Goal: Information Seeking & Learning: Learn about a topic

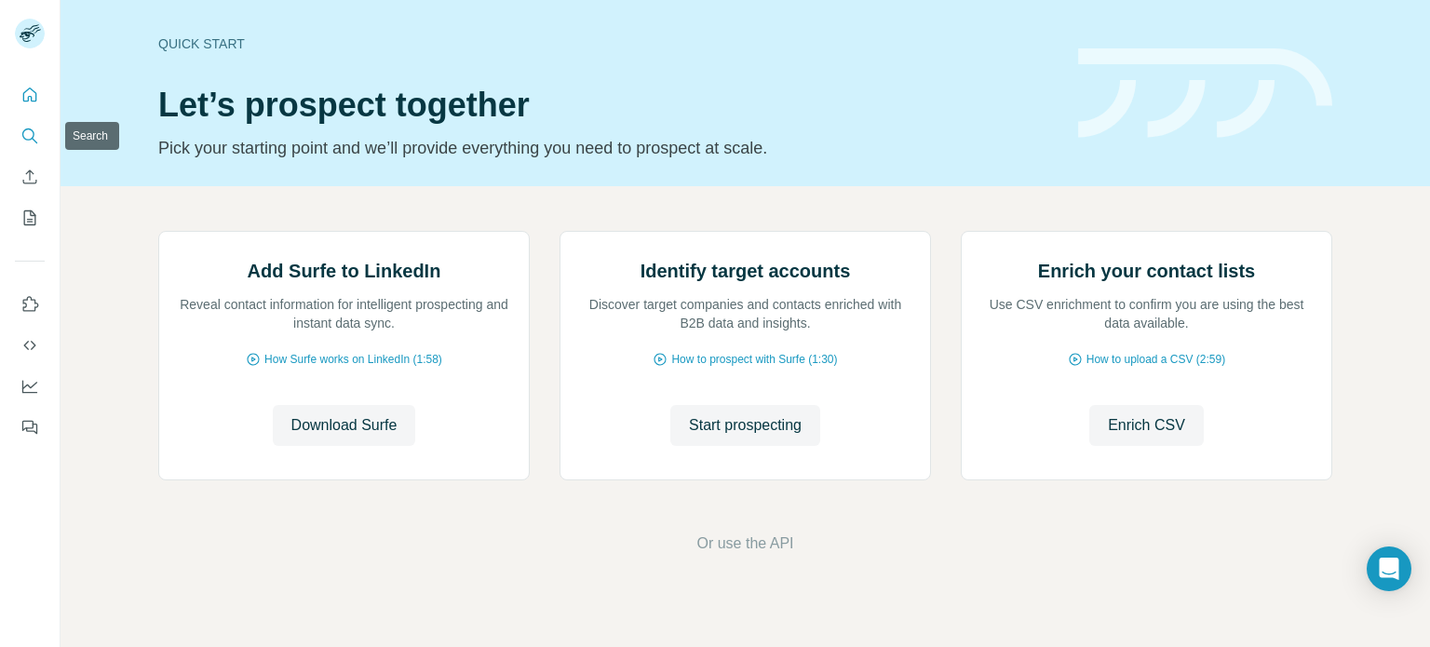
click at [28, 137] on icon "Search" at bounding box center [29, 136] width 19 height 19
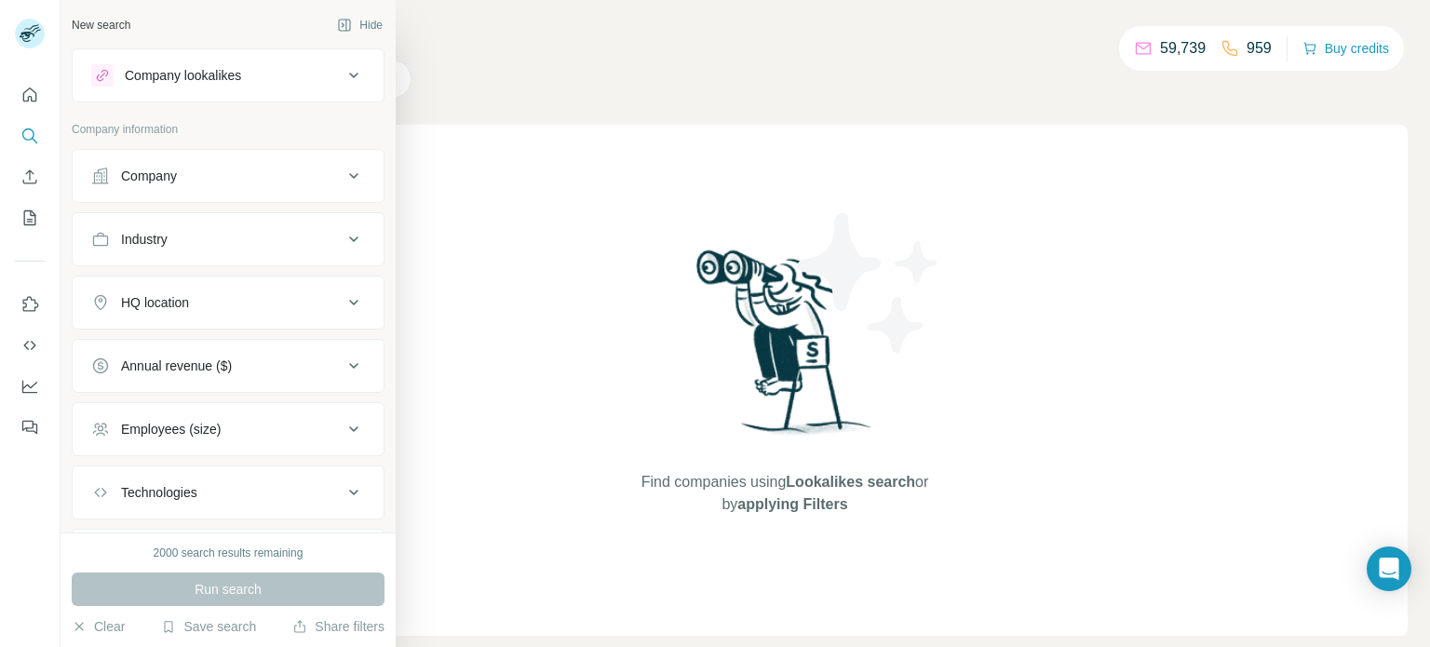
click at [343, 181] on icon at bounding box center [354, 176] width 22 height 22
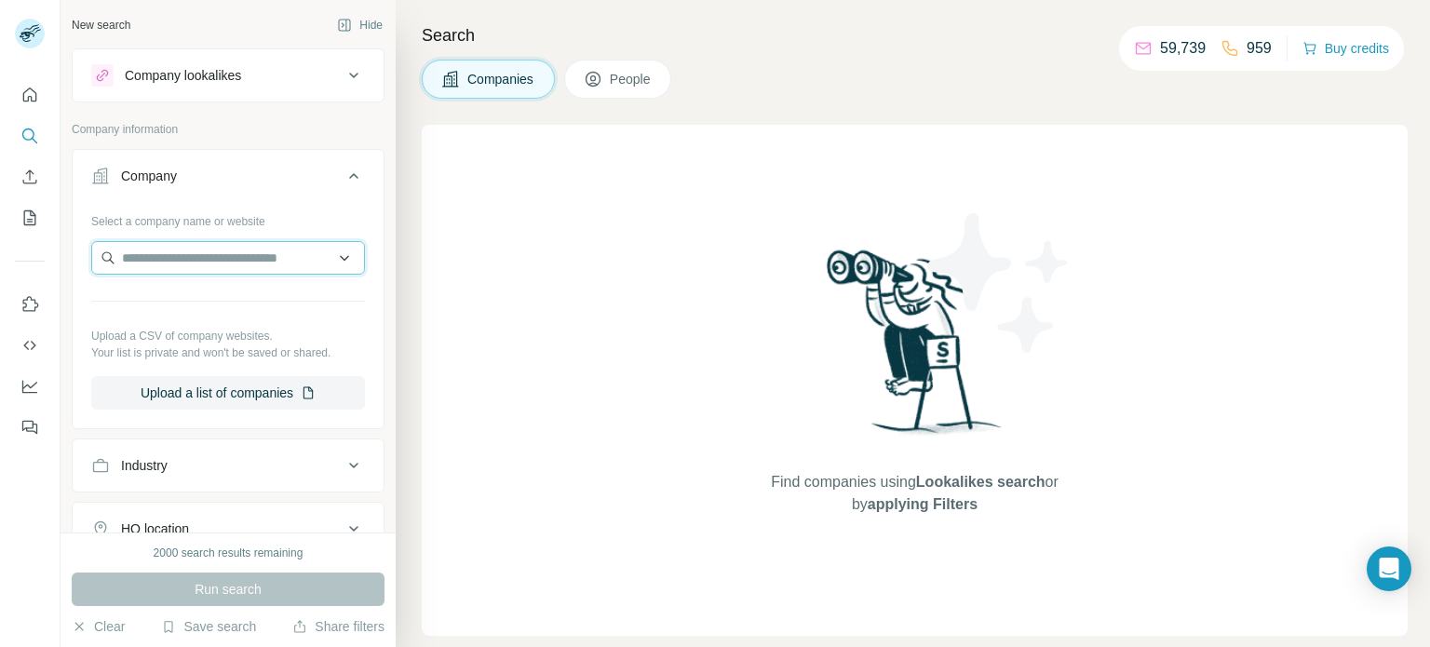
click at [285, 259] on input "text" at bounding box center [228, 258] width 274 height 34
click at [341, 260] on input "text" at bounding box center [228, 258] width 274 height 34
click at [331, 259] on input "text" at bounding box center [228, 258] width 274 height 34
click at [343, 181] on icon at bounding box center [354, 176] width 22 height 22
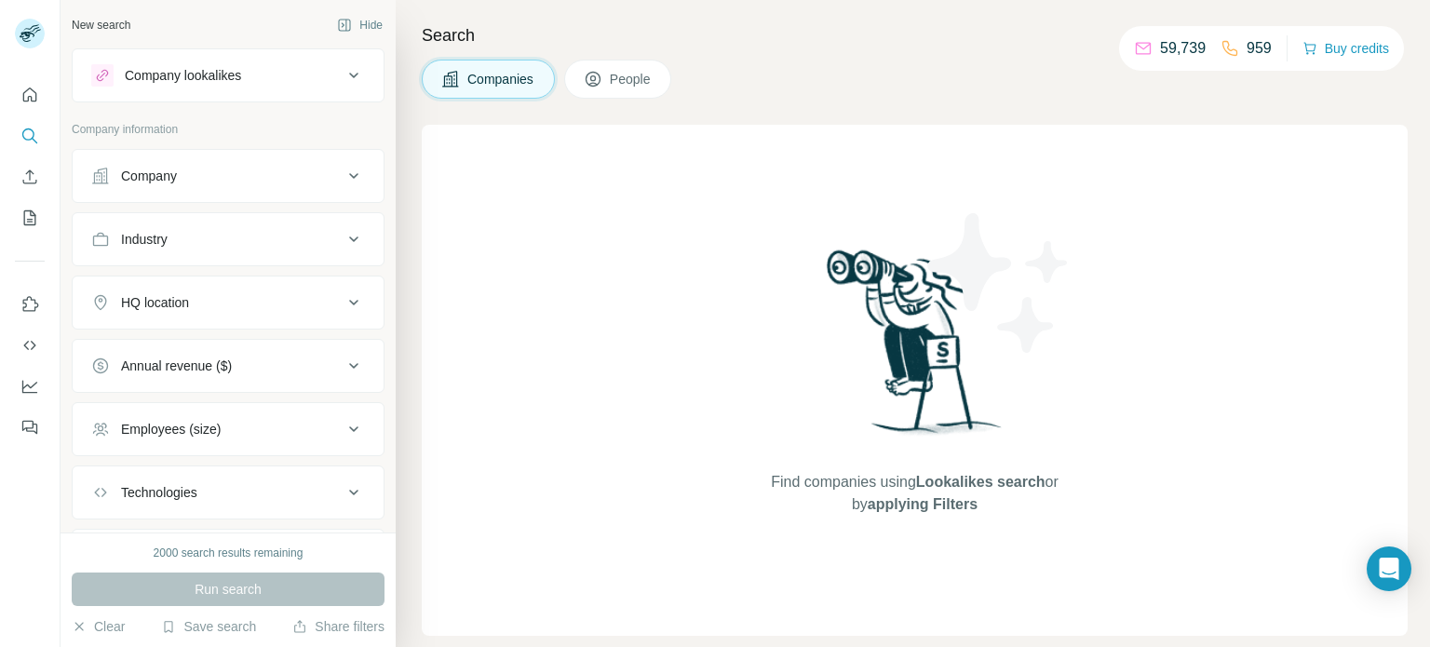
click at [343, 243] on icon at bounding box center [354, 239] width 22 height 22
click at [343, 241] on icon at bounding box center [354, 239] width 22 height 22
click at [343, 303] on icon at bounding box center [354, 302] width 22 height 22
click at [203, 349] on input "text" at bounding box center [228, 349] width 274 height 34
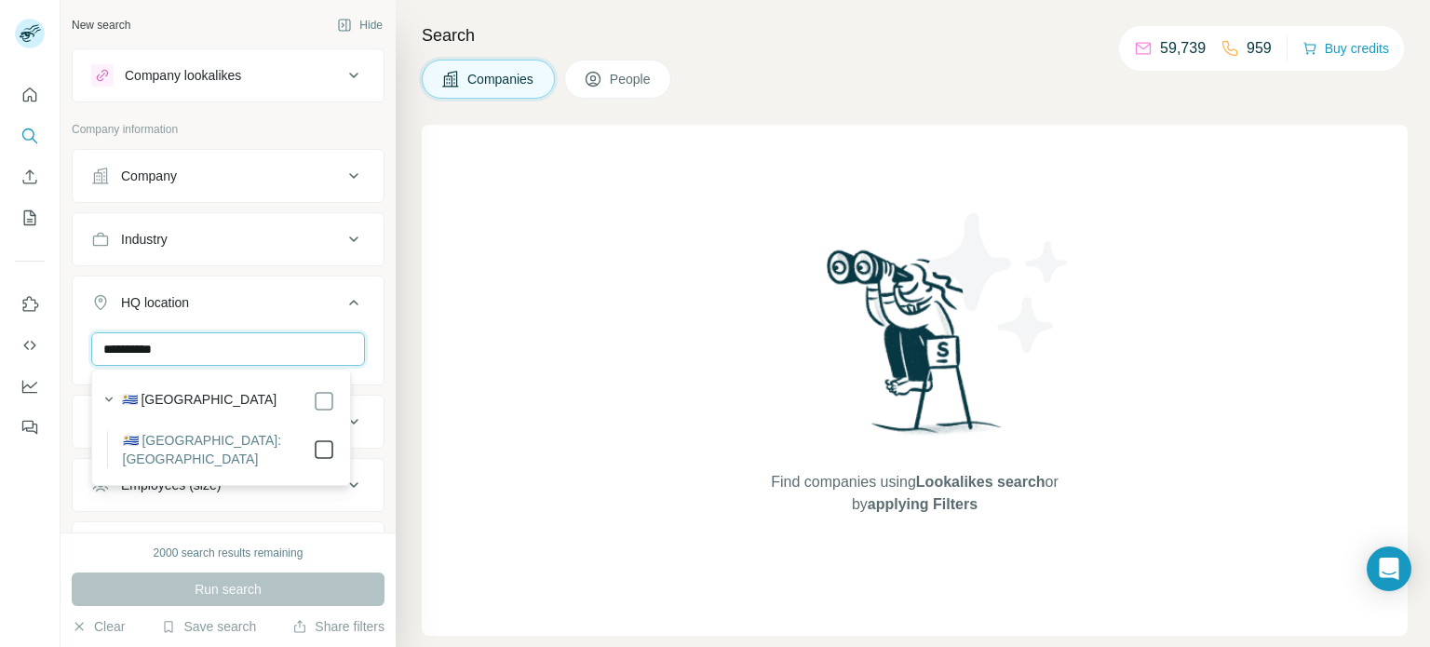
type input "**********"
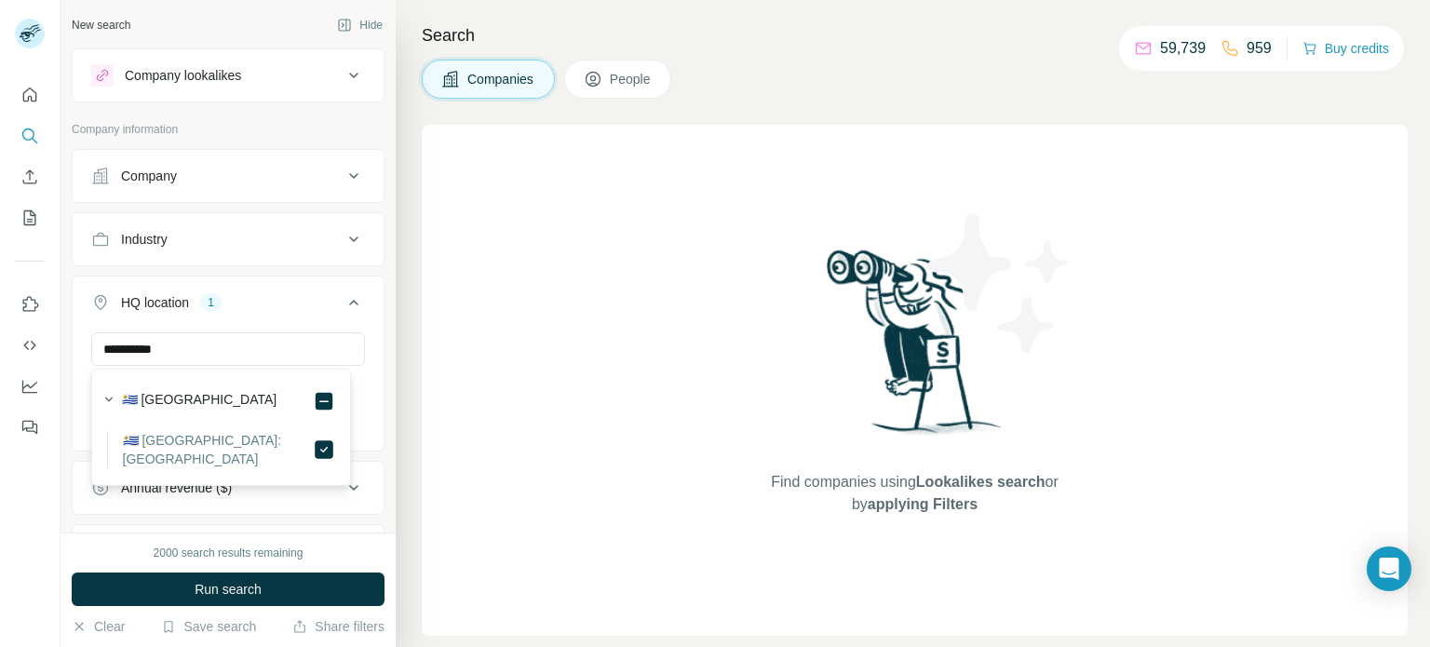
click at [369, 349] on div "**********" at bounding box center [228, 389] width 311 height 115
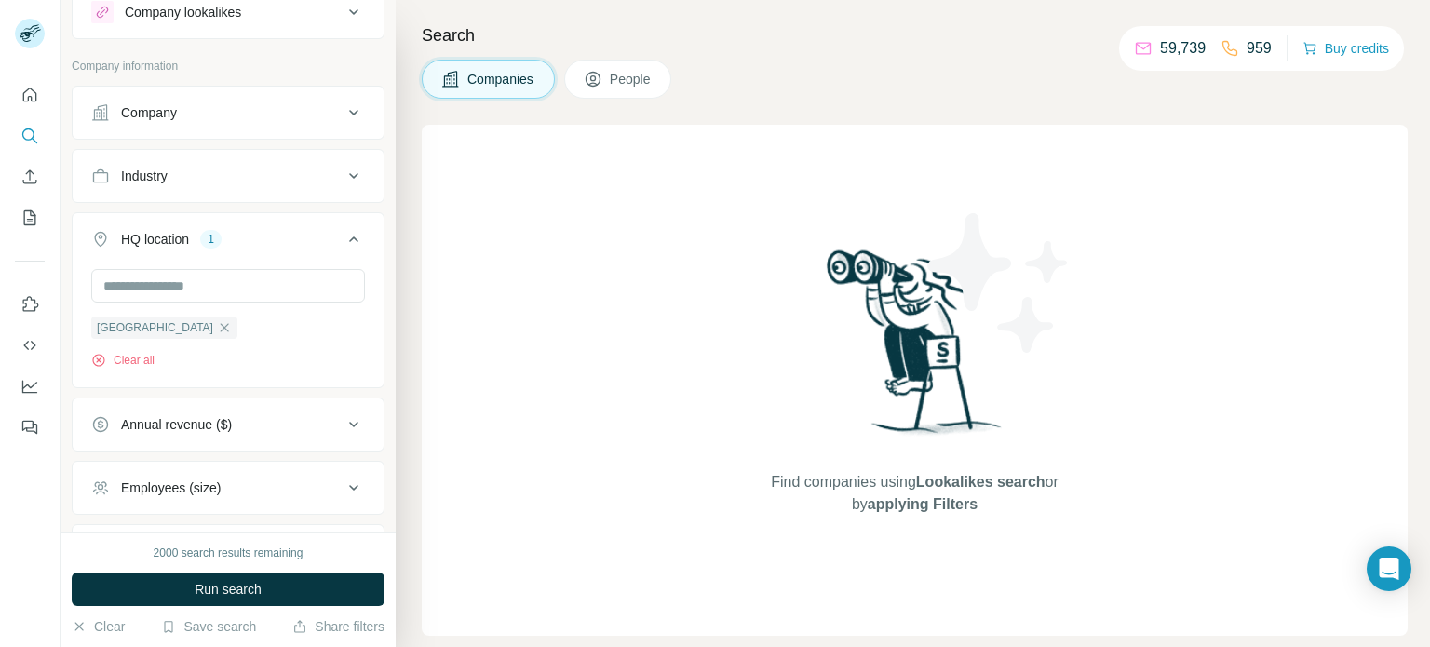
scroll to position [93, 0]
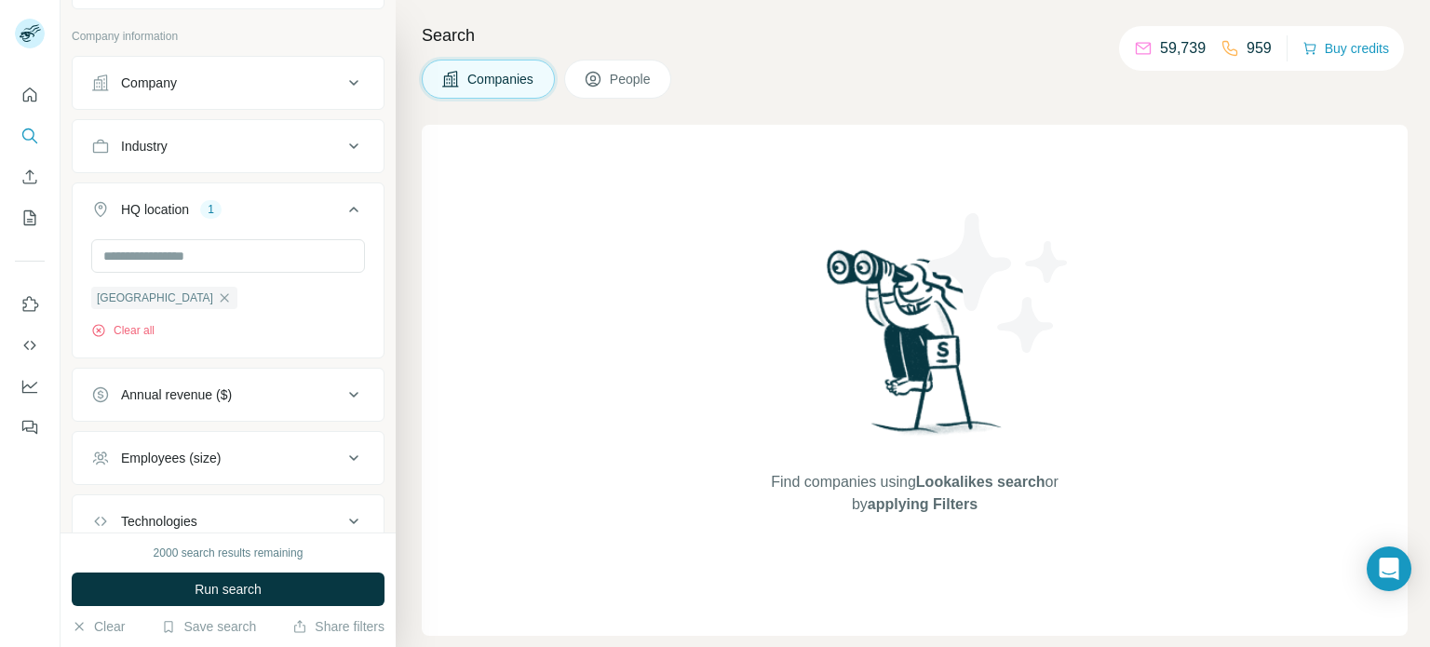
click at [290, 394] on div "Annual revenue ($)" at bounding box center [216, 394] width 251 height 19
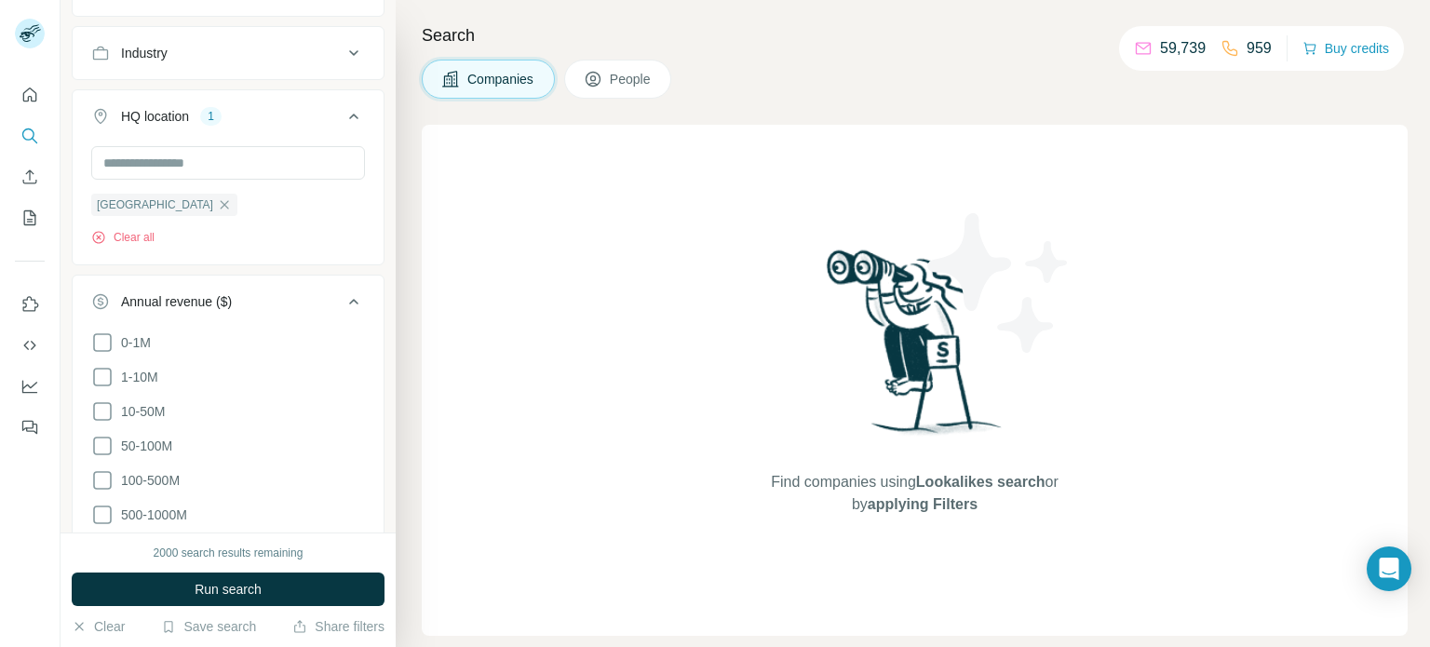
scroll to position [279, 0]
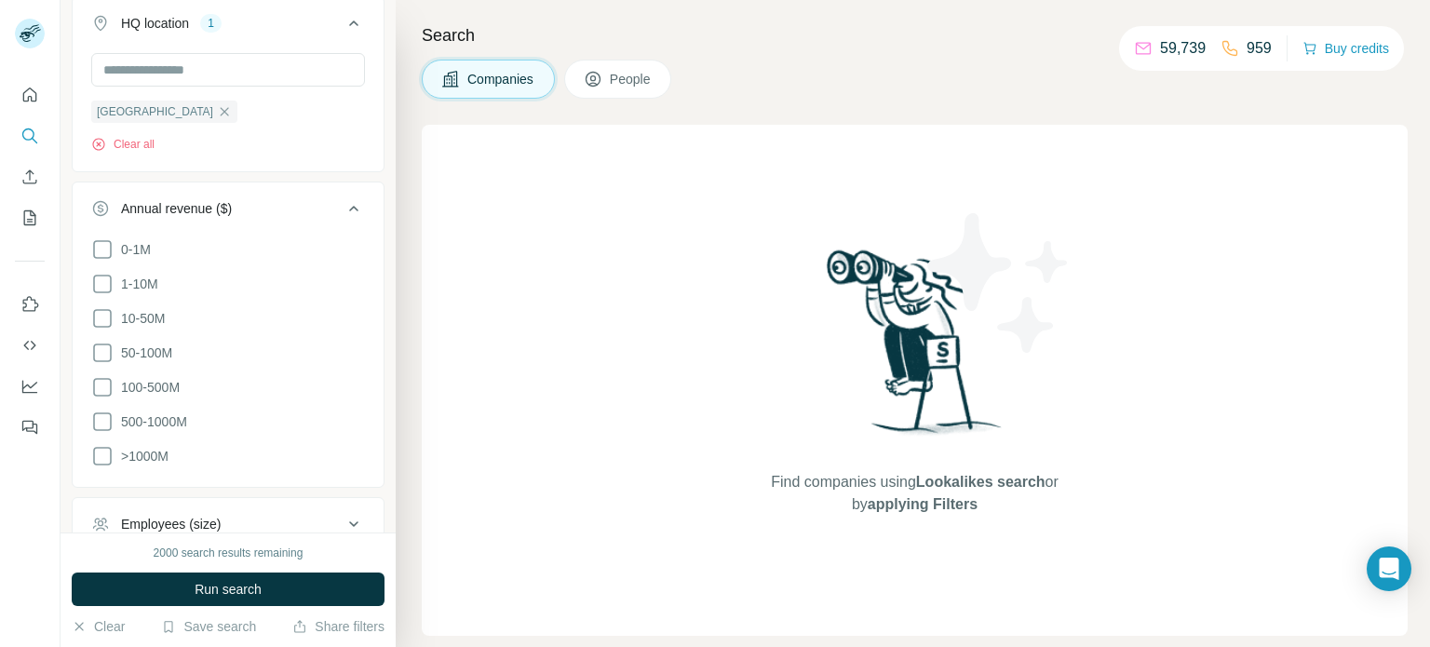
drag, startPoint x: 97, startPoint y: 386, endPoint x: 101, endPoint y: 399, distance: 13.6
click at [98, 386] on icon at bounding box center [102, 387] width 22 height 22
click at [102, 420] on icon at bounding box center [102, 422] width 22 height 22
click at [98, 453] on icon at bounding box center [102, 456] width 22 height 22
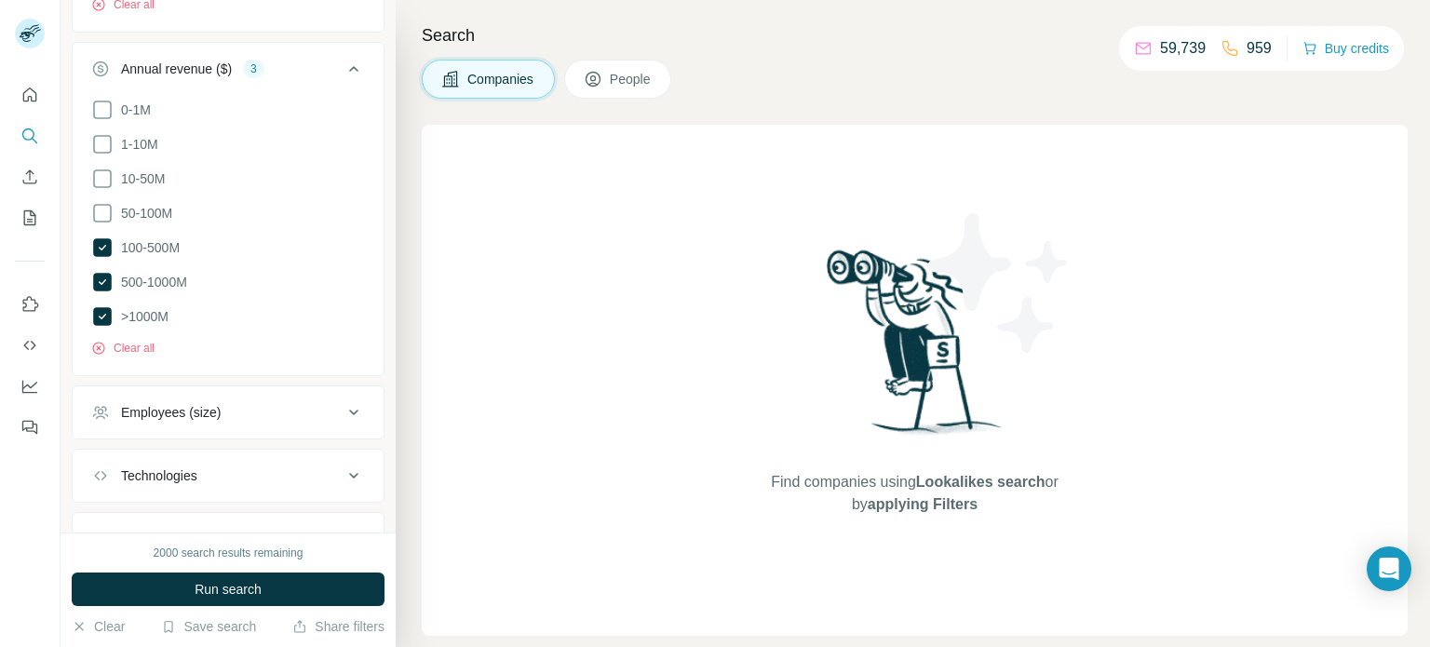
scroll to position [465, 0]
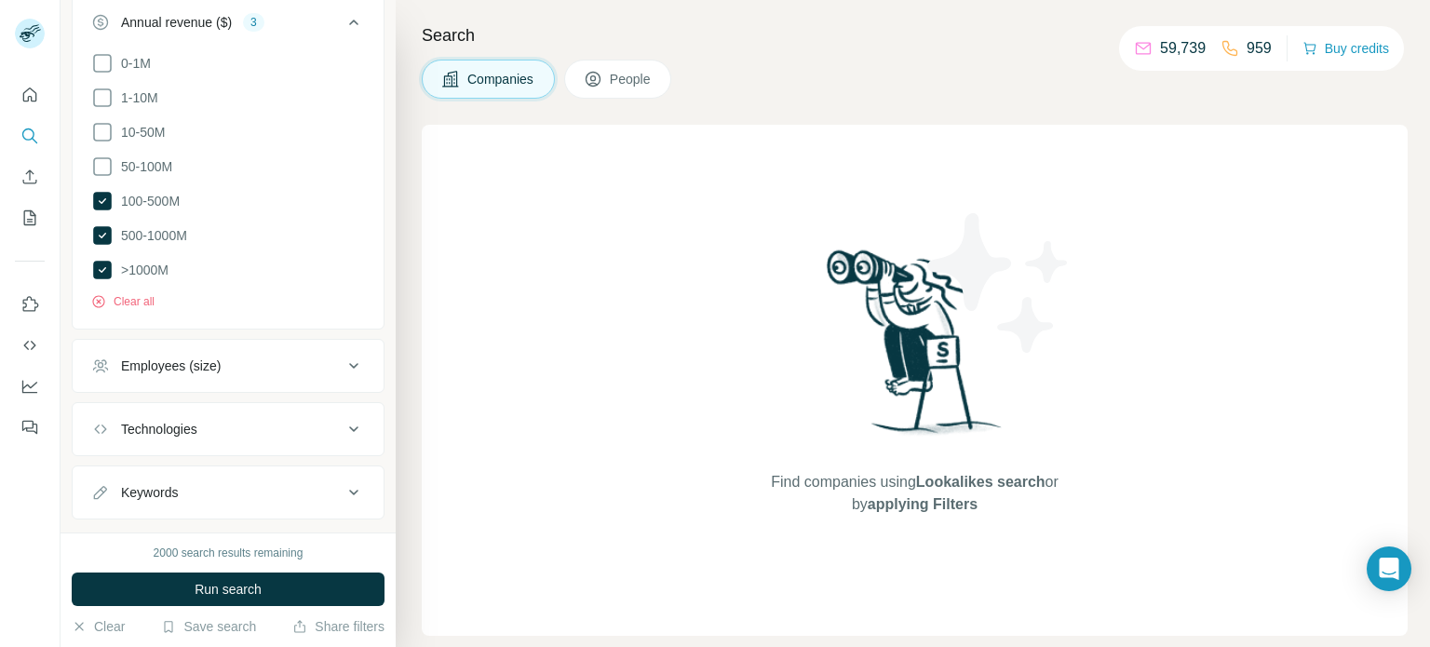
click at [324, 367] on div "Employees (size)" at bounding box center [216, 366] width 251 height 19
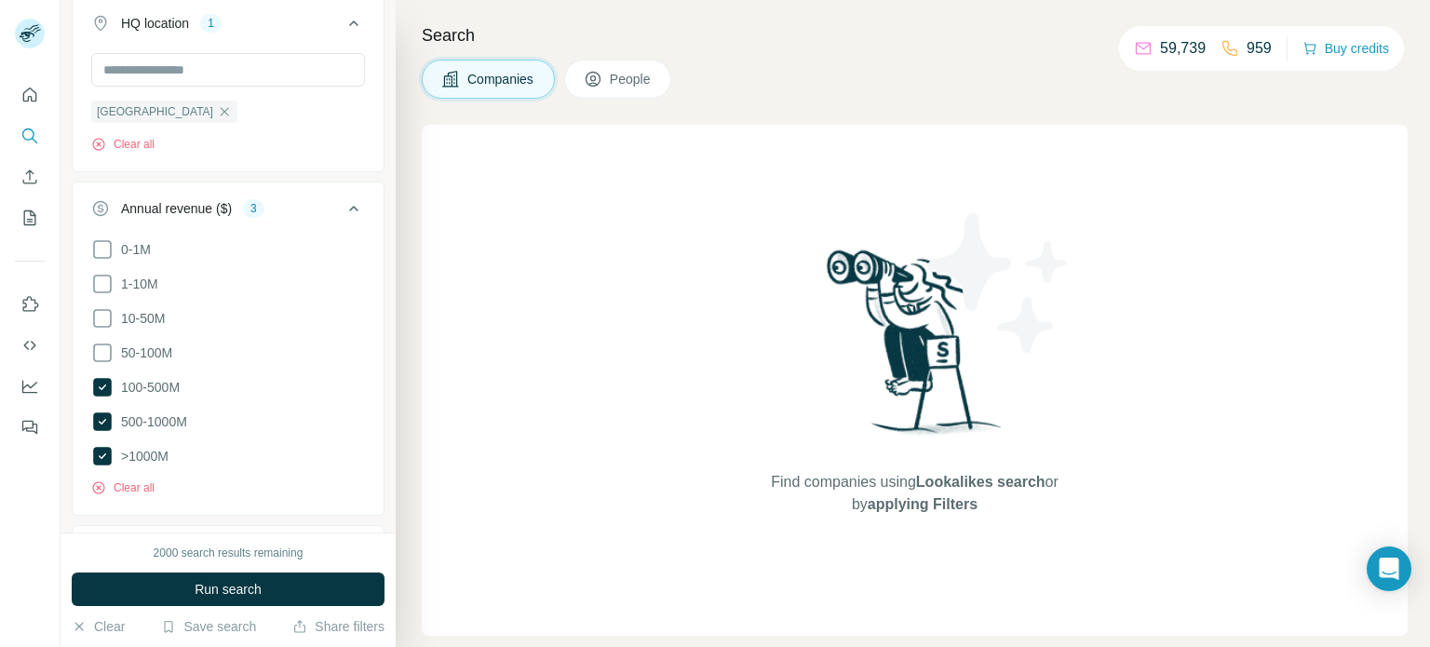
scroll to position [372, 0]
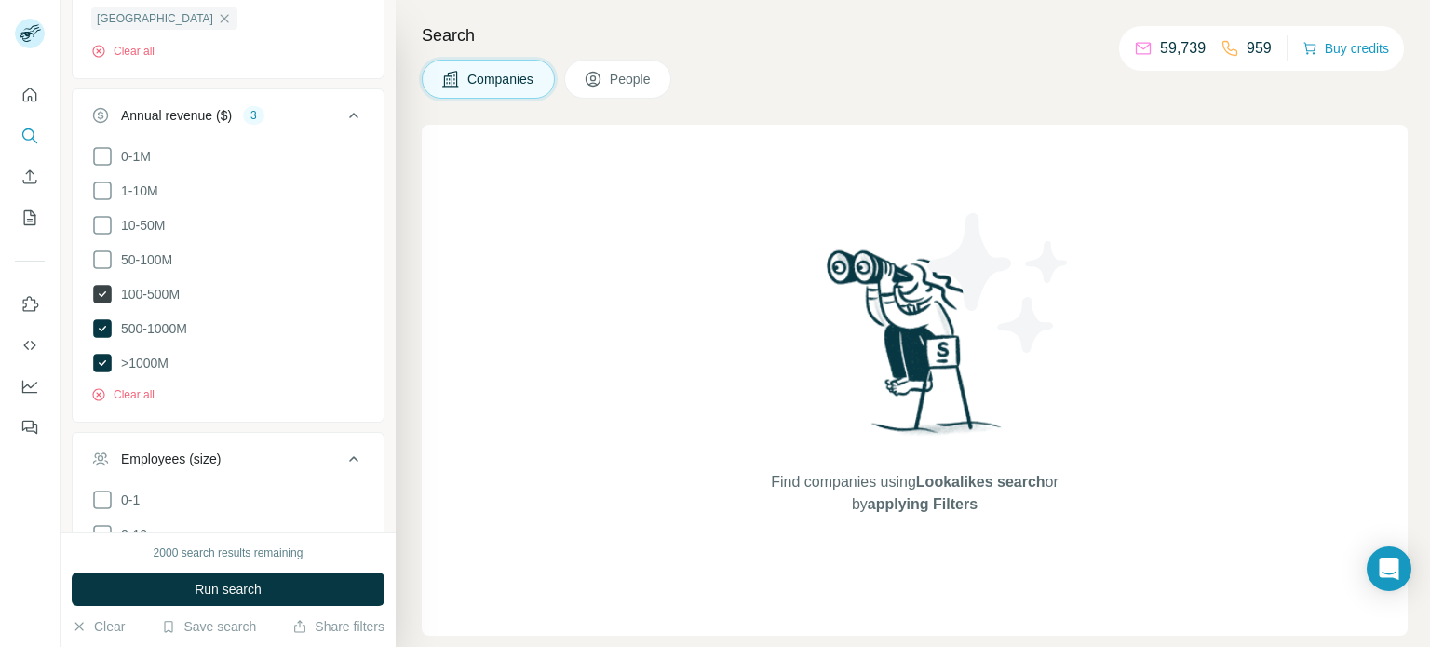
click at [102, 291] on icon at bounding box center [102, 294] width 19 height 19
click at [102, 323] on icon at bounding box center [102, 328] width 19 height 19
click at [103, 356] on icon at bounding box center [102, 363] width 19 height 19
click at [343, 118] on icon at bounding box center [354, 115] width 22 height 22
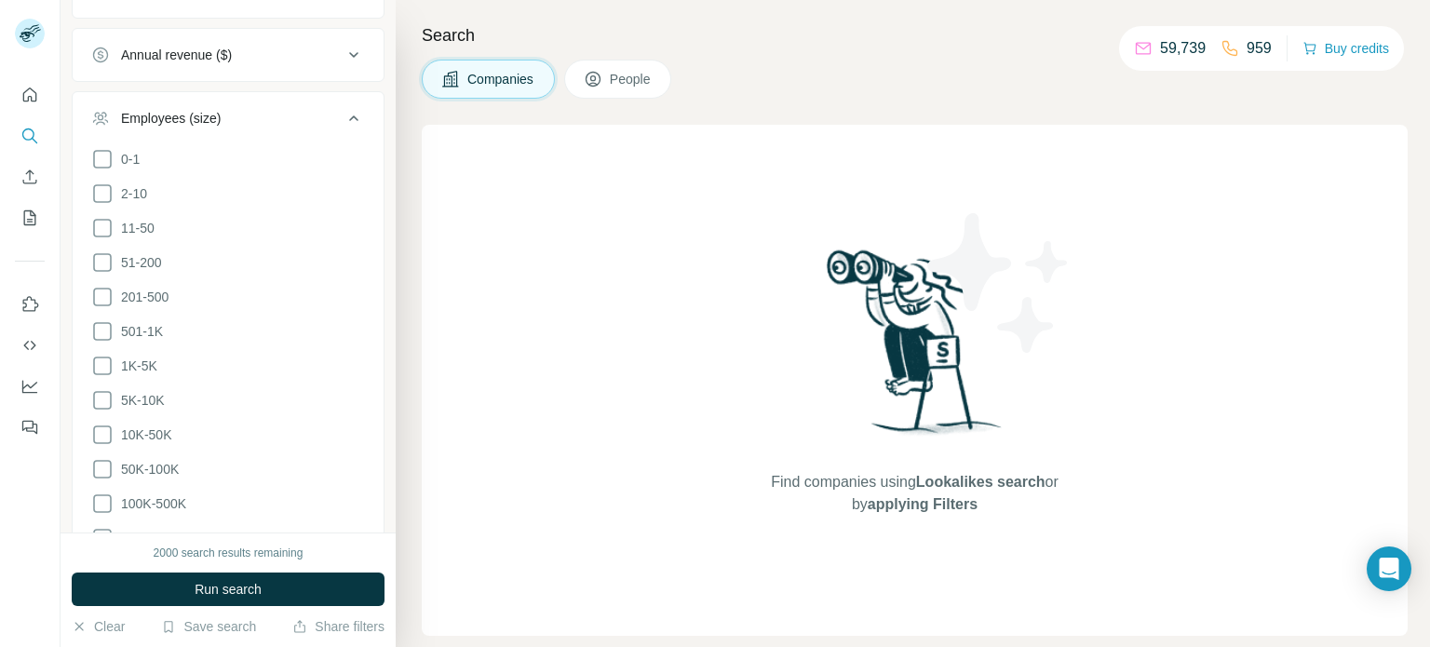
scroll to position [465, 0]
click at [103, 232] on icon at bounding box center [102, 230] width 22 height 22
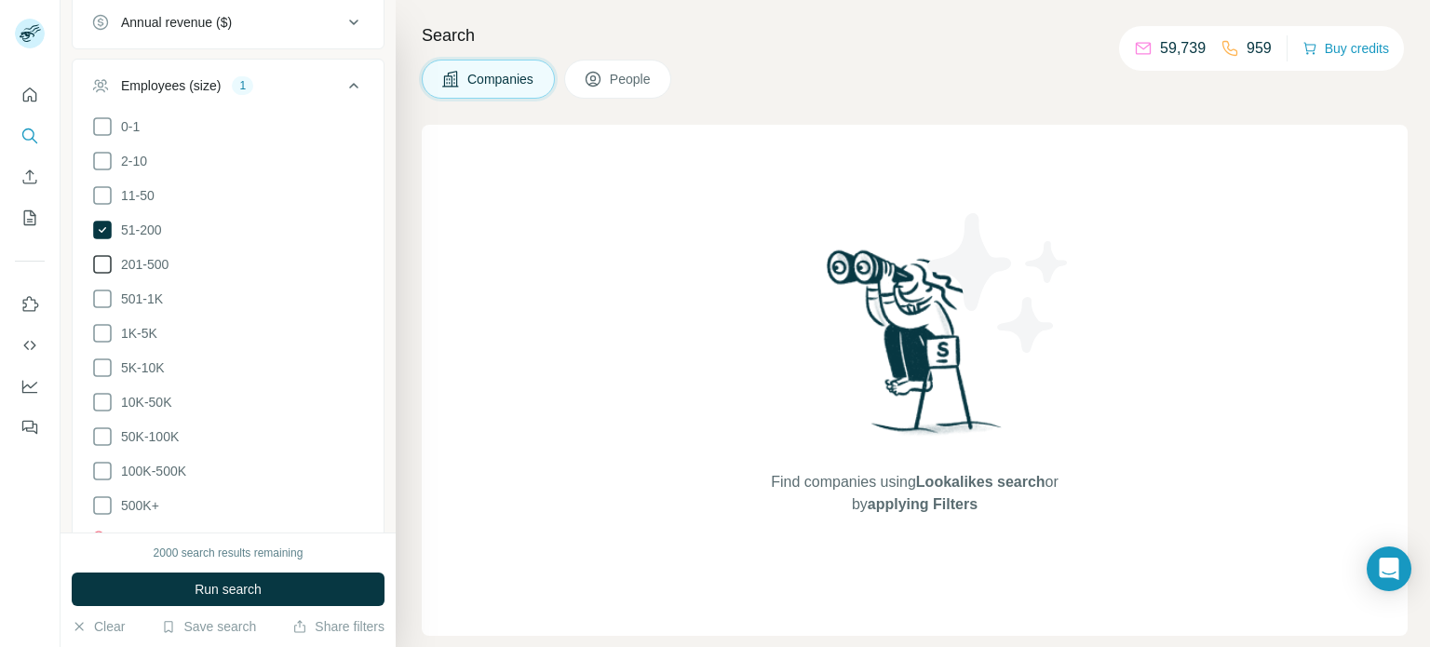
click at [101, 267] on icon at bounding box center [102, 264] width 22 height 22
click at [98, 297] on icon at bounding box center [102, 299] width 22 height 22
click at [98, 335] on icon at bounding box center [102, 333] width 22 height 22
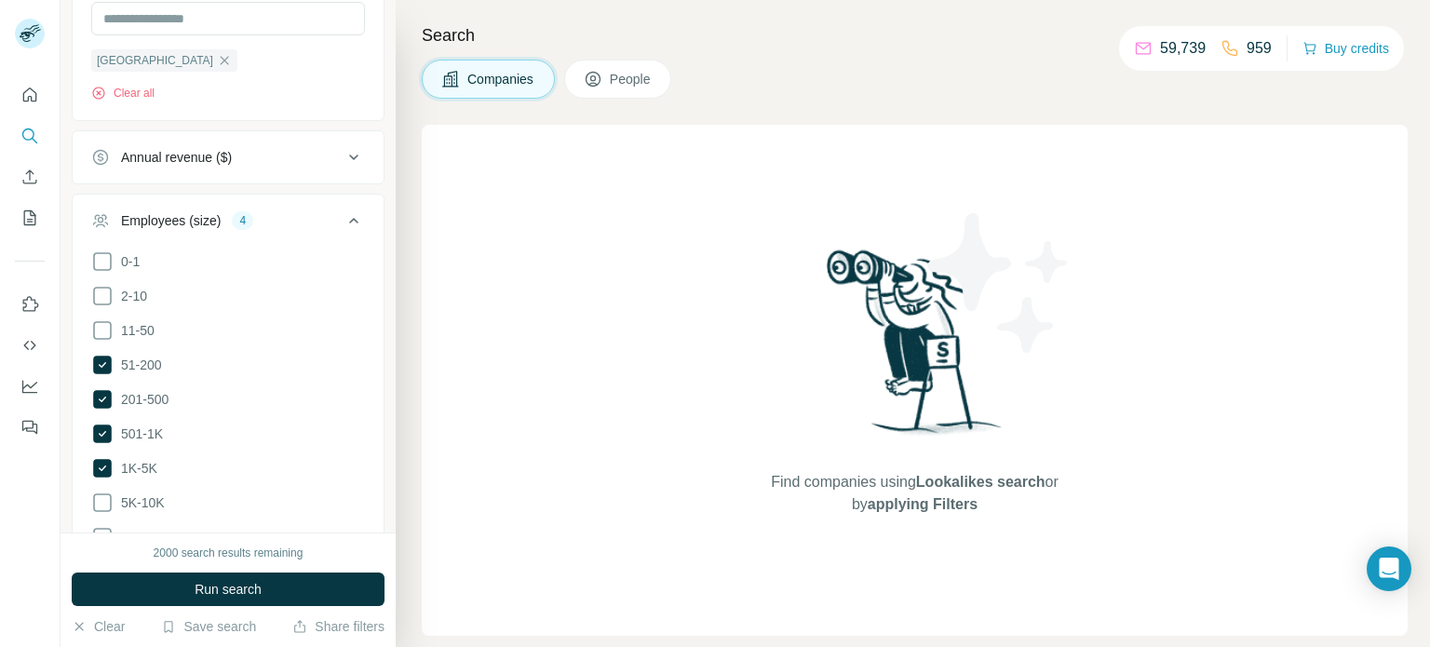
scroll to position [339, 0]
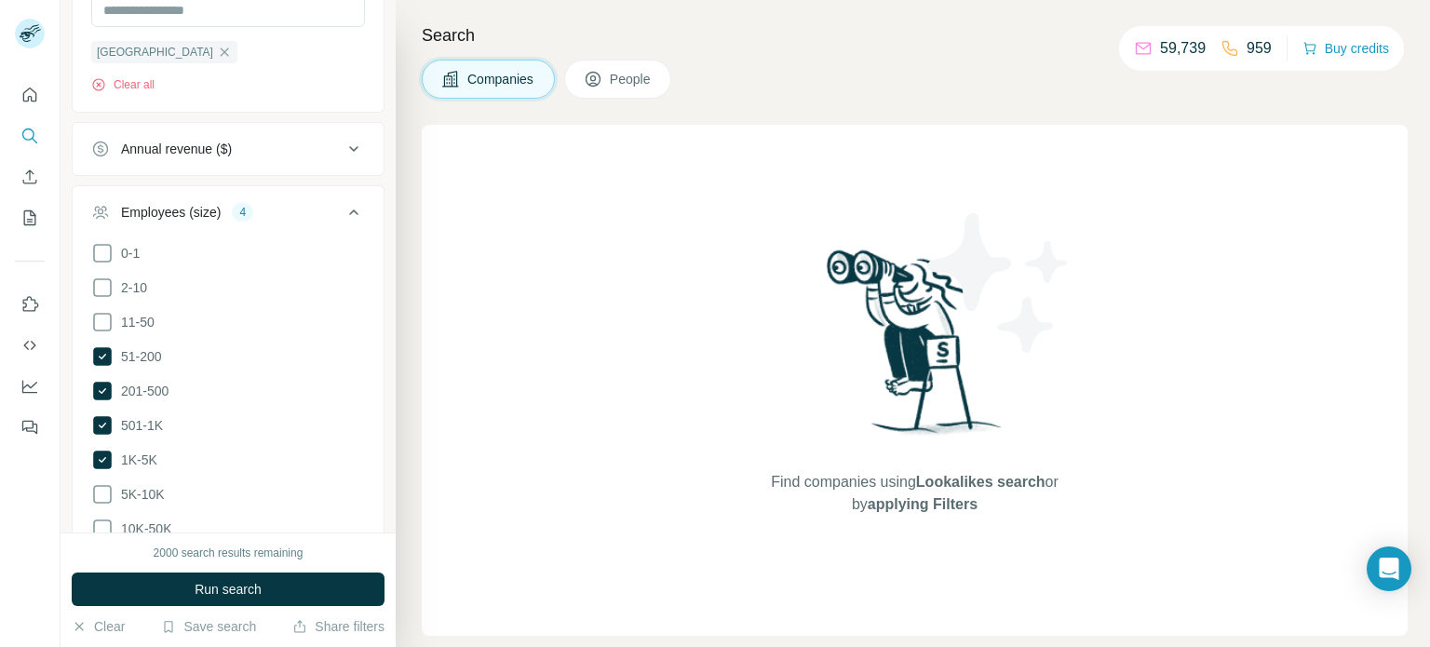
click at [343, 206] on icon at bounding box center [354, 212] width 22 height 22
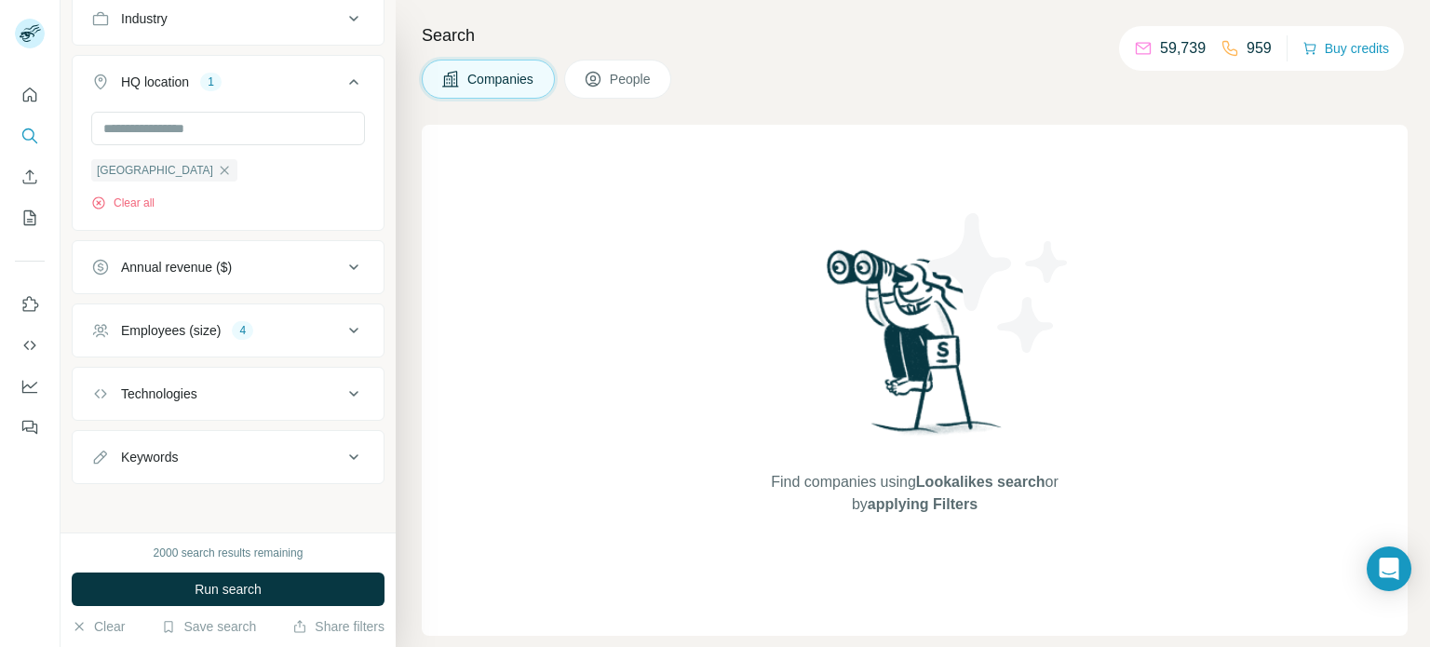
click at [317, 395] on div "Technologies" at bounding box center [216, 393] width 251 height 19
click at [264, 436] on input "text" at bounding box center [228, 441] width 274 height 34
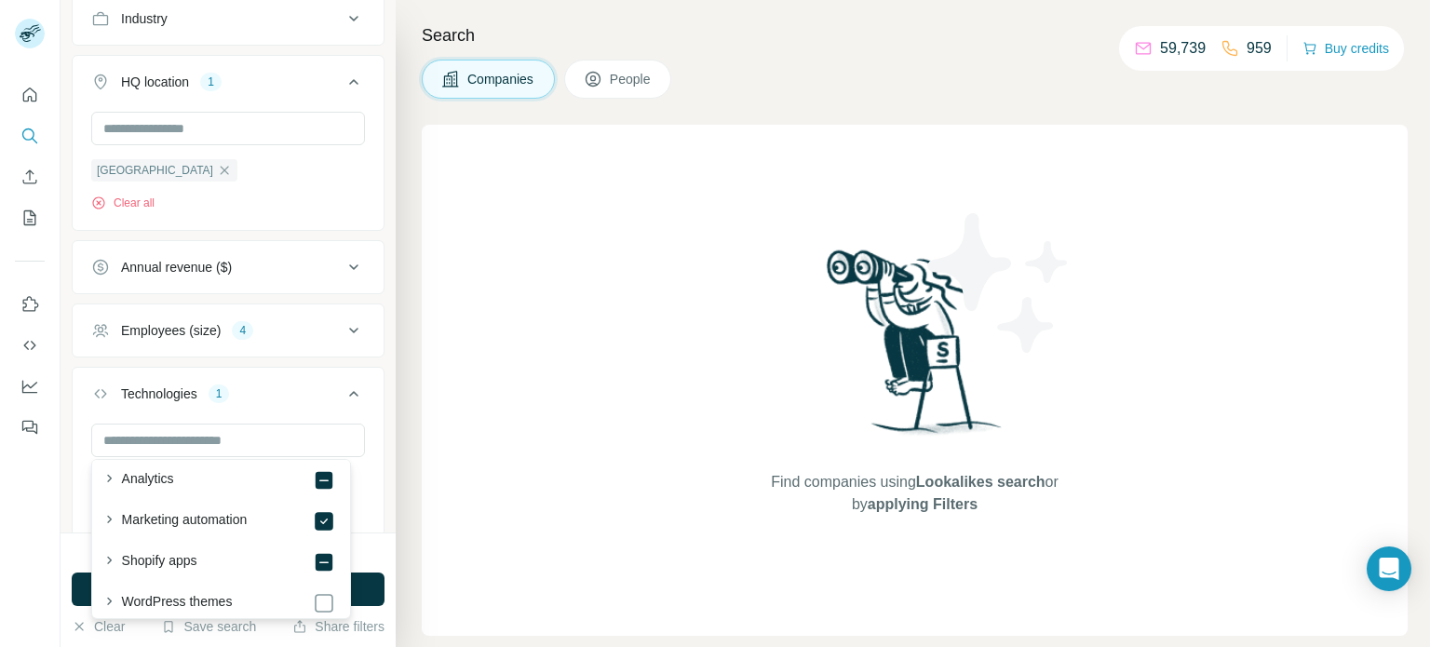
scroll to position [186, 0]
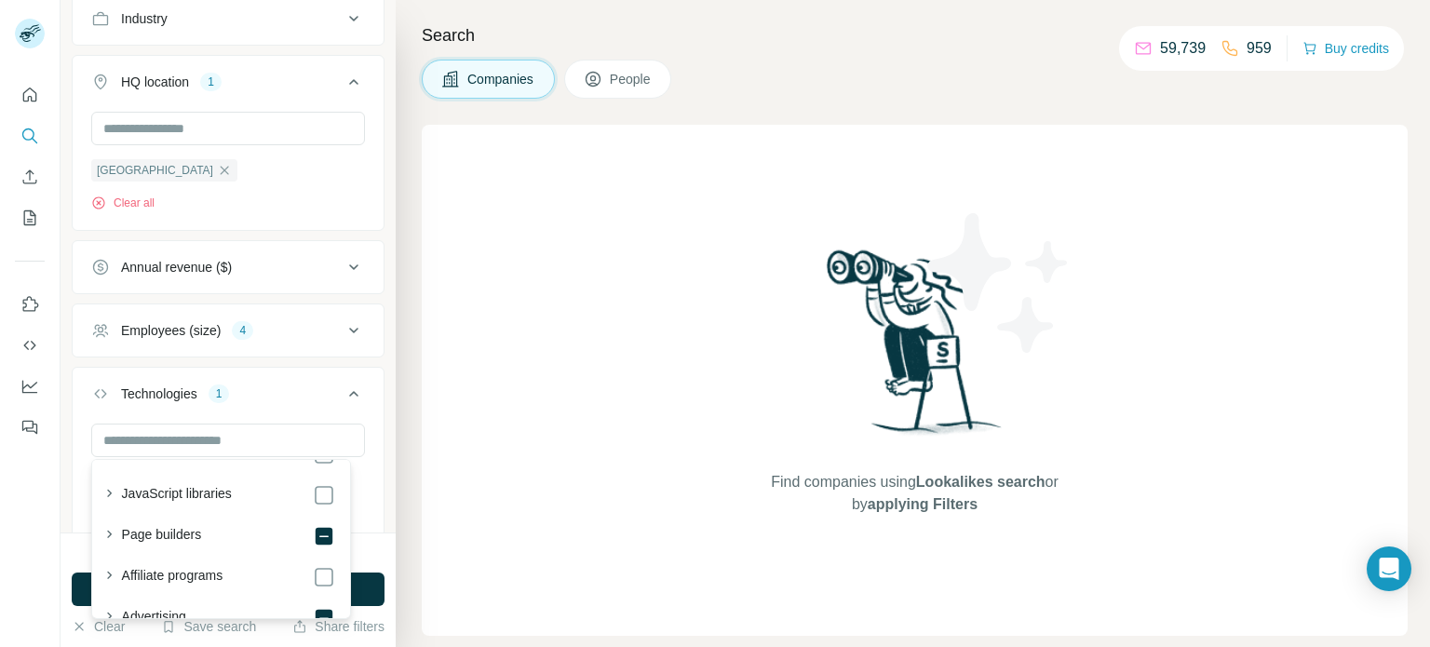
scroll to position [745, 0]
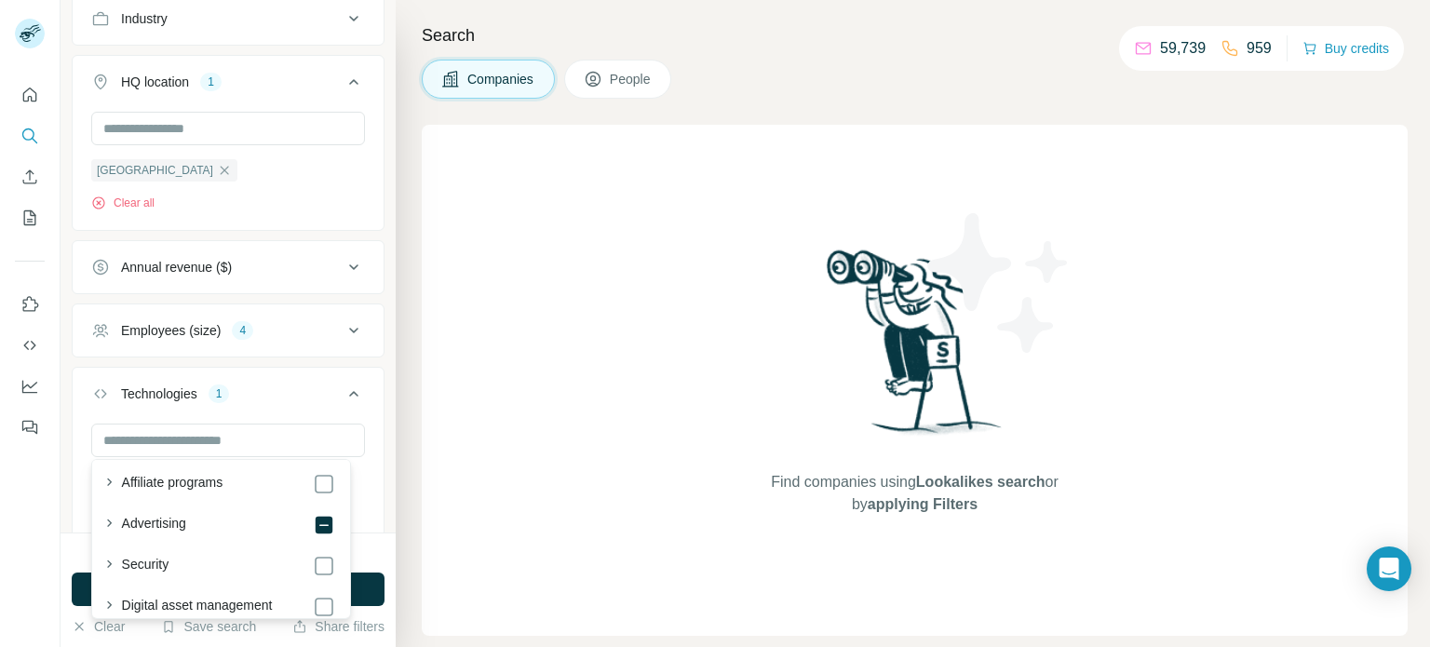
click at [344, 396] on icon at bounding box center [354, 394] width 22 height 22
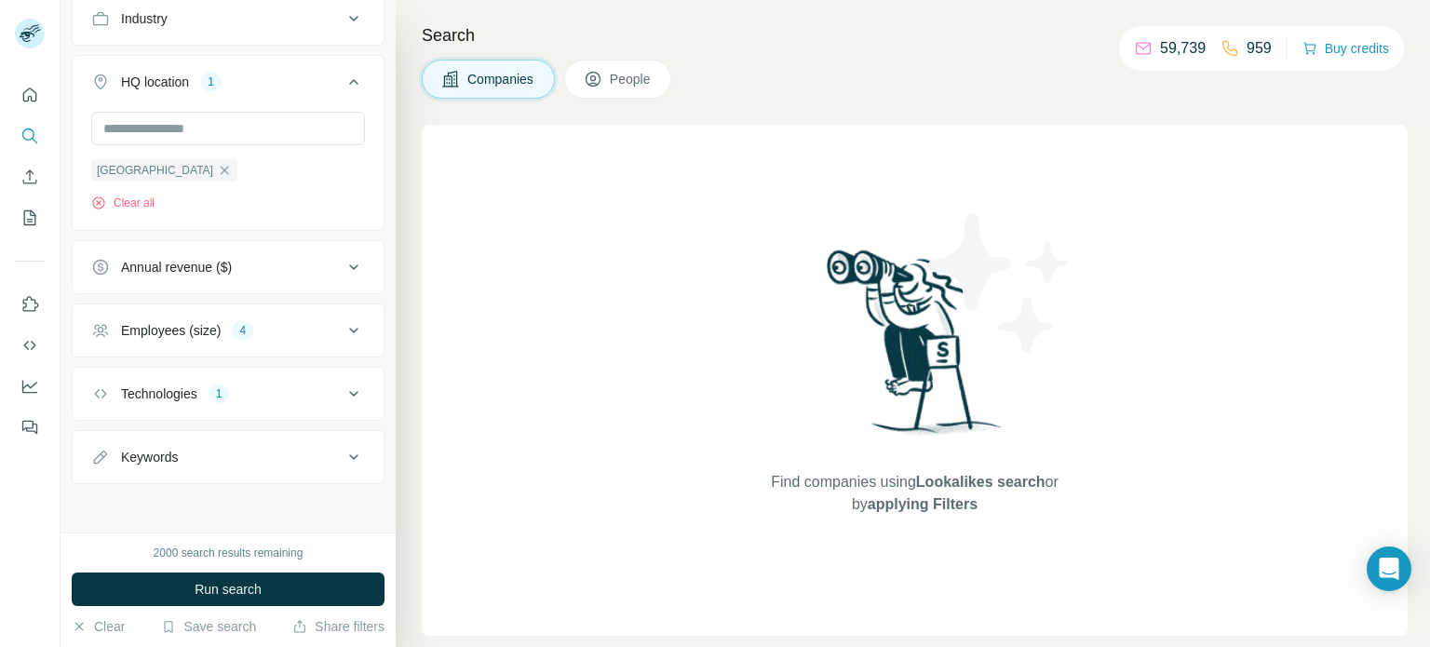
click at [196, 401] on button "Technologies 1" at bounding box center [228, 393] width 311 height 45
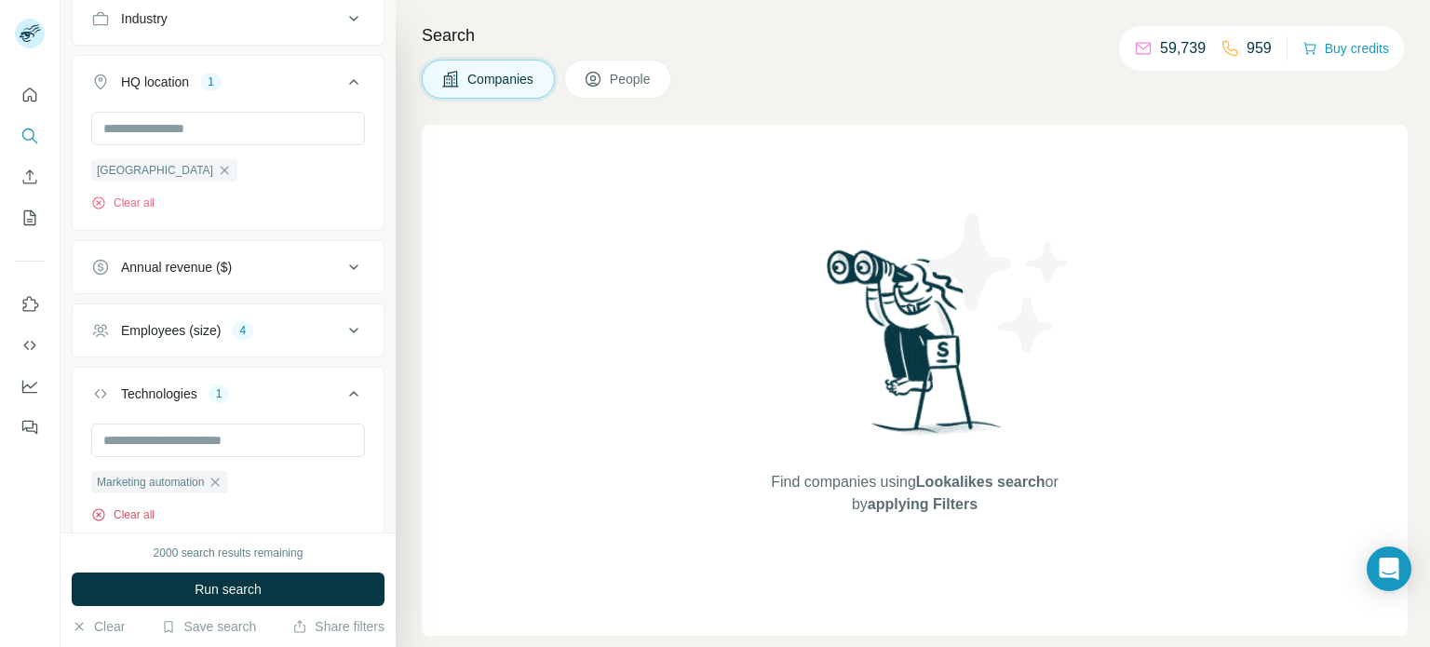
click at [118, 509] on button "Clear all" at bounding box center [122, 514] width 63 height 17
click at [343, 517] on icon at bounding box center [354, 513] width 22 height 22
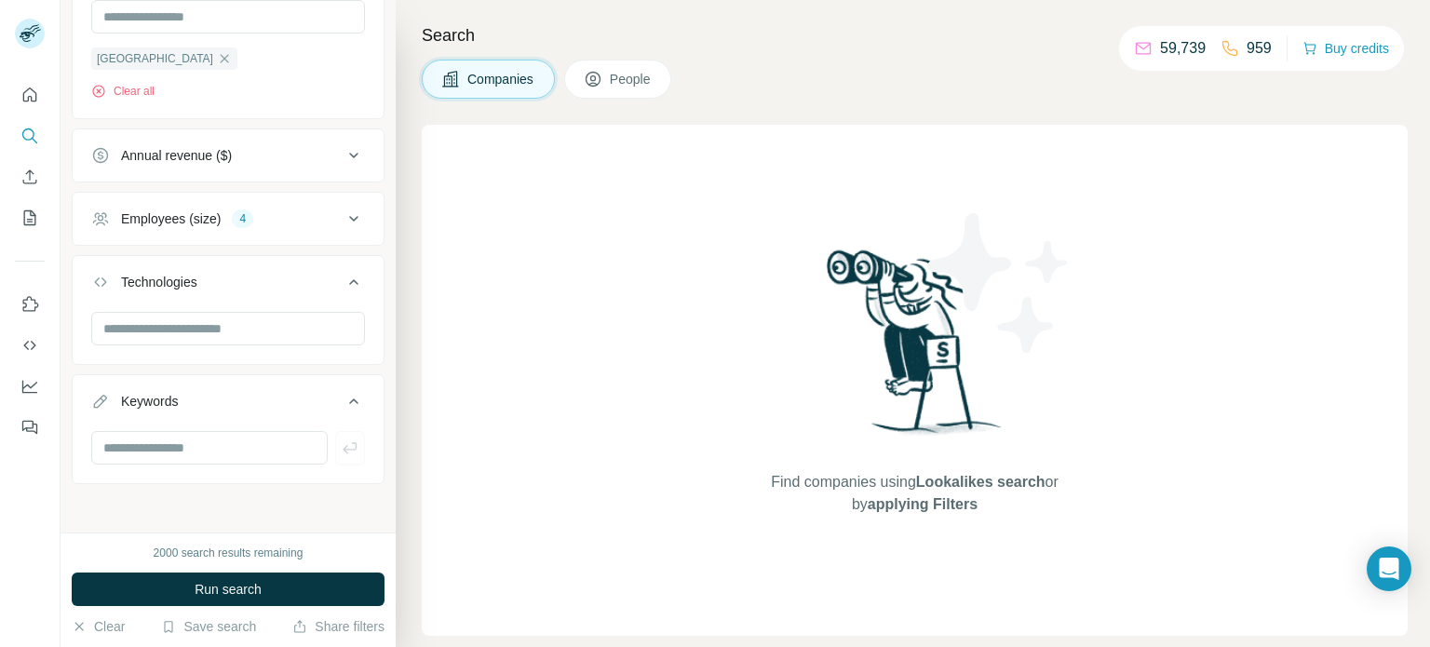
click at [298, 410] on button "Keywords" at bounding box center [228, 405] width 311 height 52
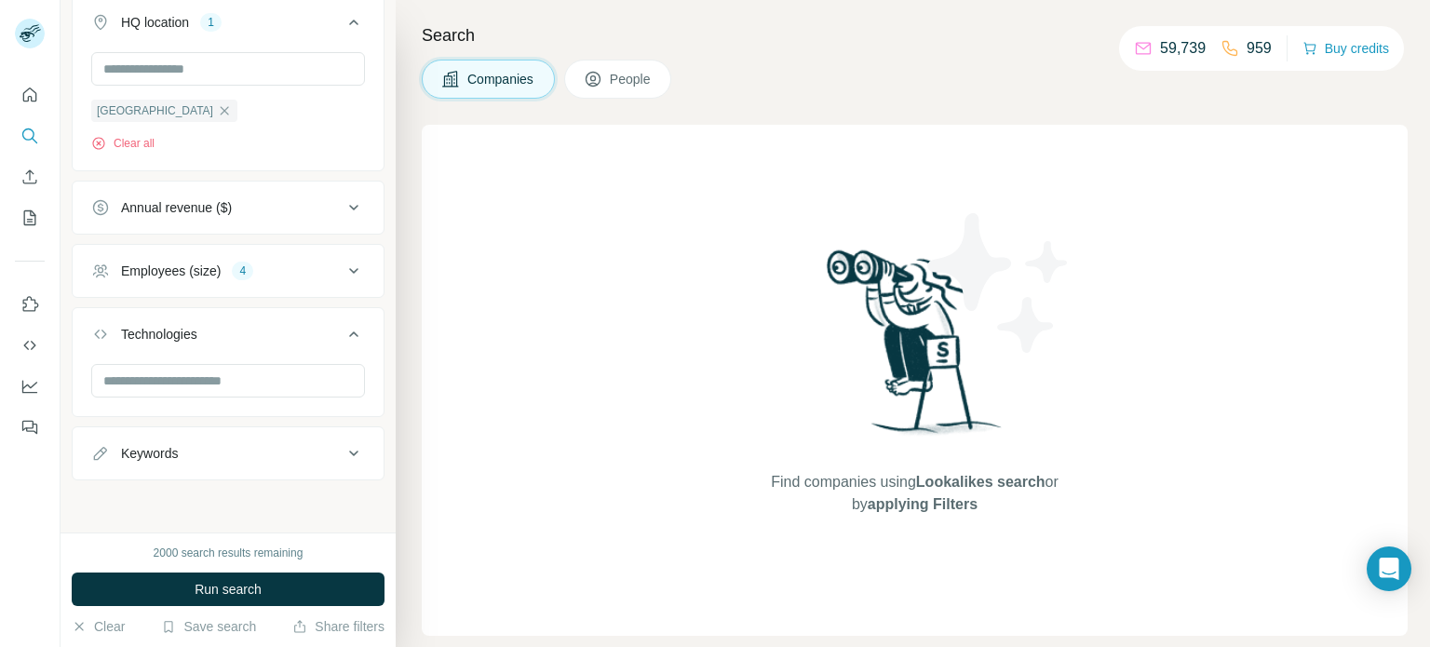
scroll to position [276, 0]
click at [343, 343] on icon at bounding box center [354, 338] width 22 height 22
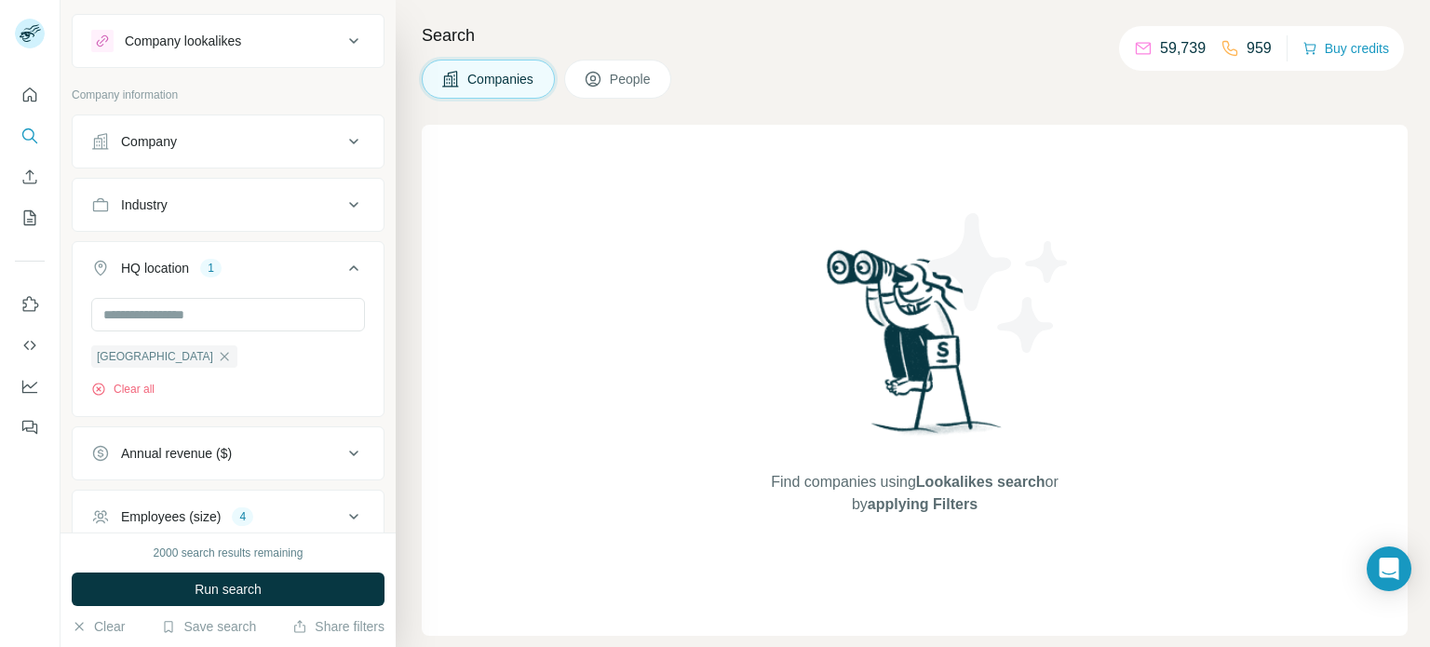
scroll to position [0, 0]
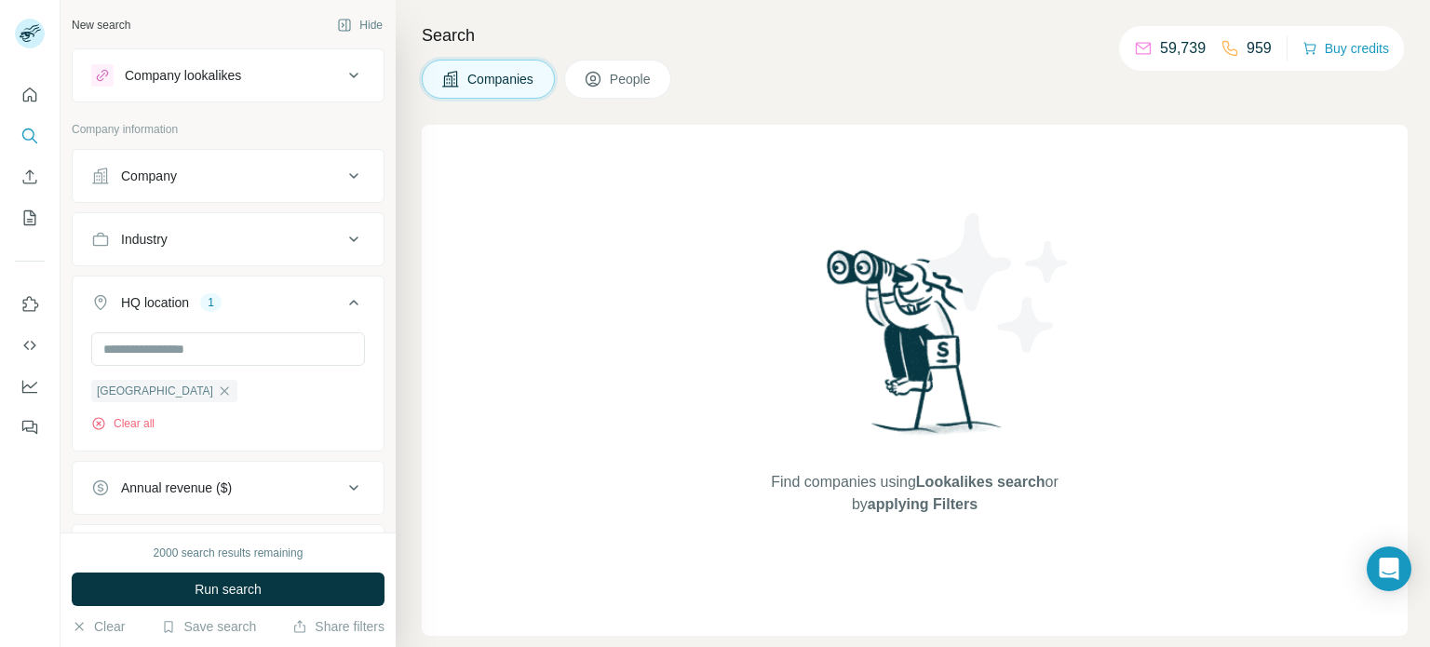
click at [343, 240] on icon at bounding box center [354, 239] width 22 height 22
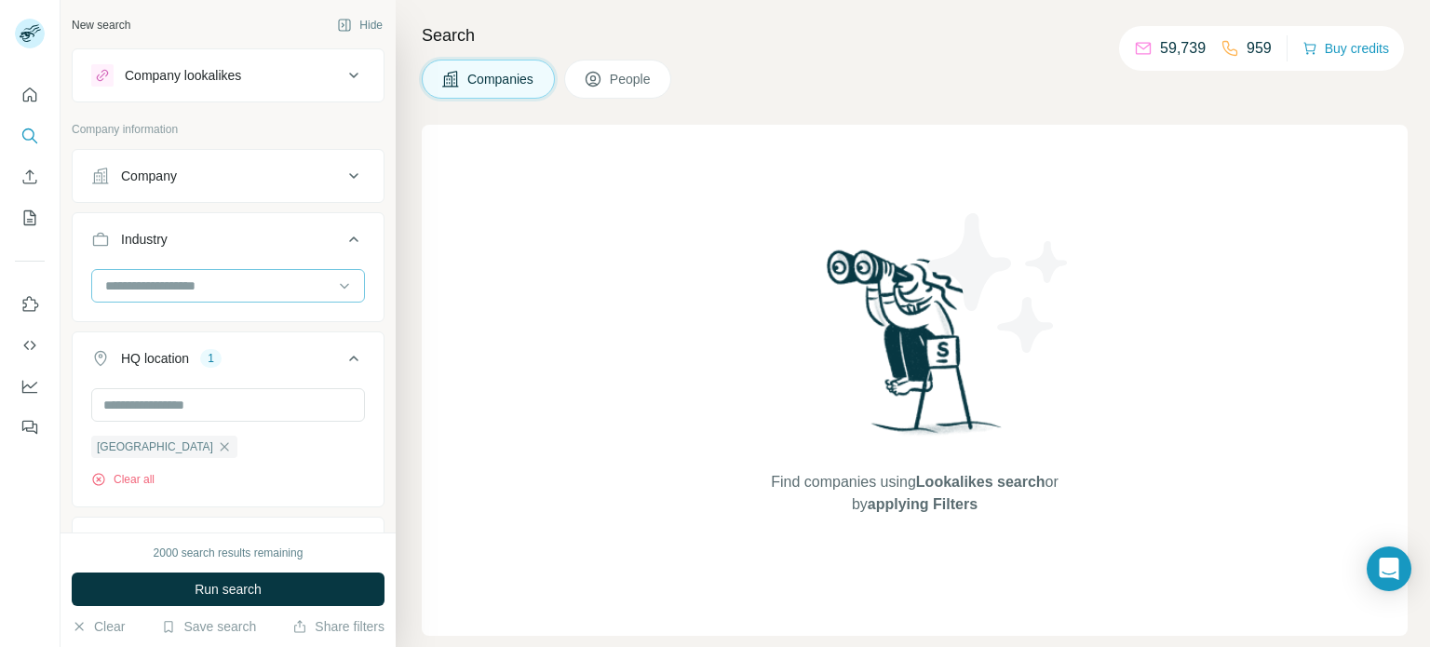
click at [279, 291] on input at bounding box center [218, 286] width 230 height 20
click at [335, 279] on icon at bounding box center [344, 285] width 19 height 19
click at [607, 81] on button "People" at bounding box center [618, 79] width 108 height 39
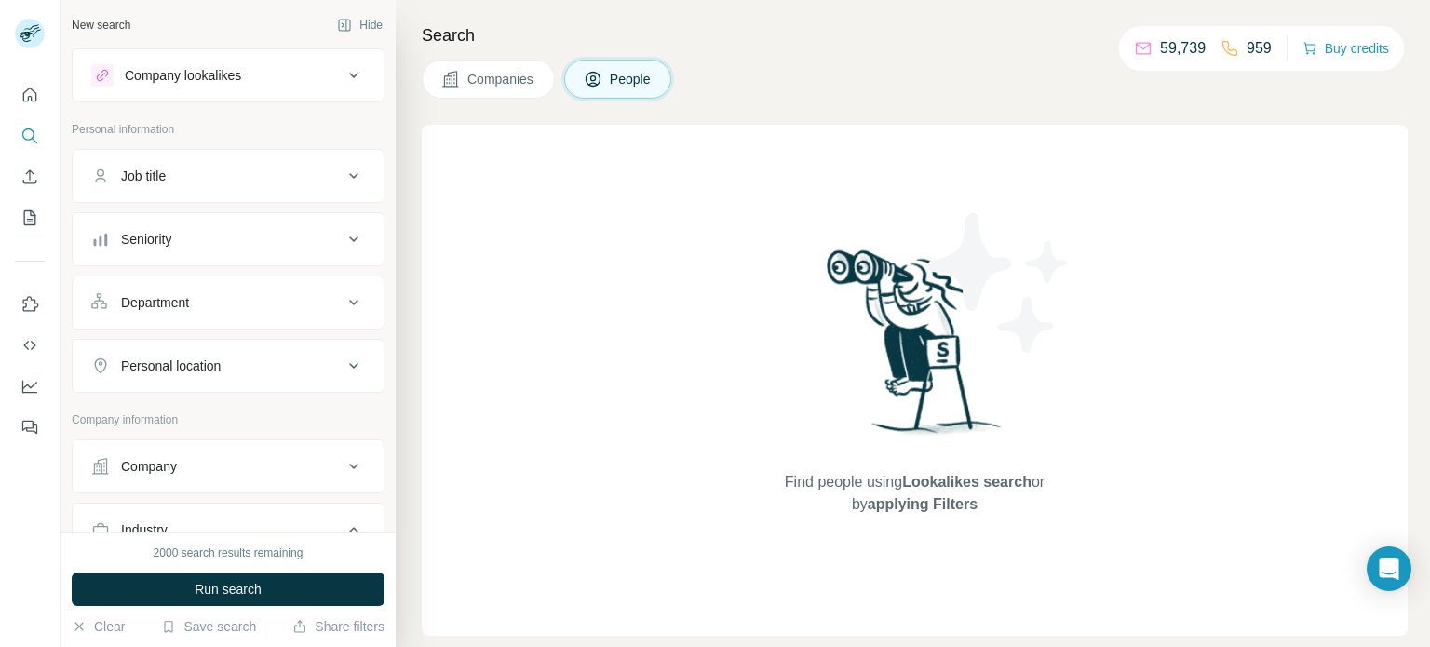
click at [320, 360] on div "Personal location" at bounding box center [216, 366] width 251 height 19
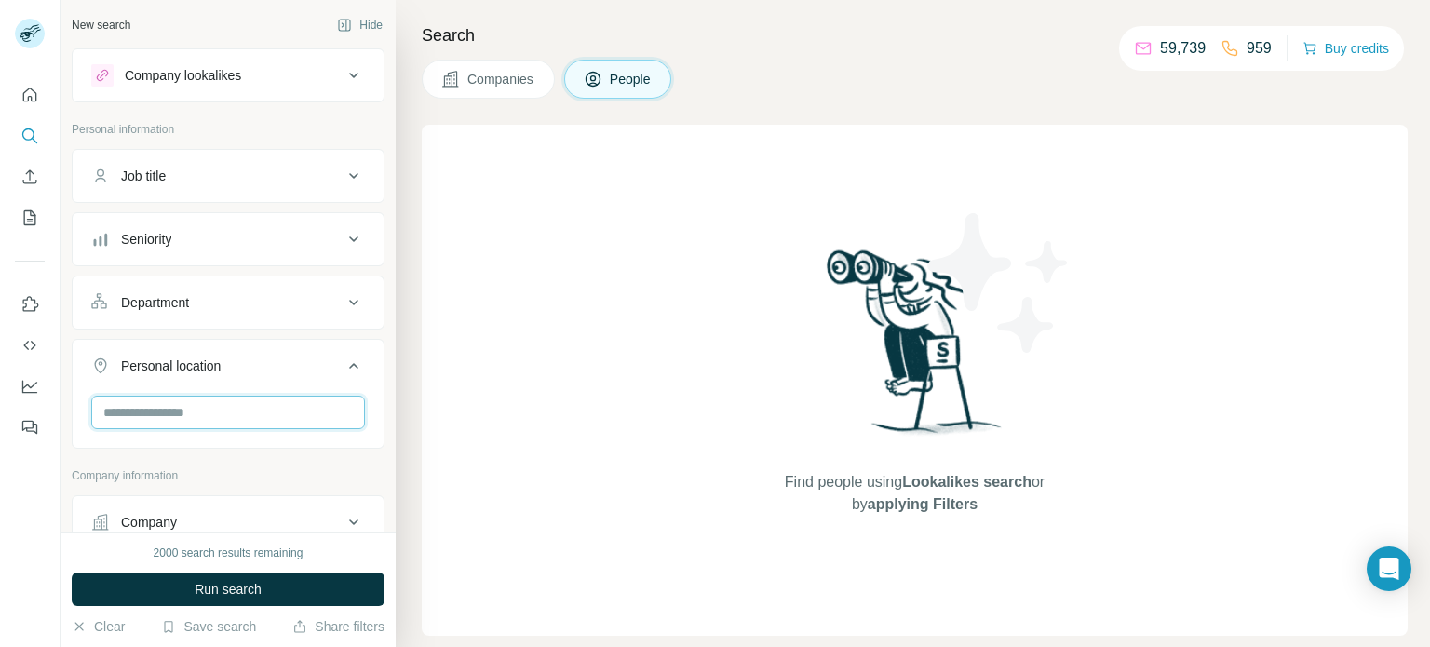
click at [229, 412] on input "text" at bounding box center [228, 413] width 274 height 34
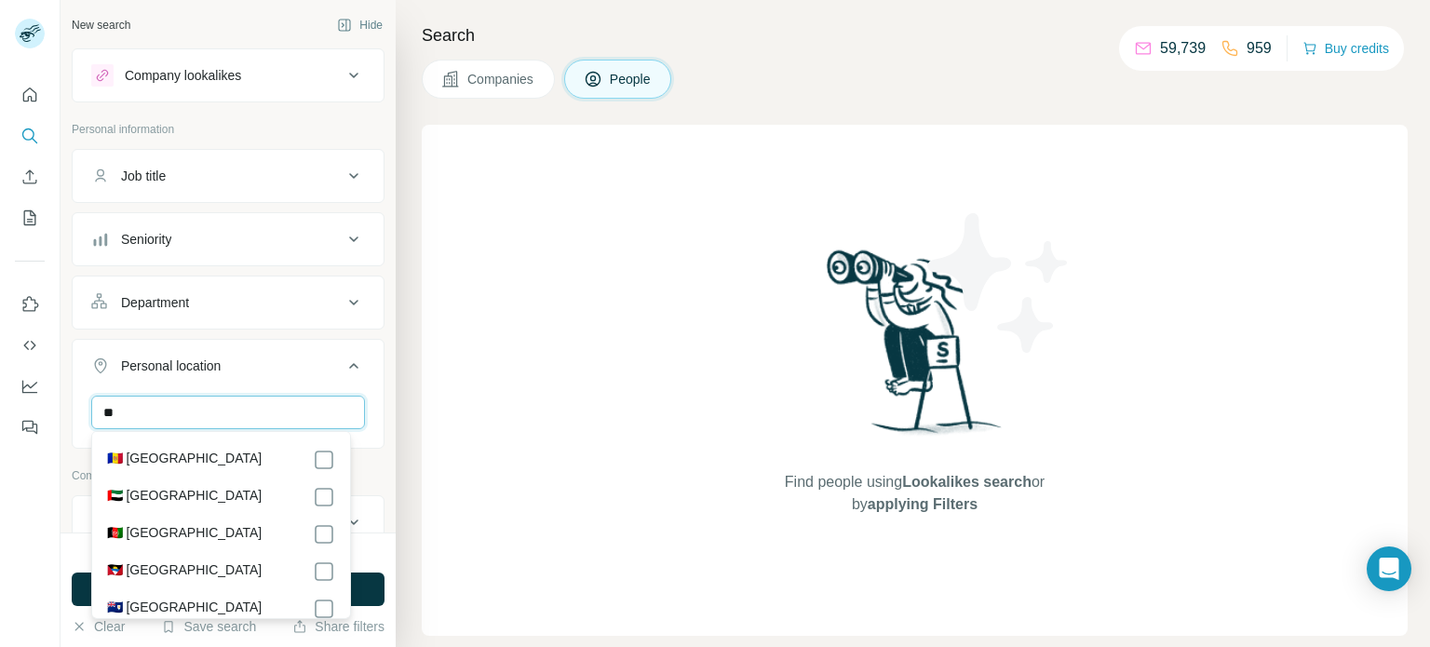
type input "*"
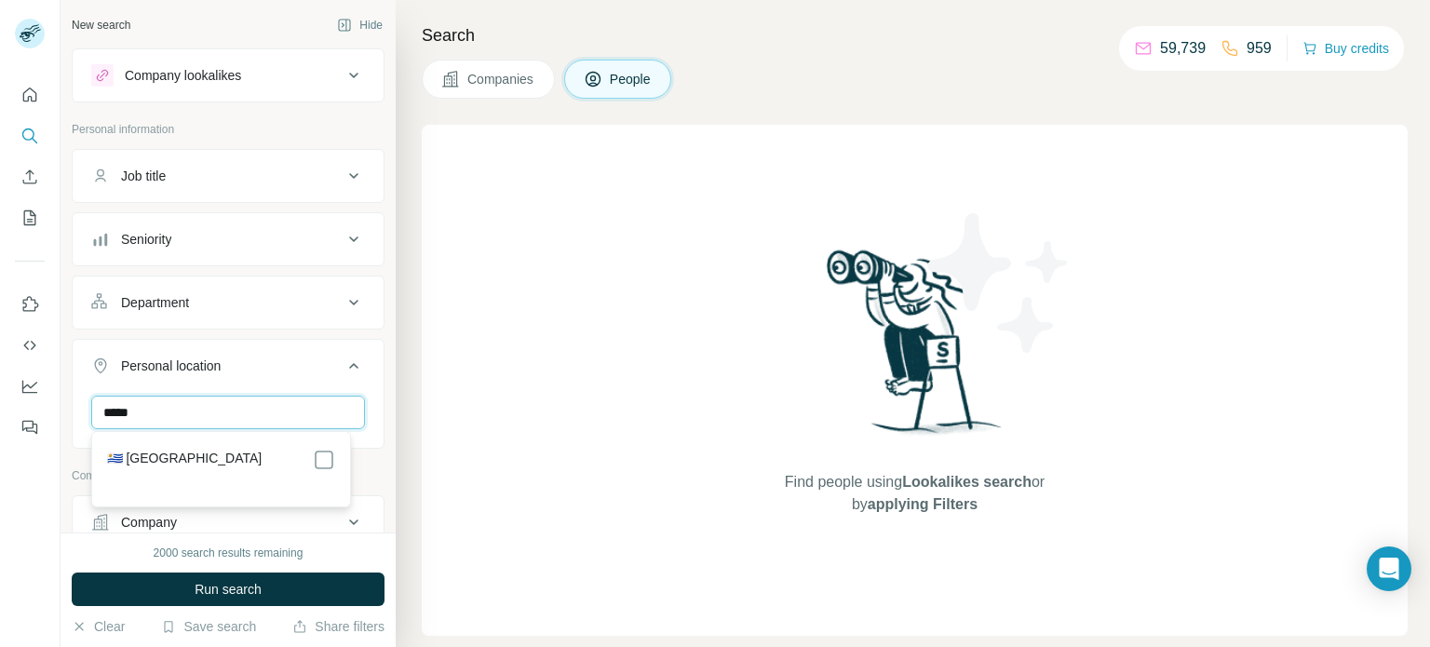
type input "*****"
click at [186, 458] on div "🇺🇾 [GEOGRAPHIC_DATA]" at bounding box center [221, 460] width 228 height 22
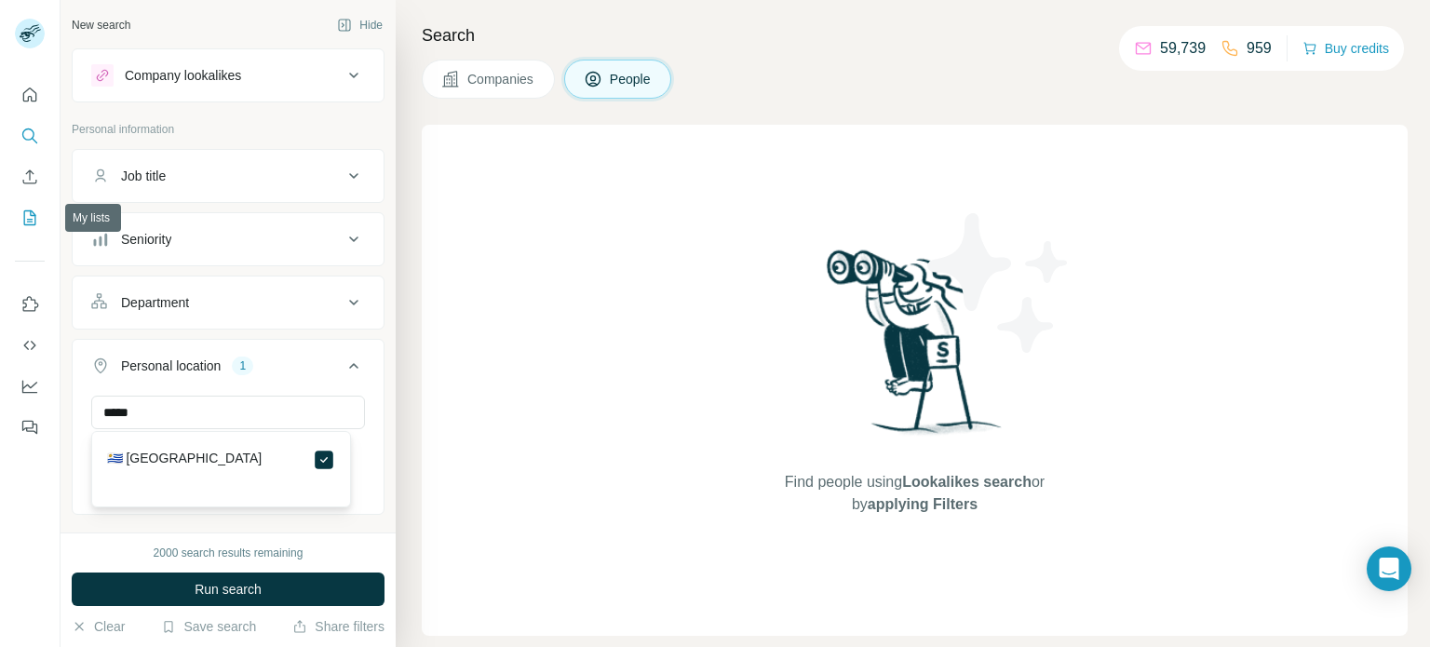
click at [30, 221] on icon "My lists" at bounding box center [29, 218] width 19 height 19
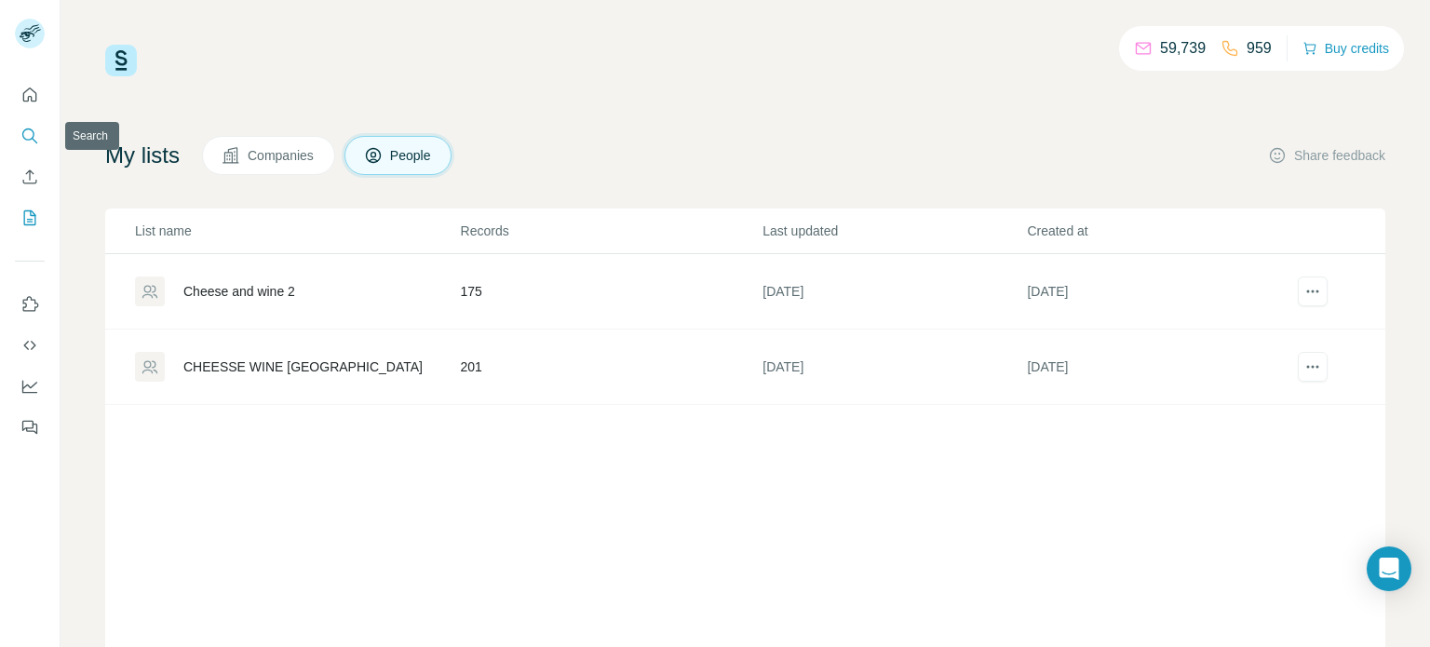
click at [28, 142] on icon "Search" at bounding box center [29, 136] width 19 height 19
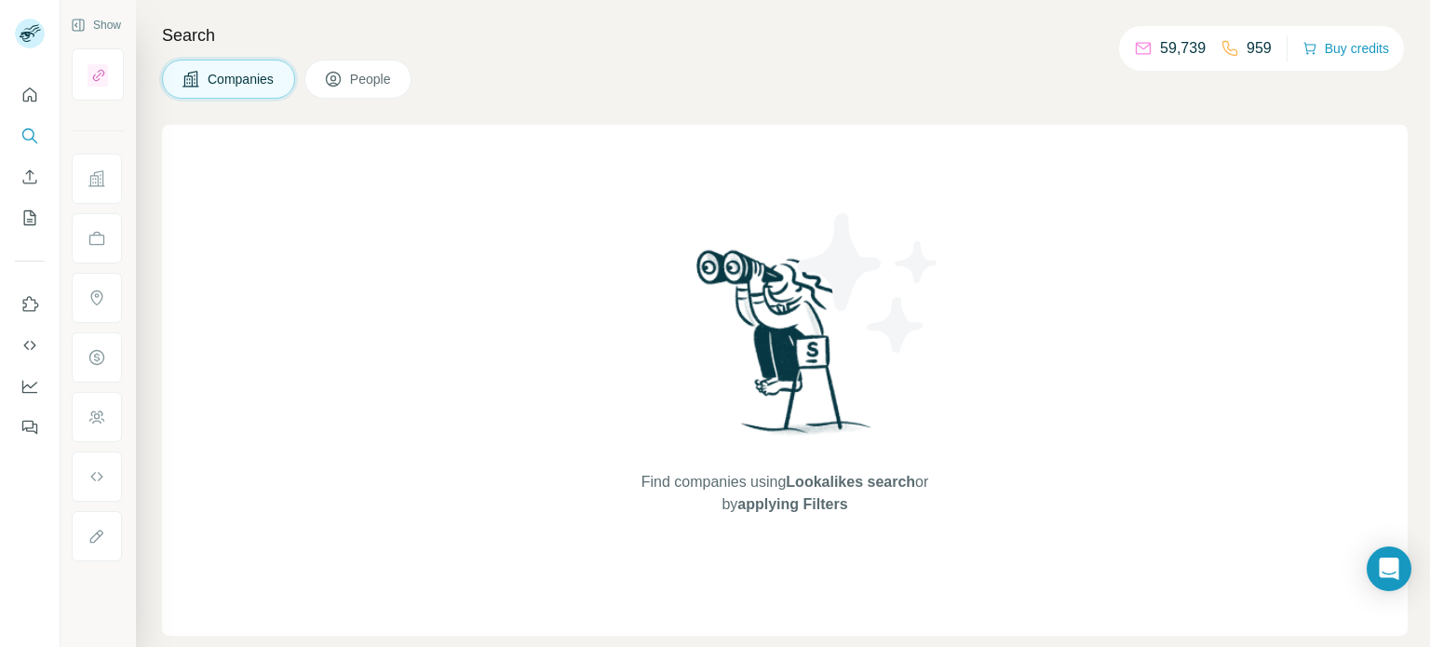
click at [360, 81] on span "People" at bounding box center [371, 79] width 43 height 19
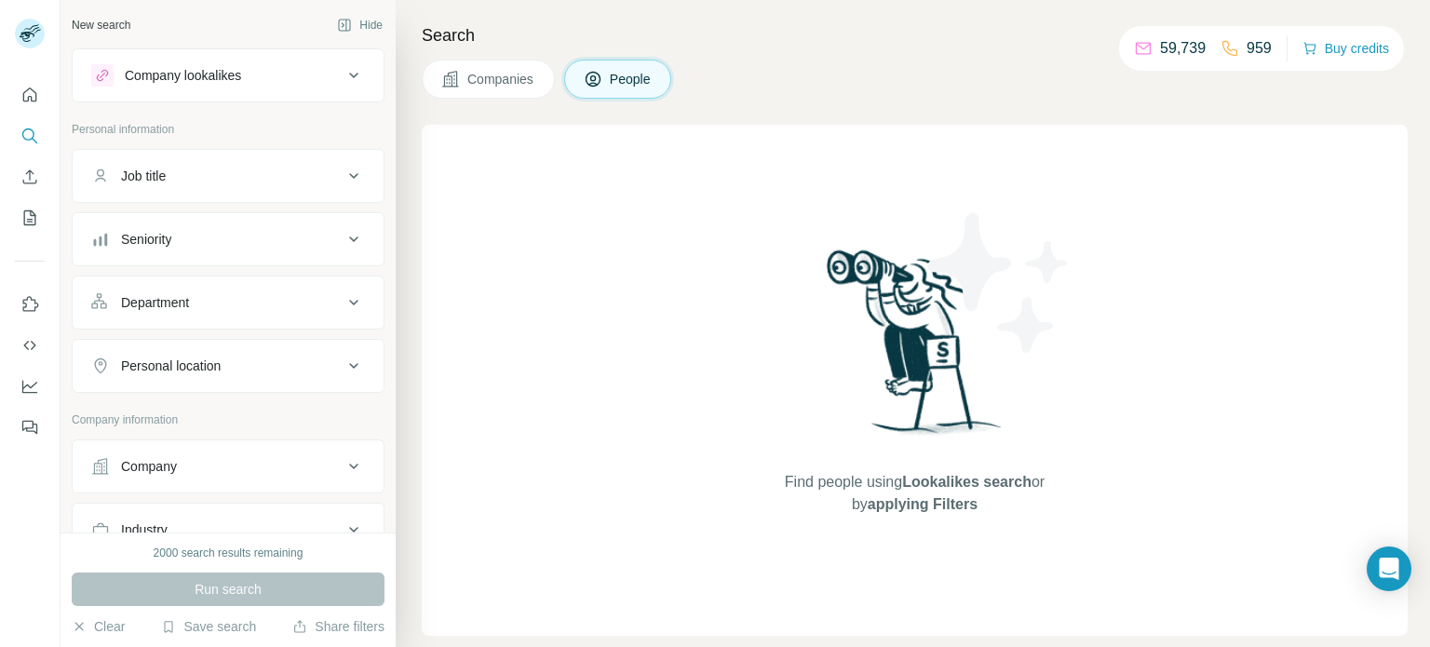
click at [343, 178] on icon at bounding box center [354, 176] width 22 height 22
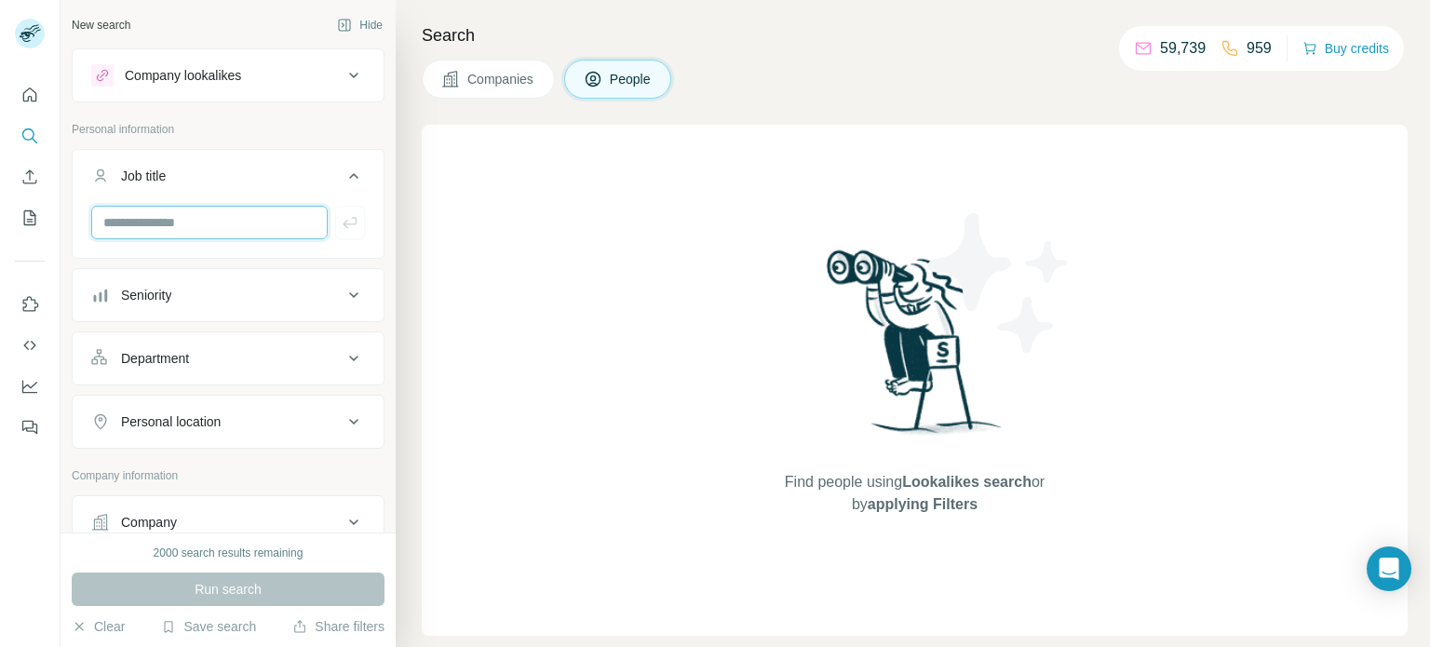
click at [285, 225] on input "text" at bounding box center [209, 223] width 236 height 34
click at [349, 174] on icon at bounding box center [353, 176] width 9 height 6
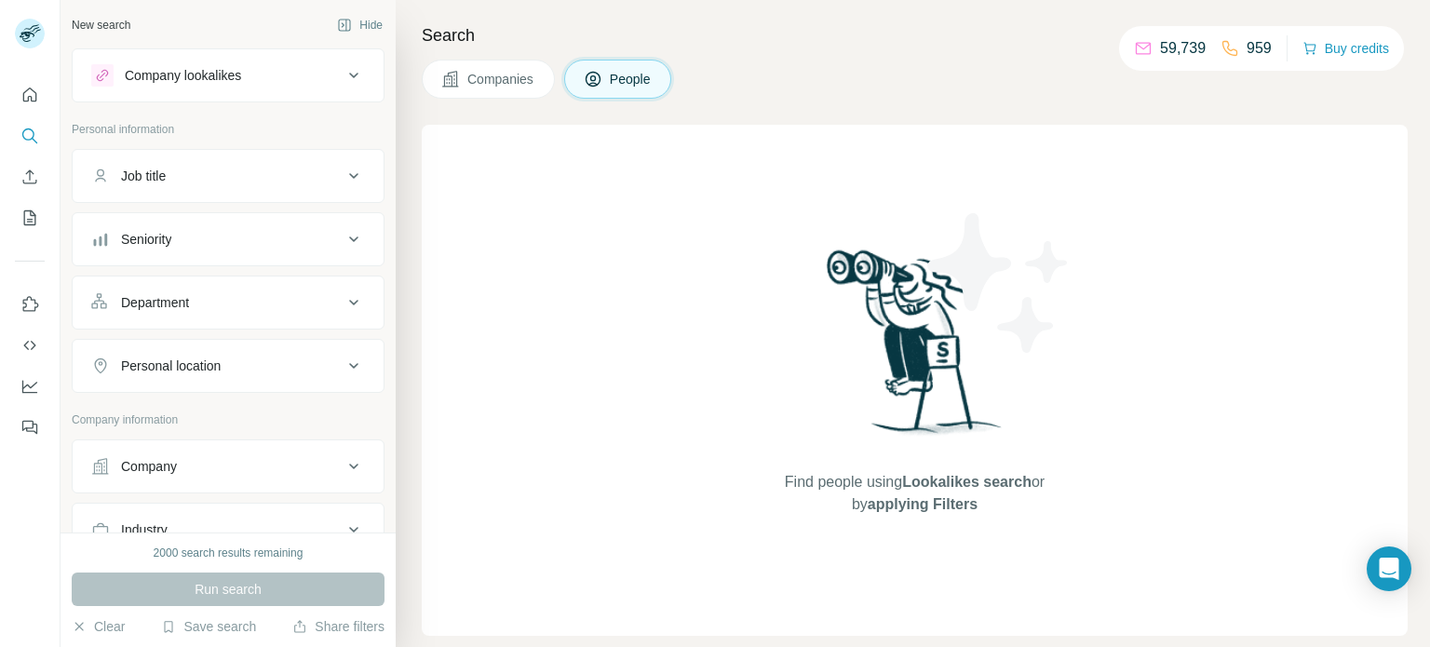
click at [349, 239] on icon at bounding box center [353, 239] width 9 height 6
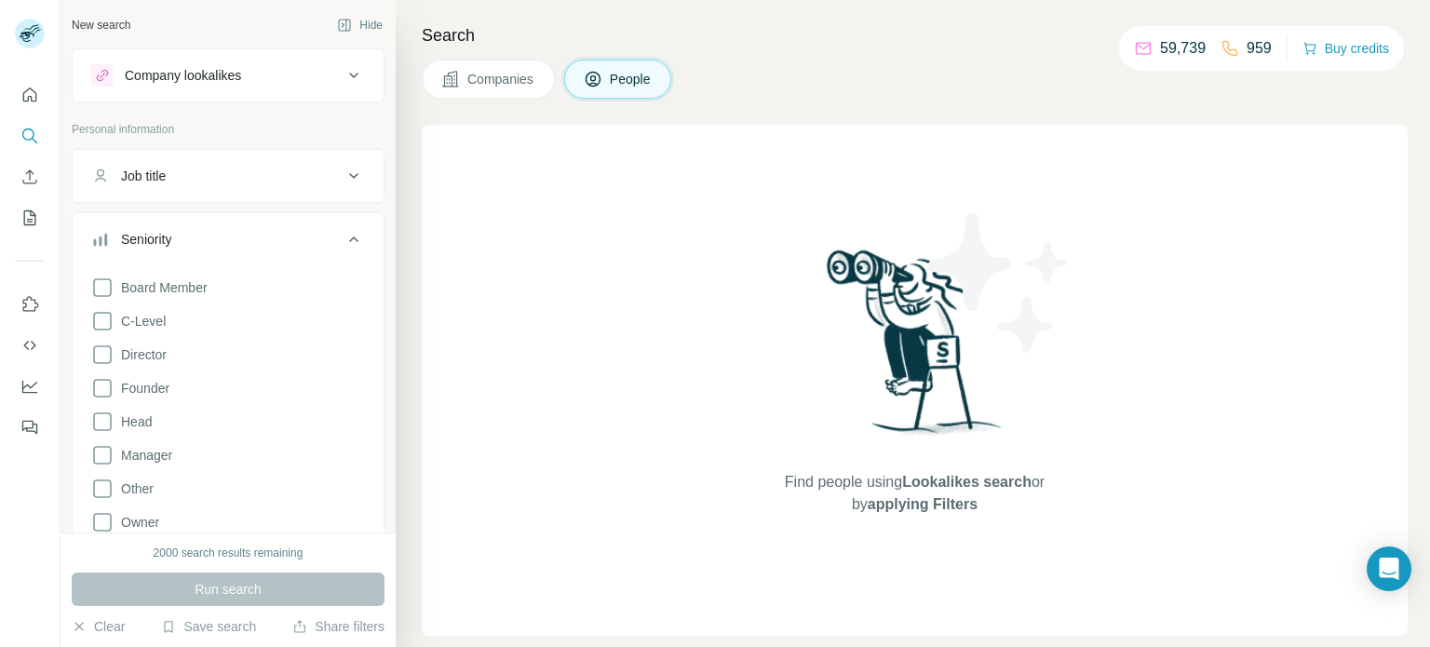
scroll to position [93, 0]
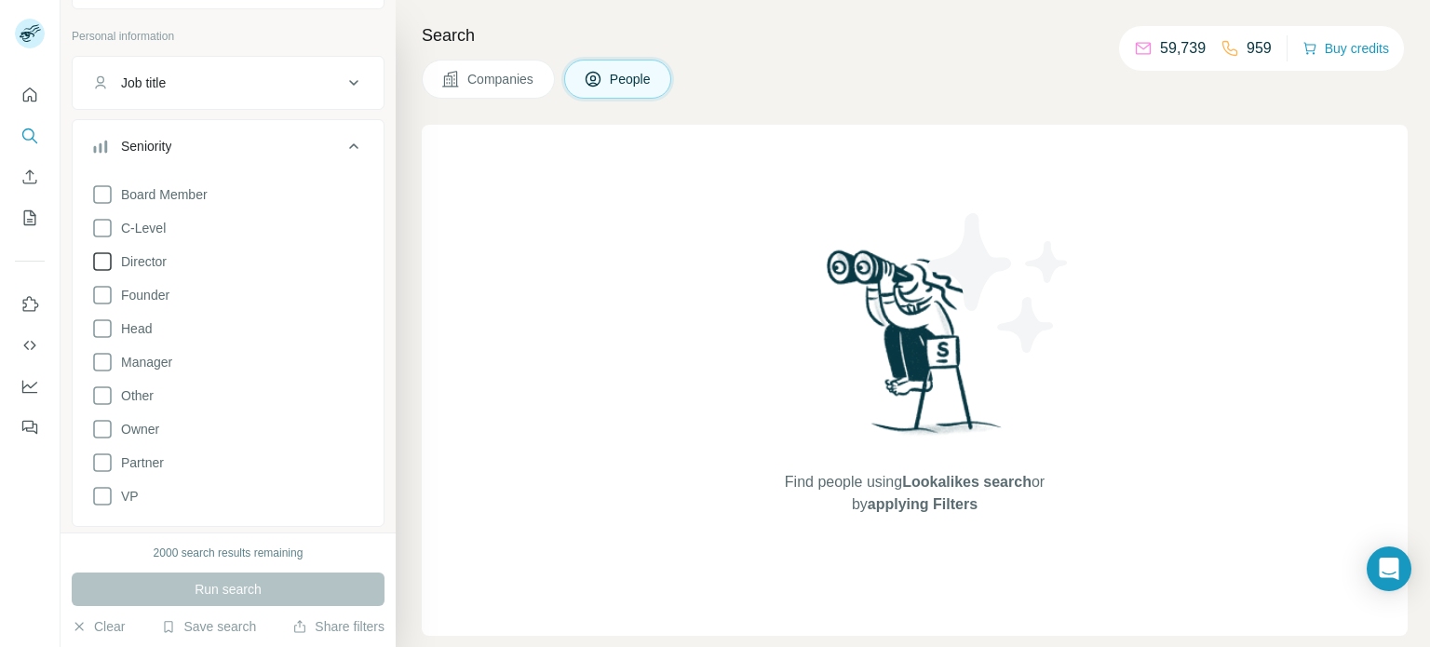
click at [97, 262] on icon at bounding box center [102, 261] width 22 height 22
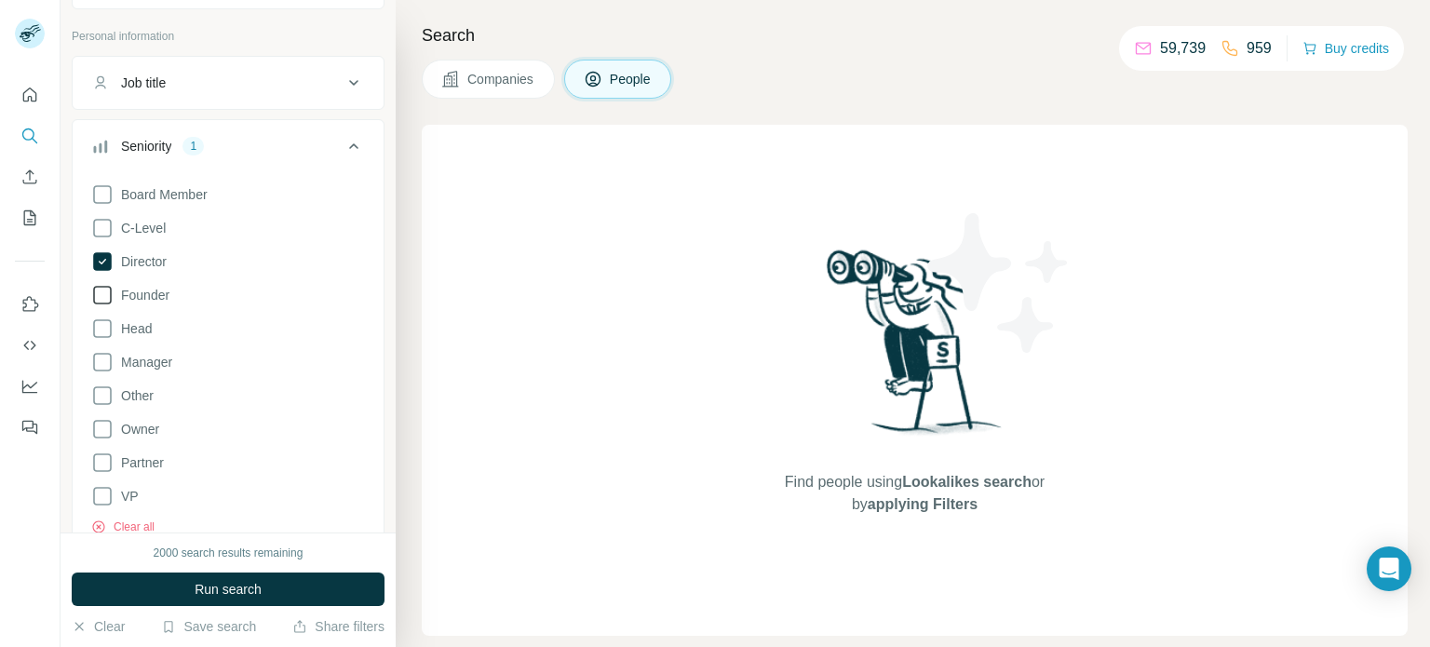
click at [101, 295] on icon at bounding box center [102, 295] width 22 height 22
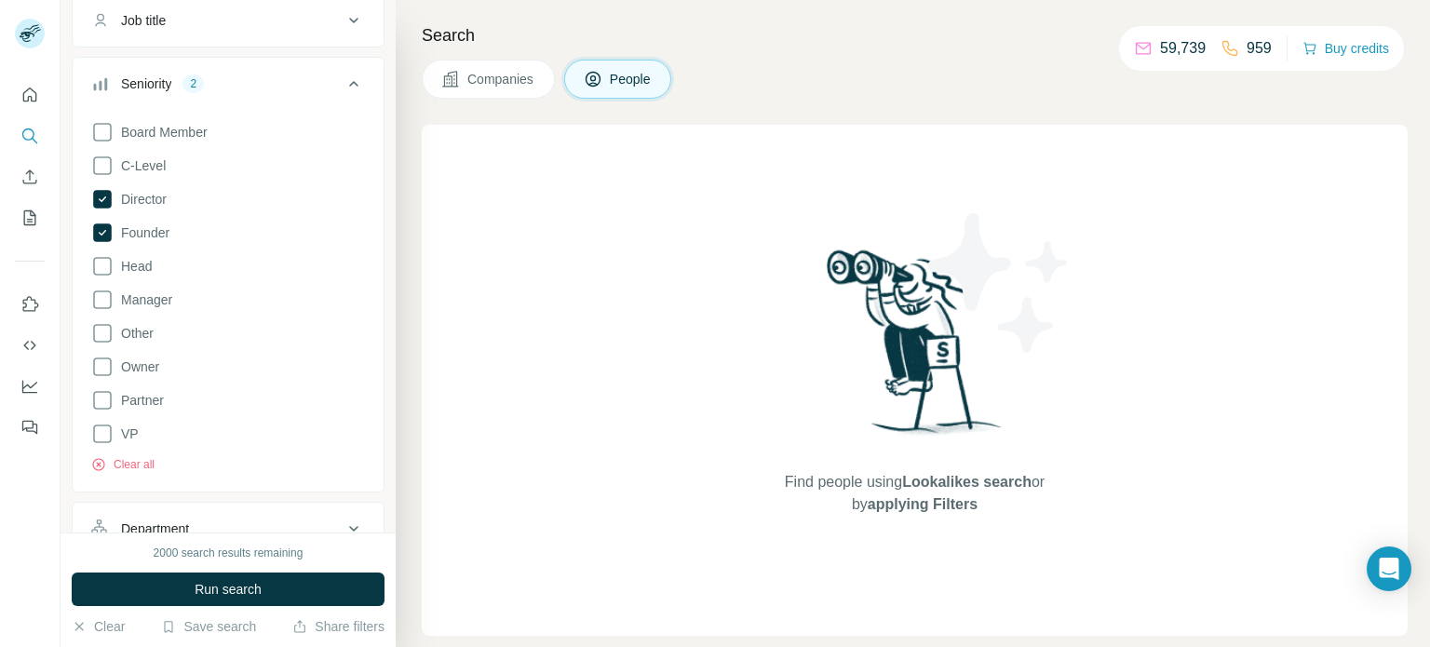
scroll to position [186, 0]
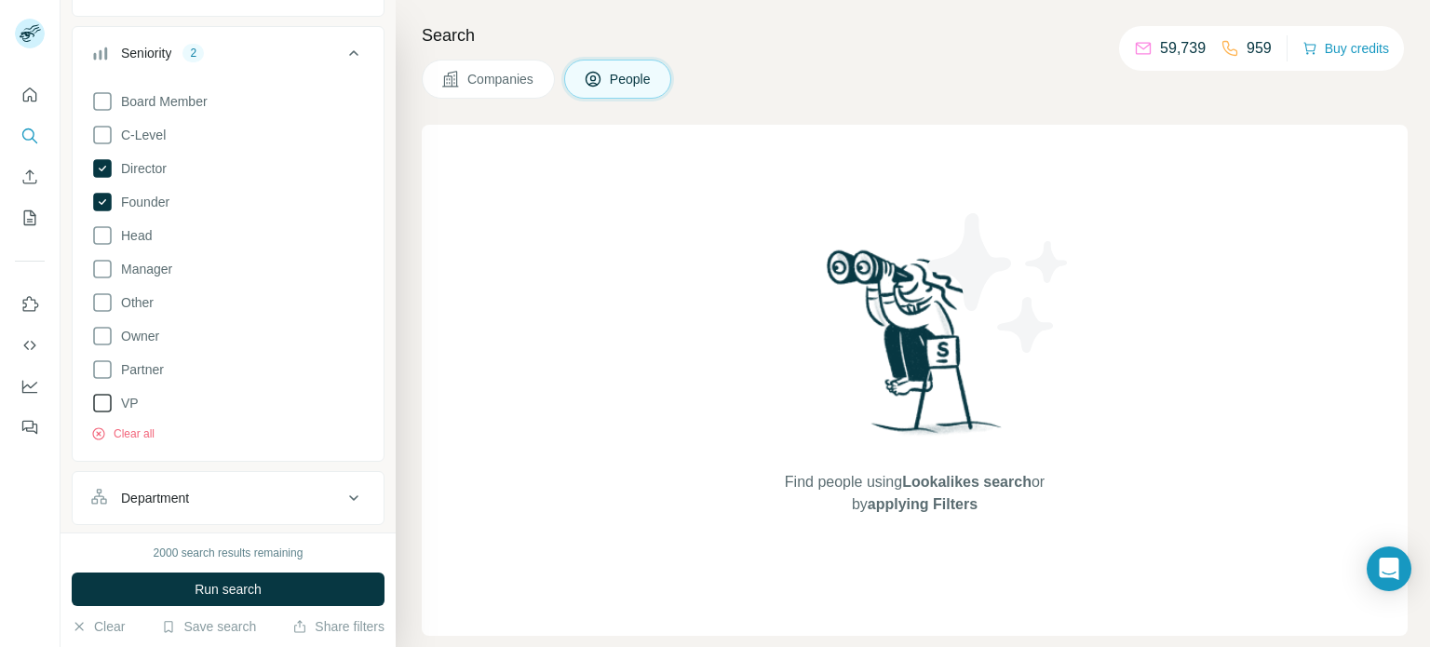
click at [101, 401] on icon at bounding box center [102, 403] width 22 height 22
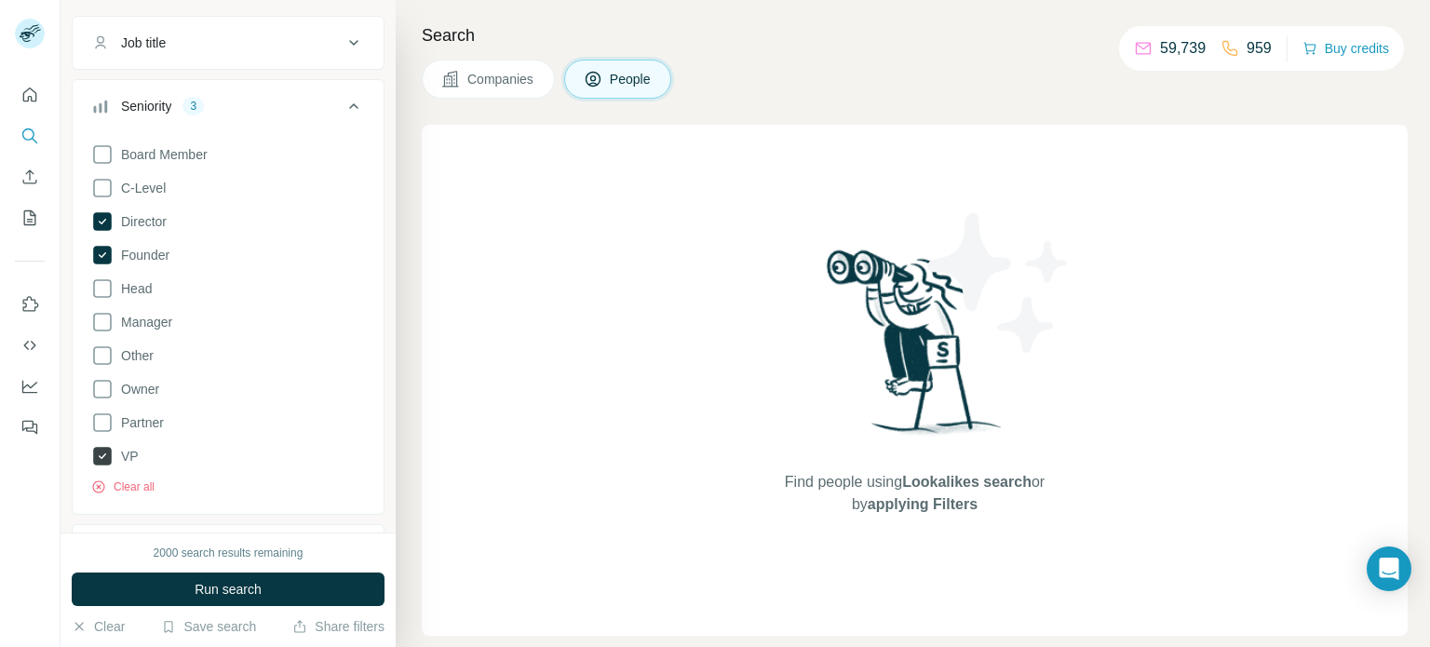
scroll to position [93, 0]
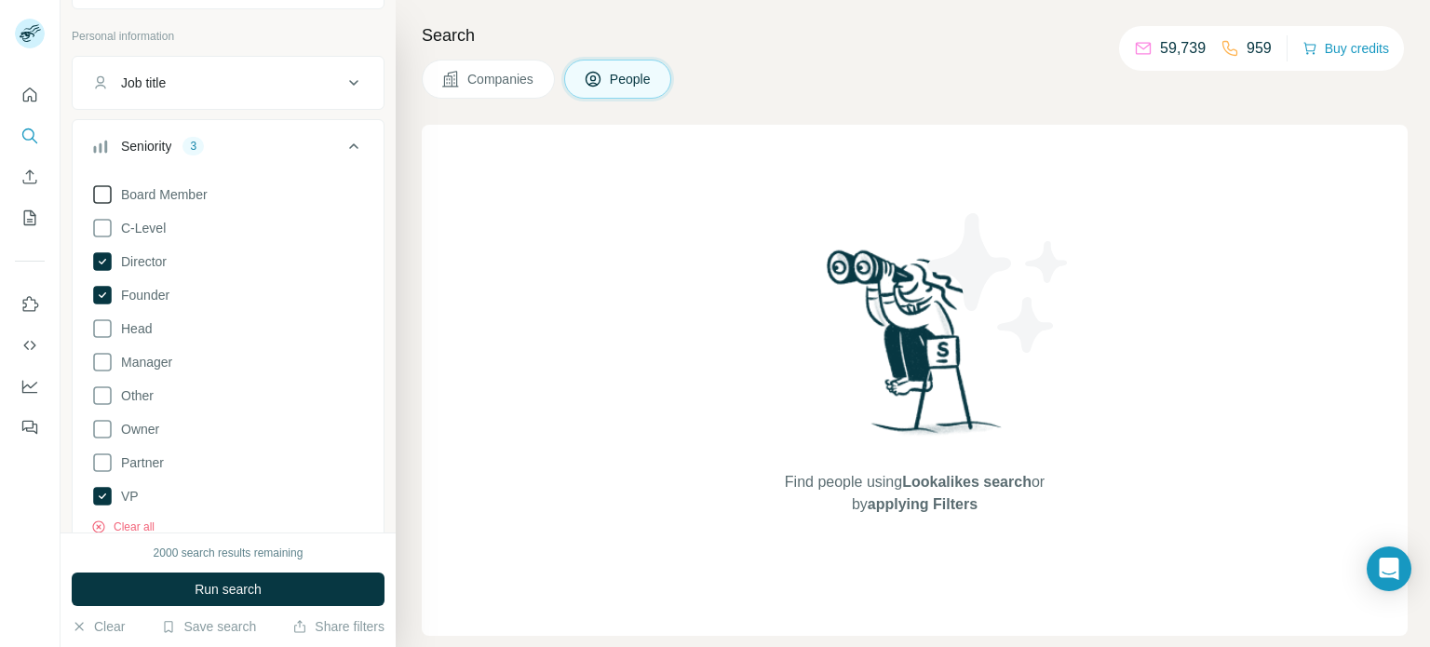
click at [100, 194] on icon at bounding box center [102, 194] width 22 height 22
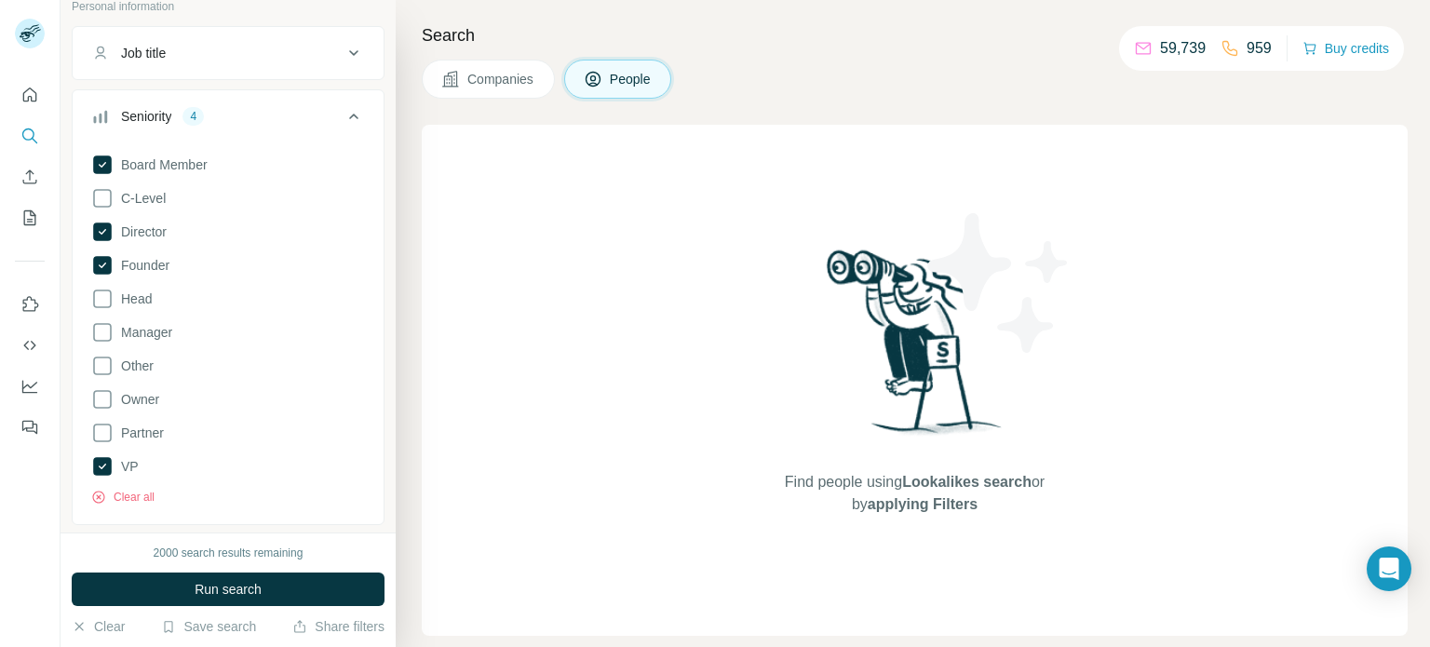
scroll to position [93, 0]
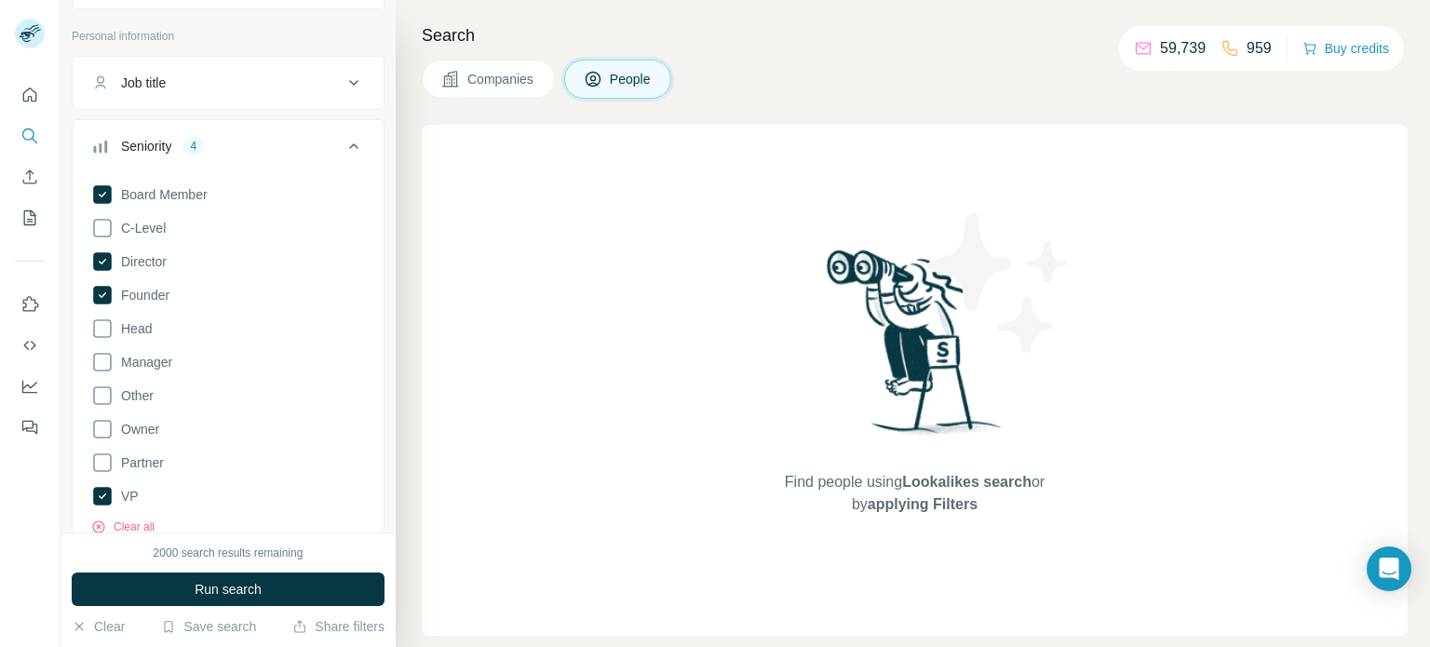
click at [344, 142] on icon at bounding box center [354, 146] width 22 height 22
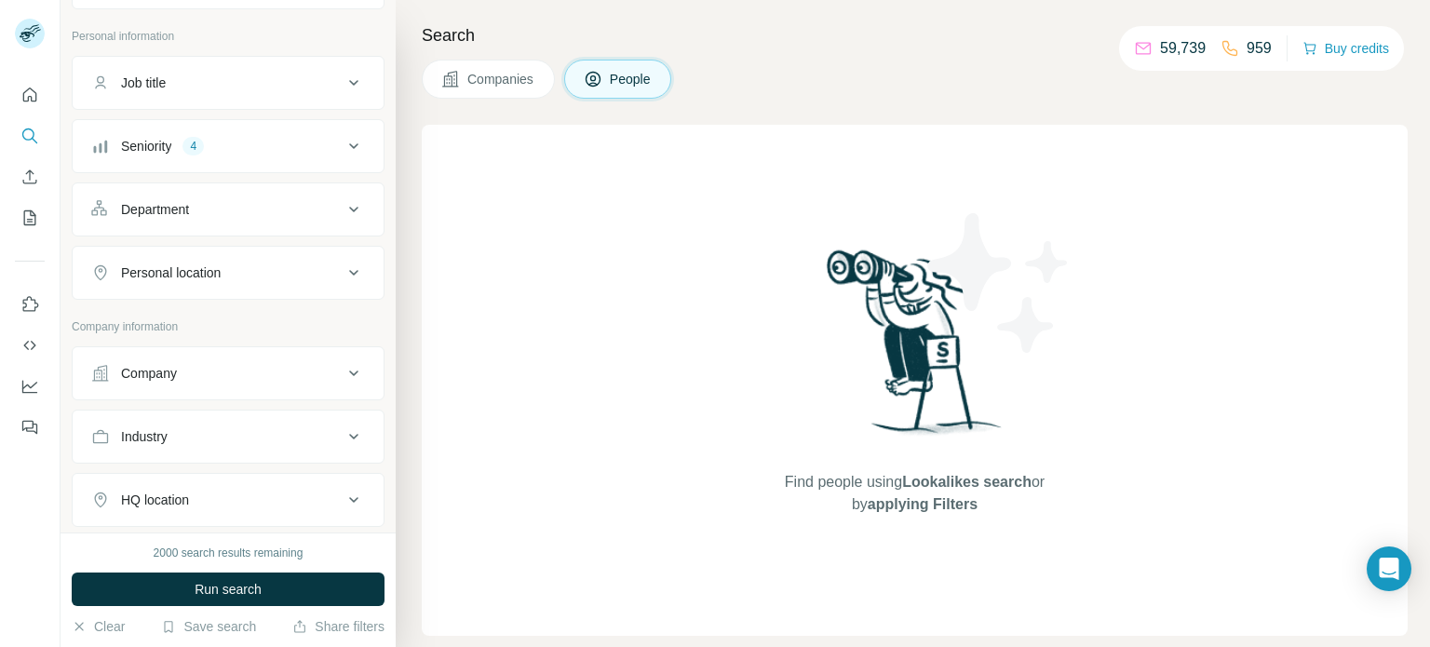
click at [343, 218] on icon at bounding box center [354, 209] width 22 height 22
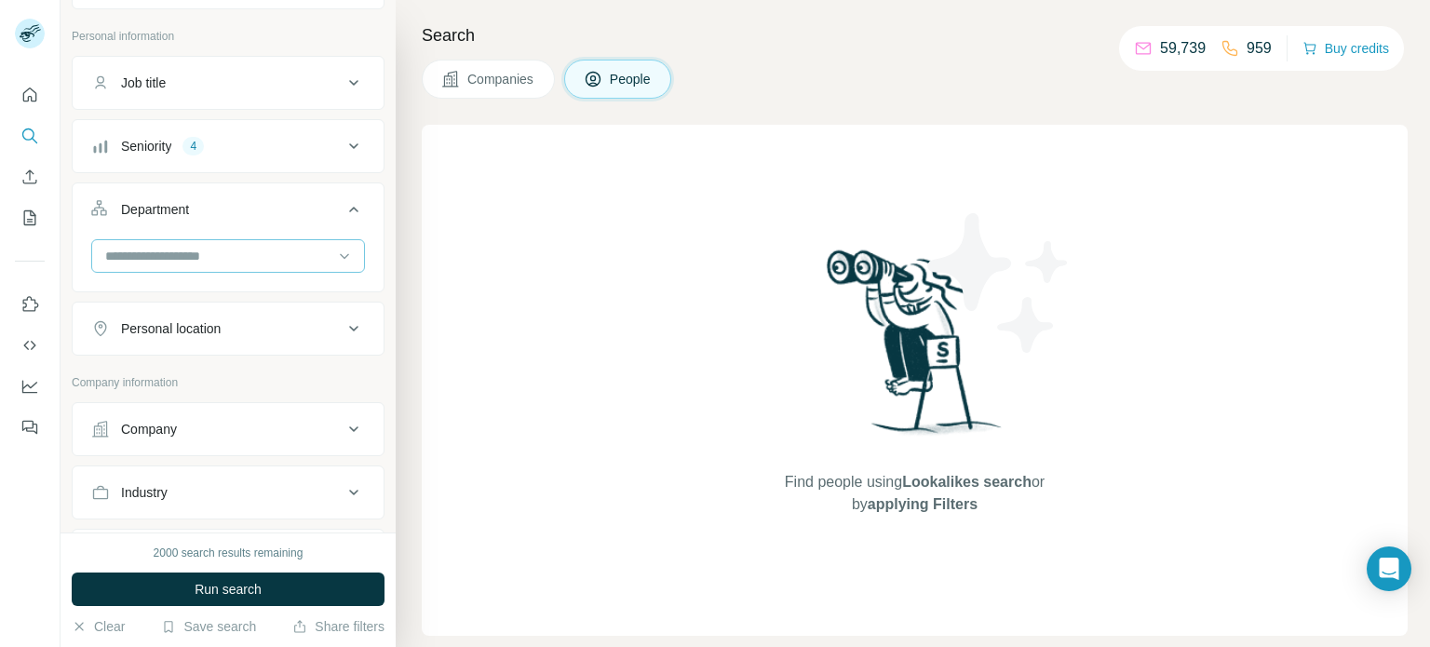
click at [293, 256] on input at bounding box center [218, 256] width 230 height 20
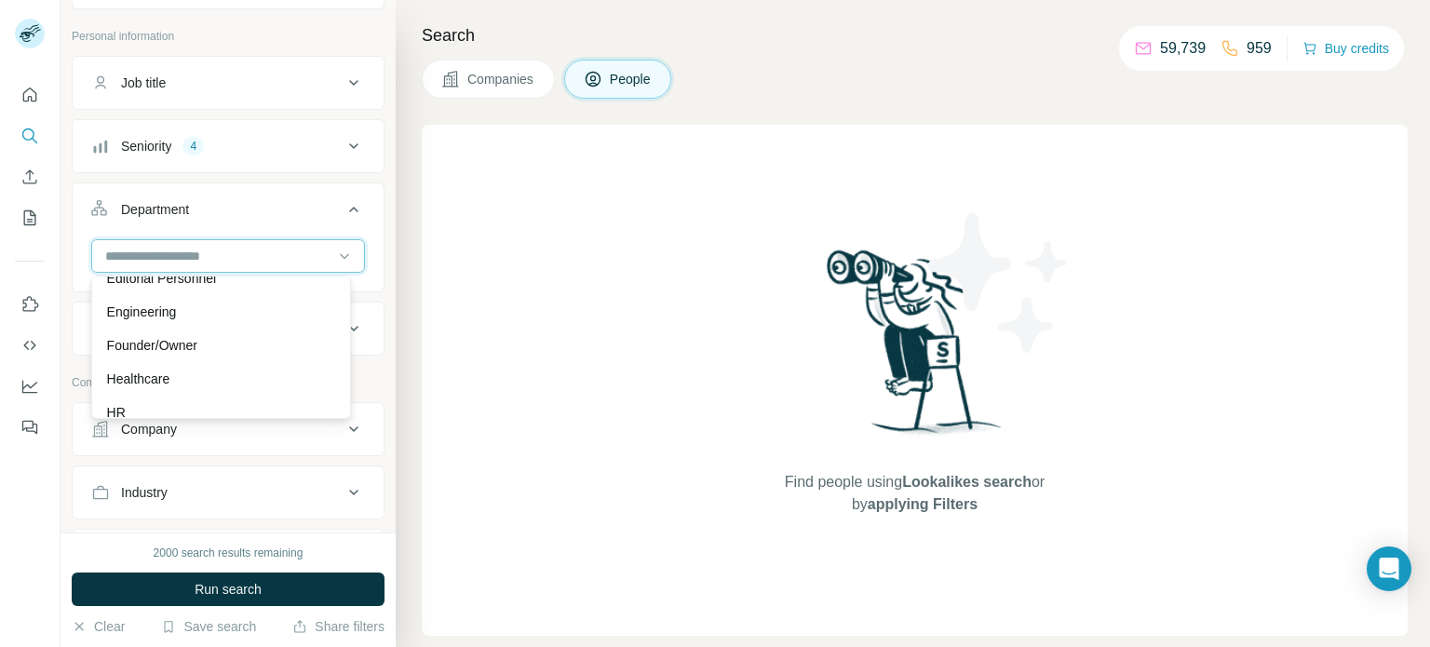
scroll to position [279, 0]
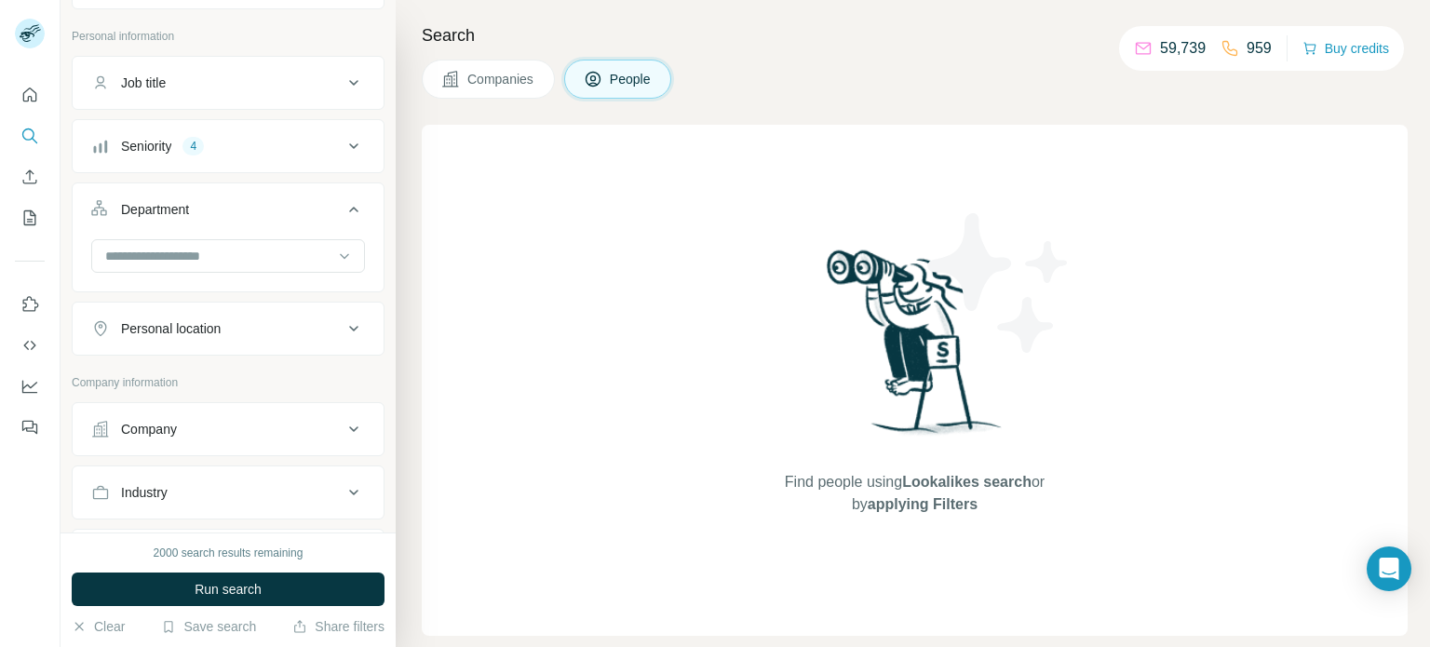
click at [343, 216] on icon at bounding box center [354, 209] width 22 height 22
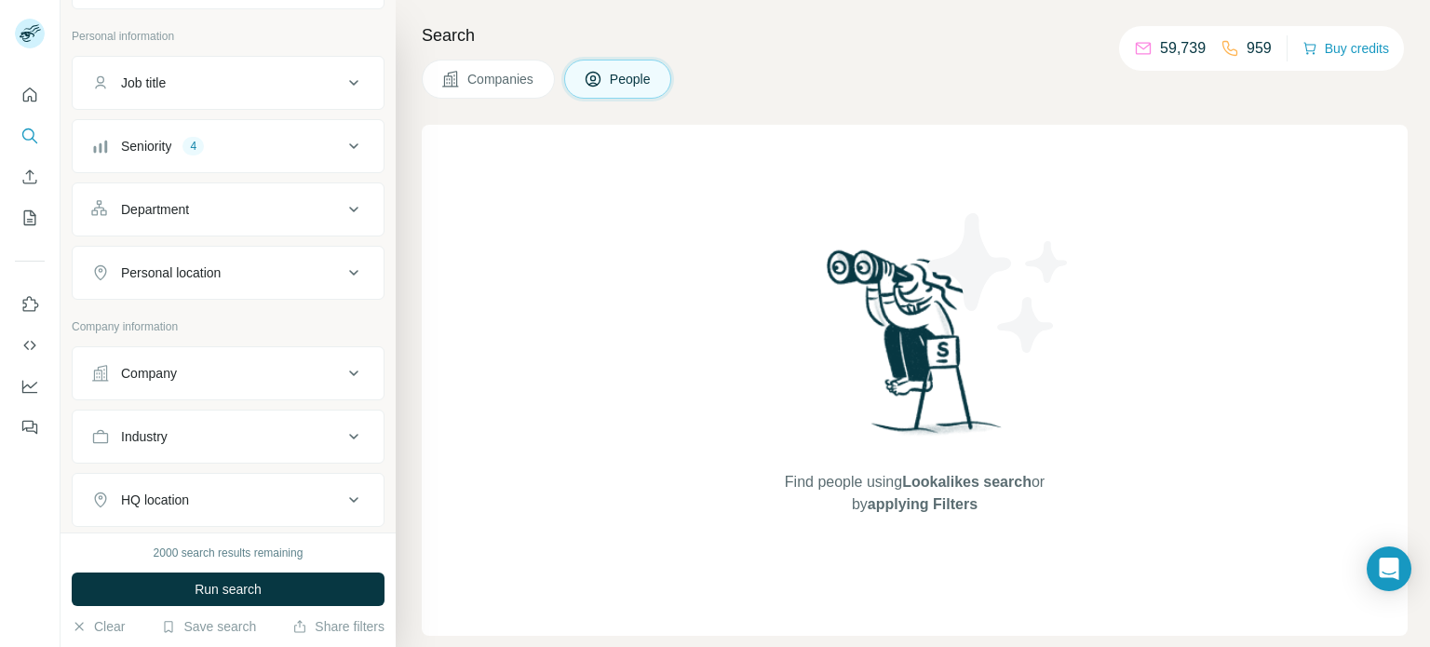
click at [266, 278] on div "Personal location" at bounding box center [216, 272] width 251 height 19
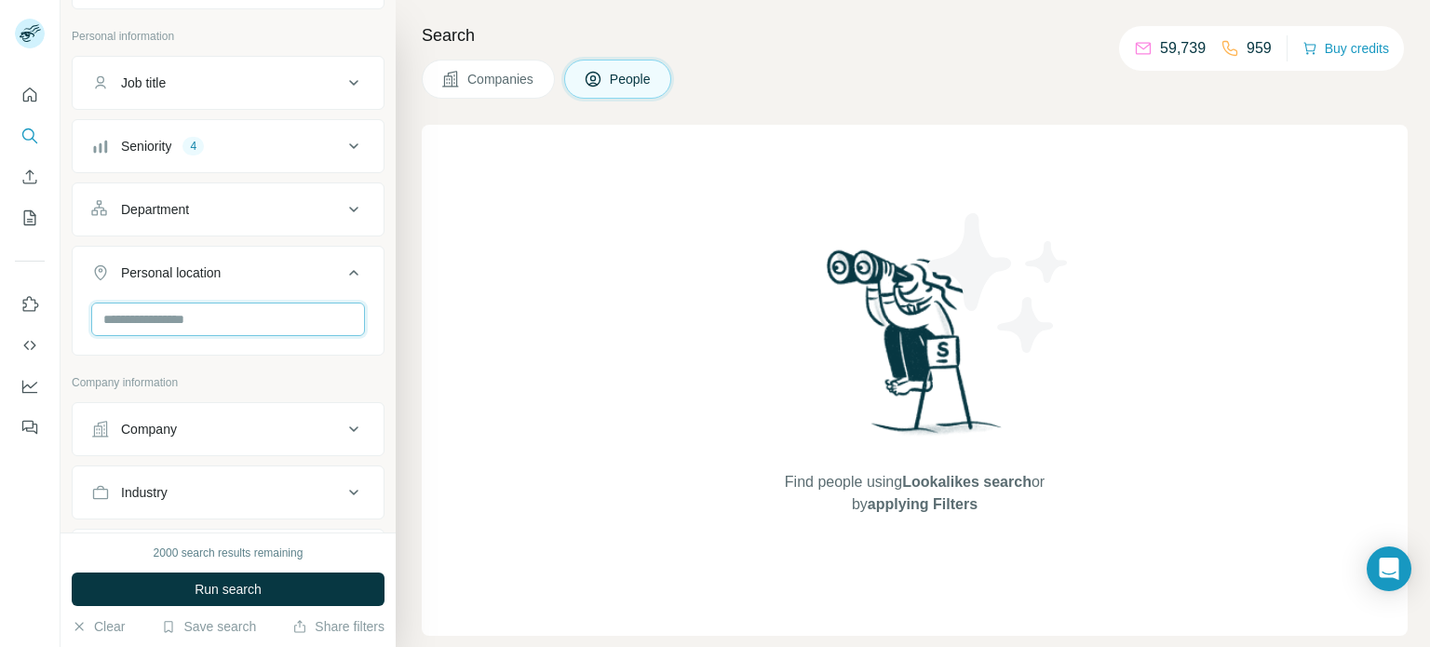
click at [246, 323] on input "text" at bounding box center [228, 320] width 274 height 34
type input "*******"
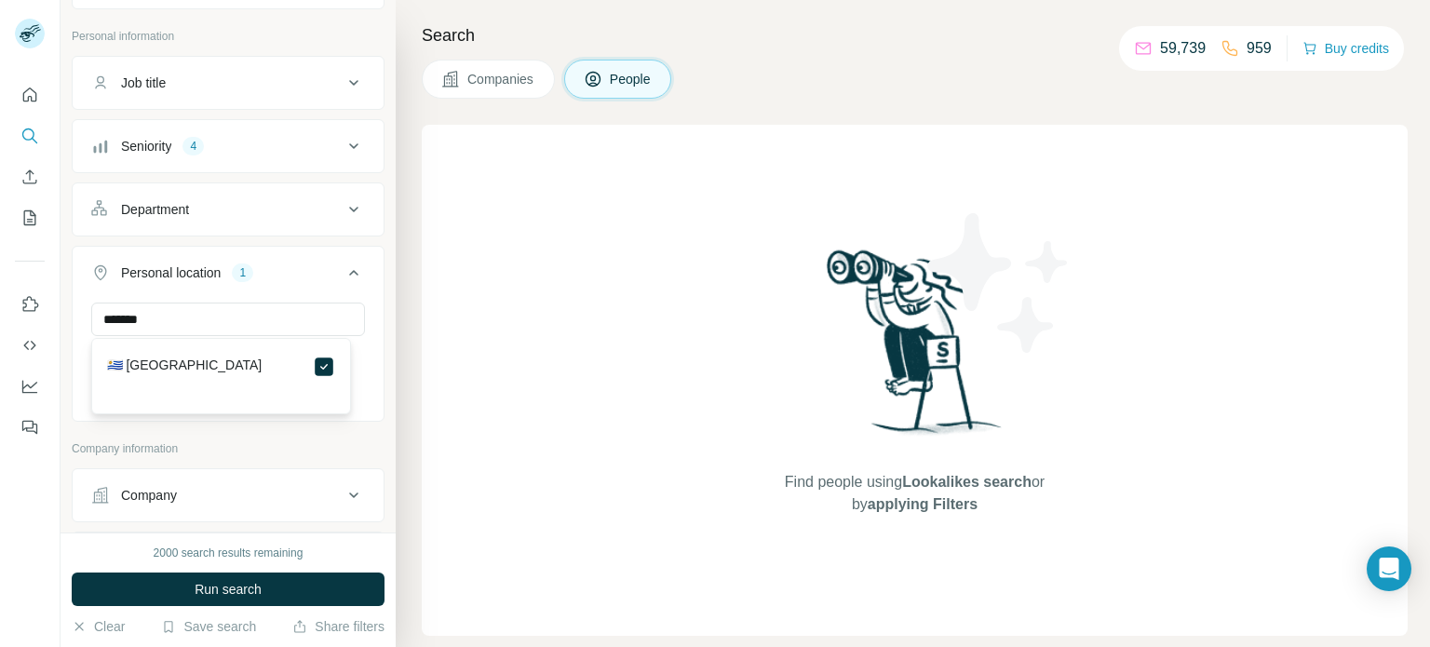
click at [346, 276] on icon at bounding box center [354, 273] width 22 height 22
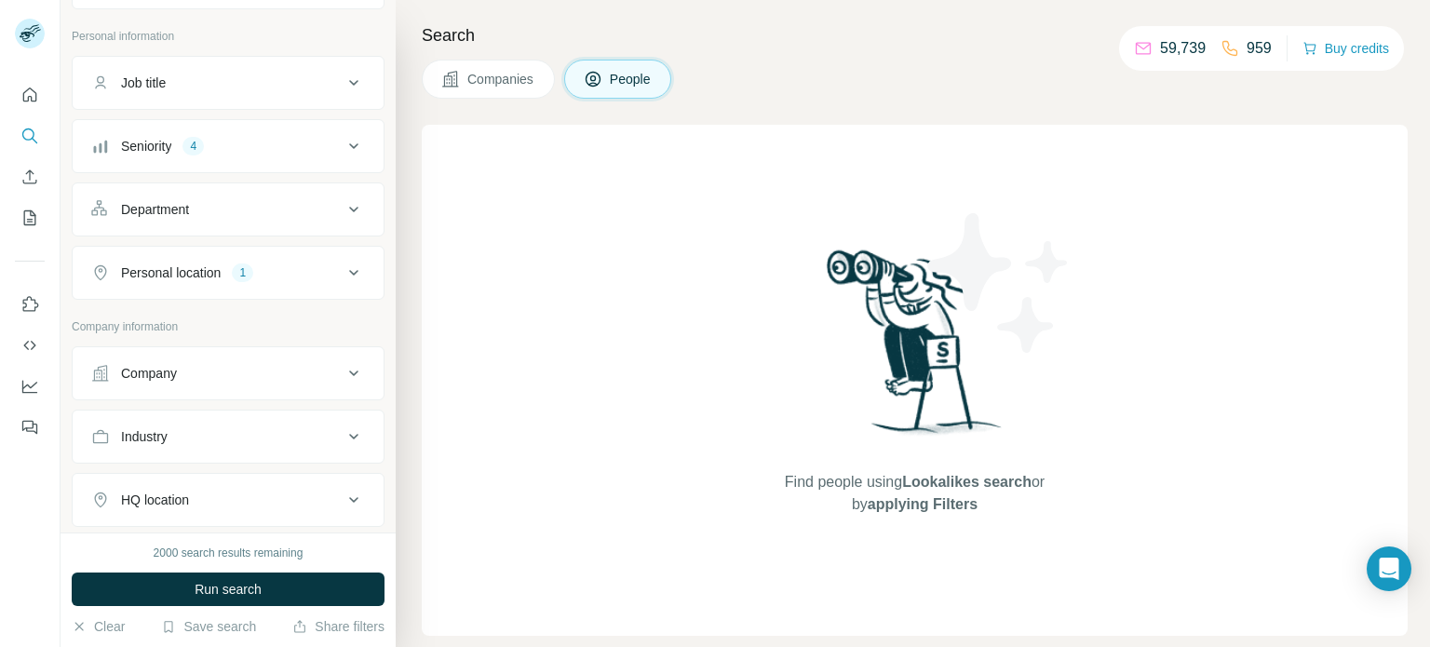
click at [301, 276] on div "Personal location 1" at bounding box center [216, 272] width 251 height 19
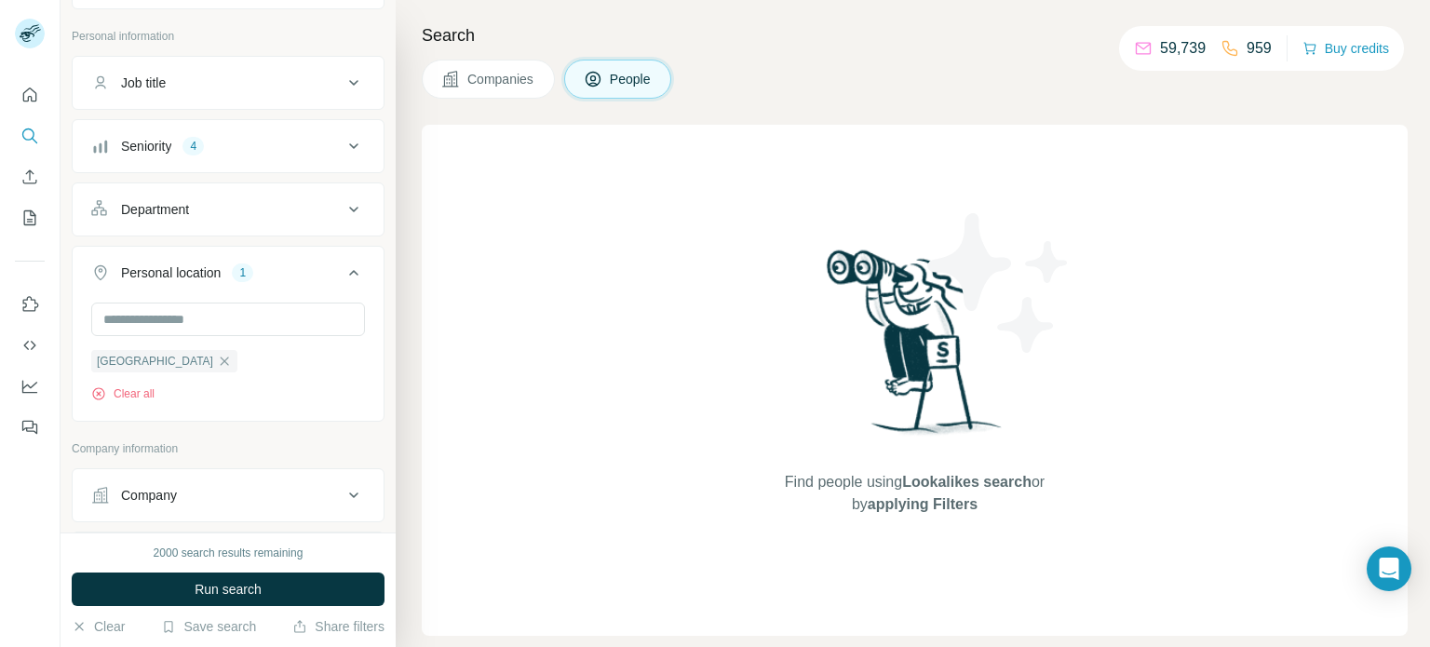
click at [343, 279] on icon at bounding box center [354, 273] width 22 height 22
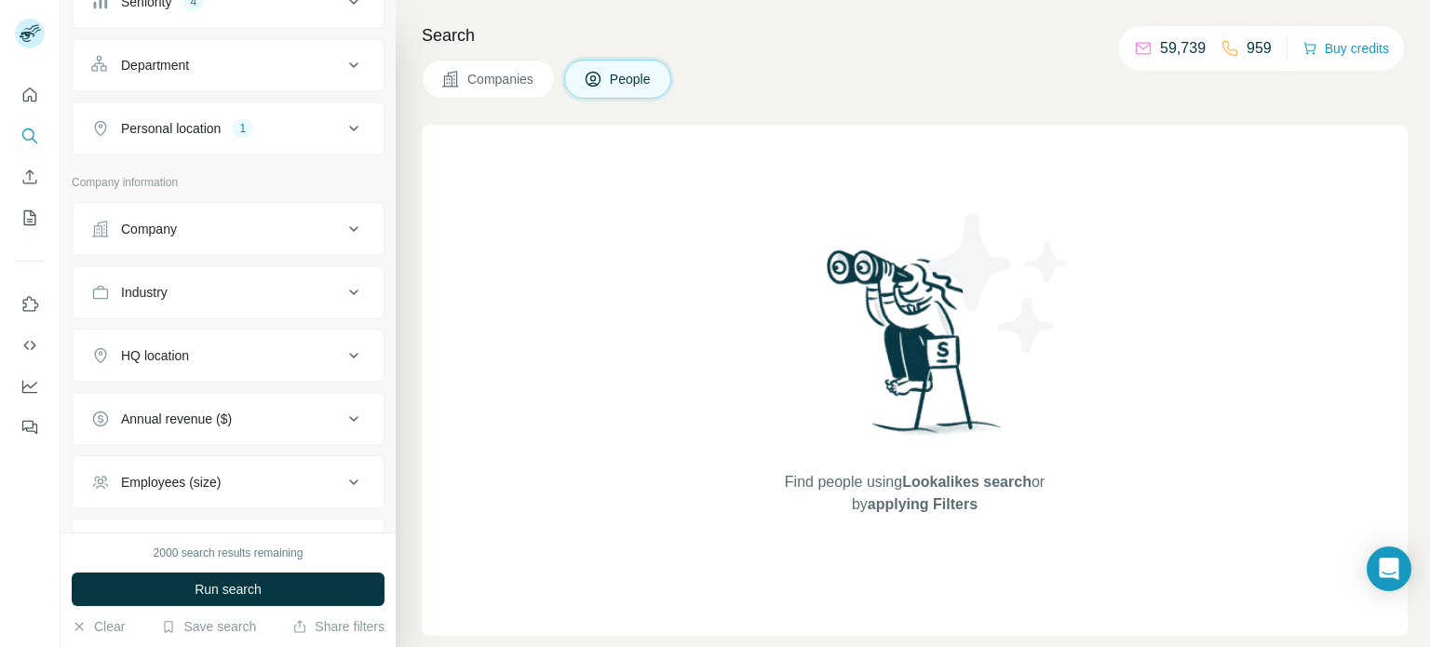
scroll to position [279, 0]
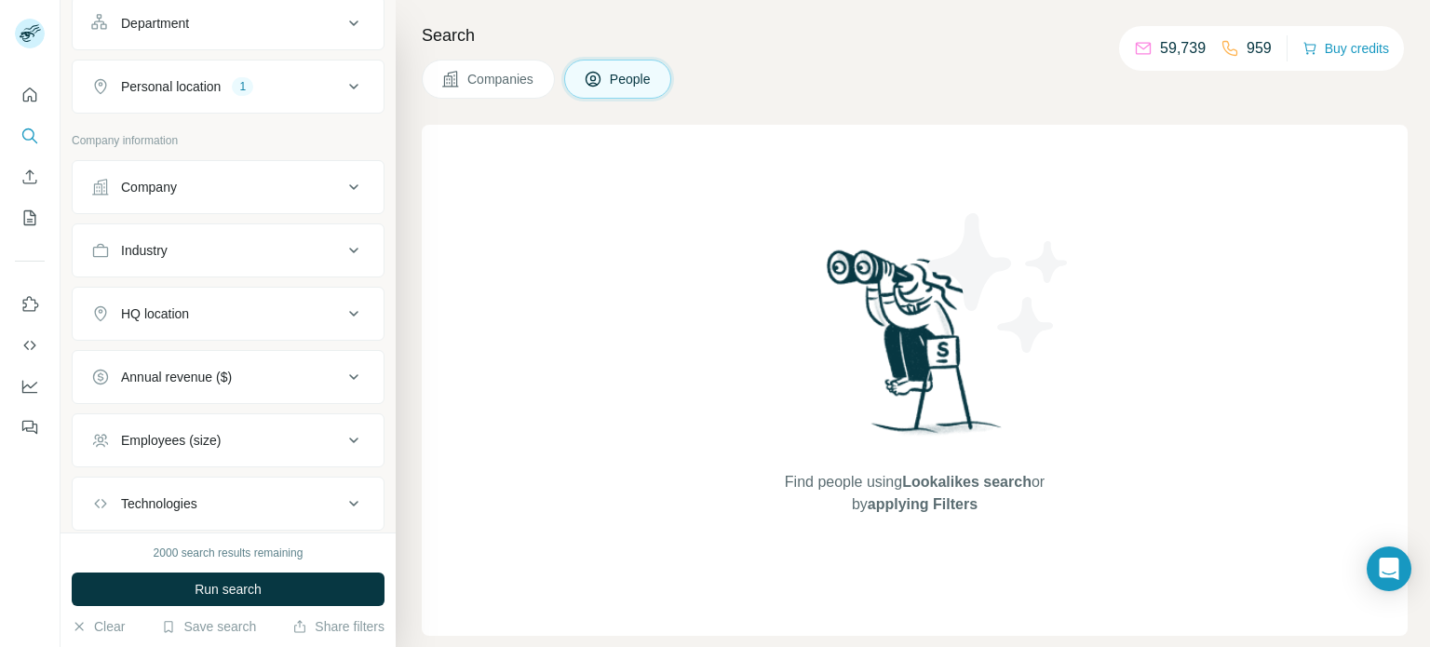
click at [320, 316] on div "HQ location" at bounding box center [216, 313] width 251 height 19
click at [240, 355] on input "text" at bounding box center [228, 361] width 274 height 34
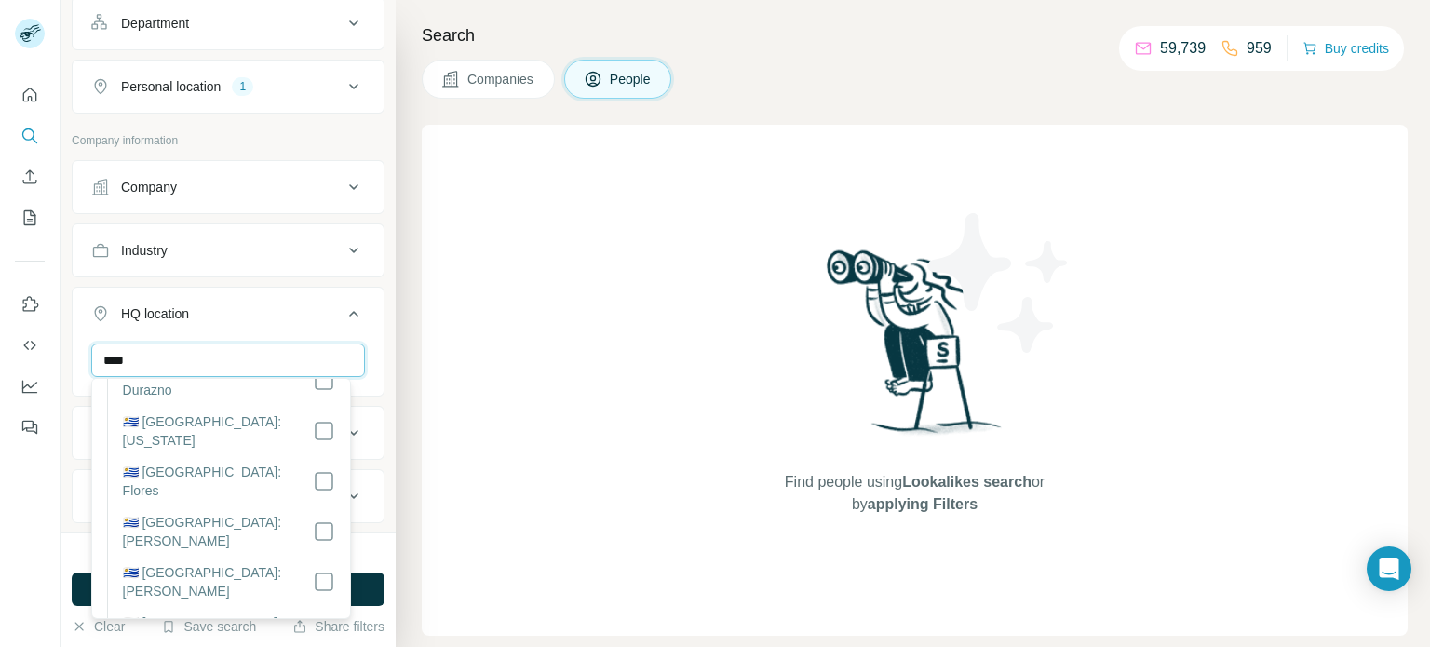
type input "****"
click at [343, 306] on icon at bounding box center [354, 314] width 22 height 22
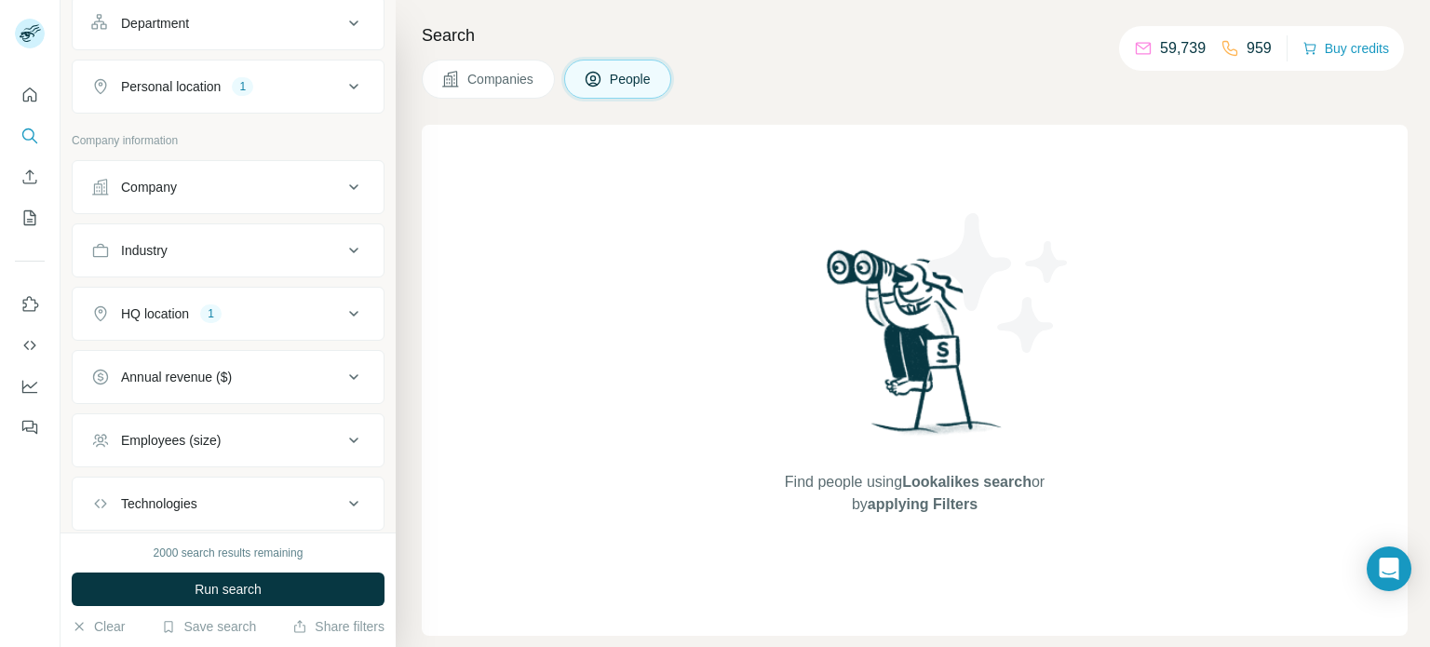
click at [248, 433] on div "Employees (size)" at bounding box center [216, 440] width 251 height 19
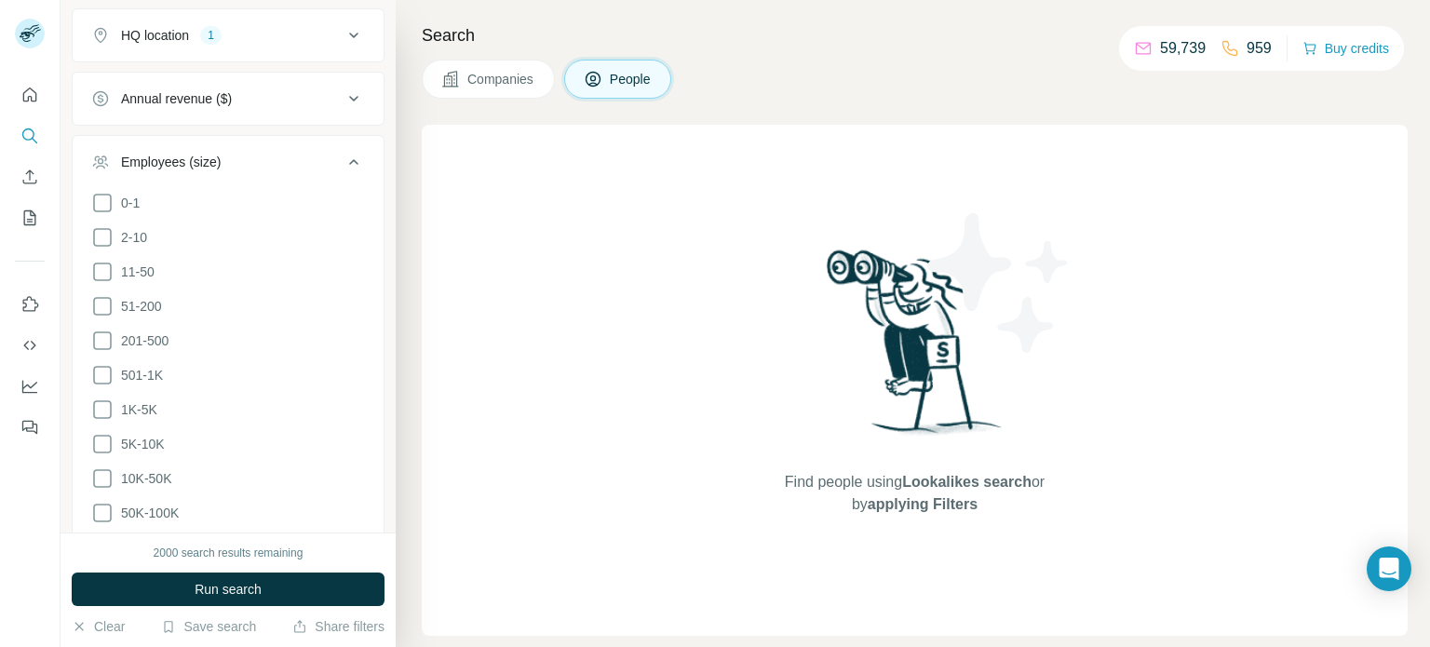
scroll to position [559, 0]
click at [98, 304] on icon at bounding box center [102, 305] width 22 height 22
click at [97, 335] on icon at bounding box center [102, 340] width 22 height 22
click at [101, 368] on icon at bounding box center [102, 374] width 22 height 22
click at [94, 399] on icon at bounding box center [102, 409] width 22 height 22
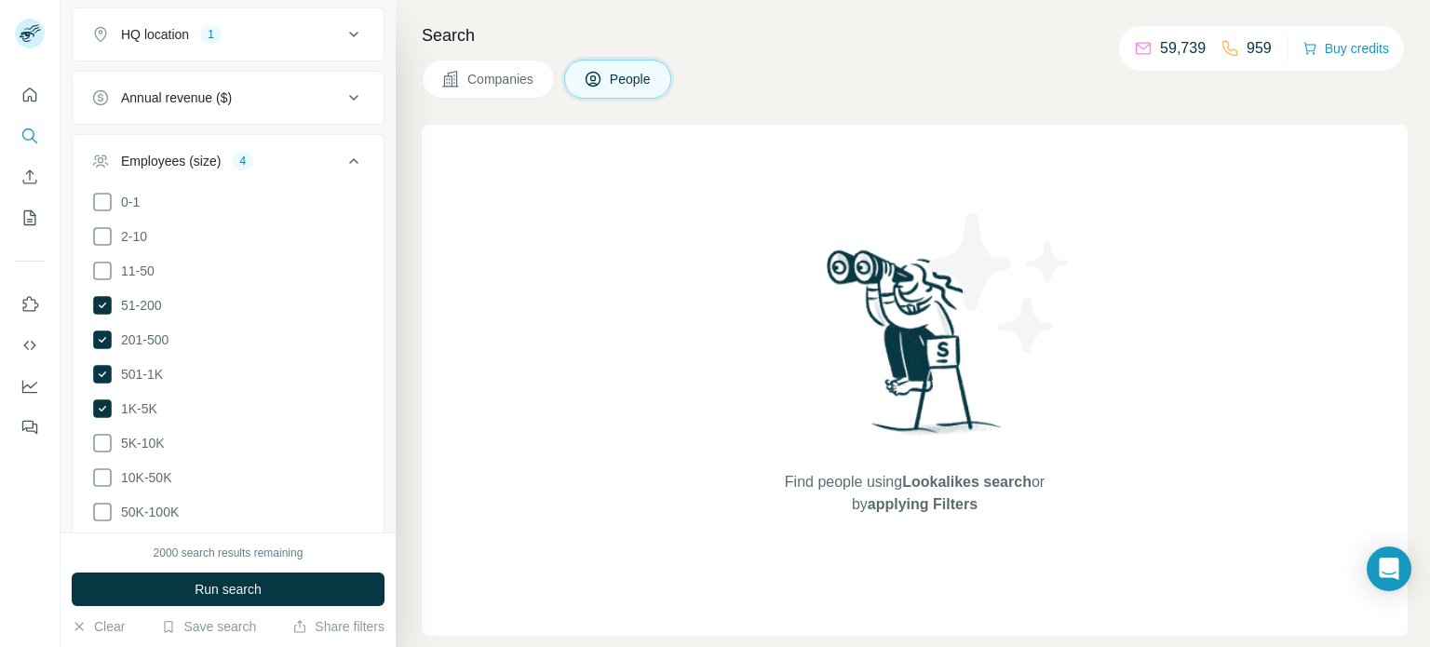
click at [343, 156] on icon at bounding box center [354, 161] width 22 height 22
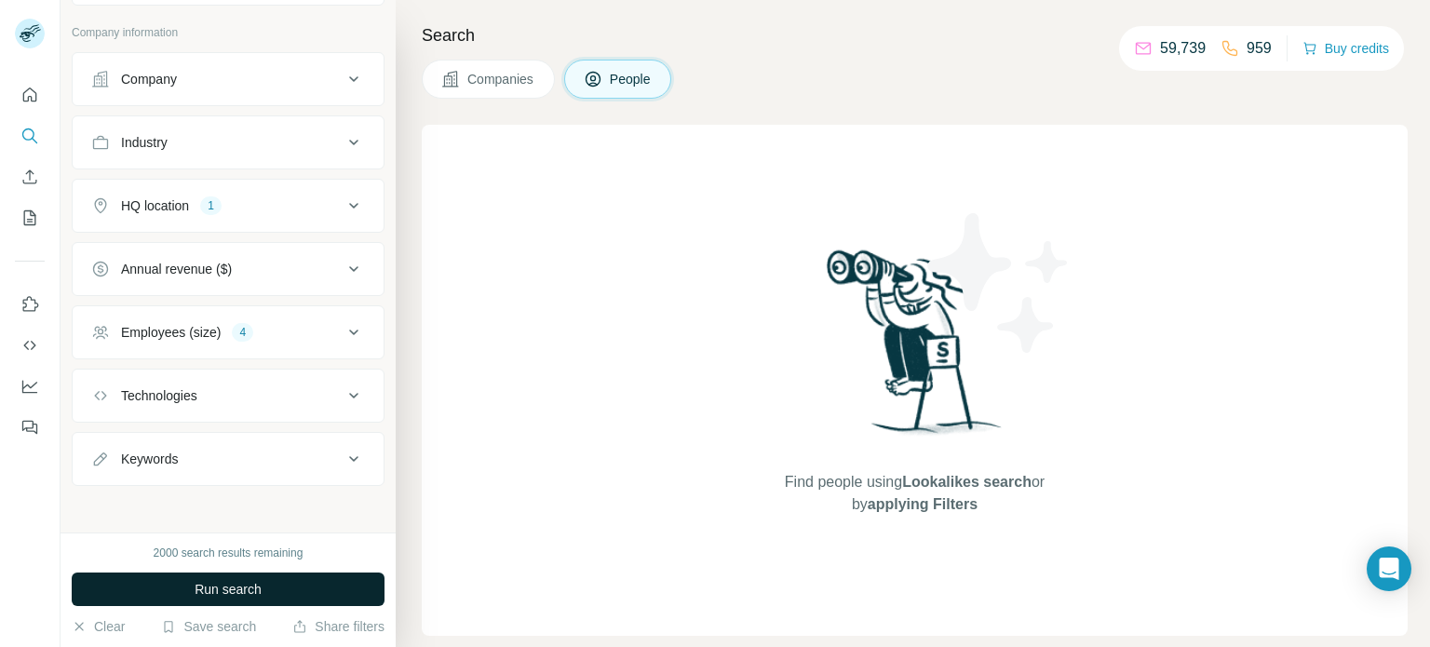
click at [260, 587] on span "Run search" at bounding box center [228, 589] width 67 height 19
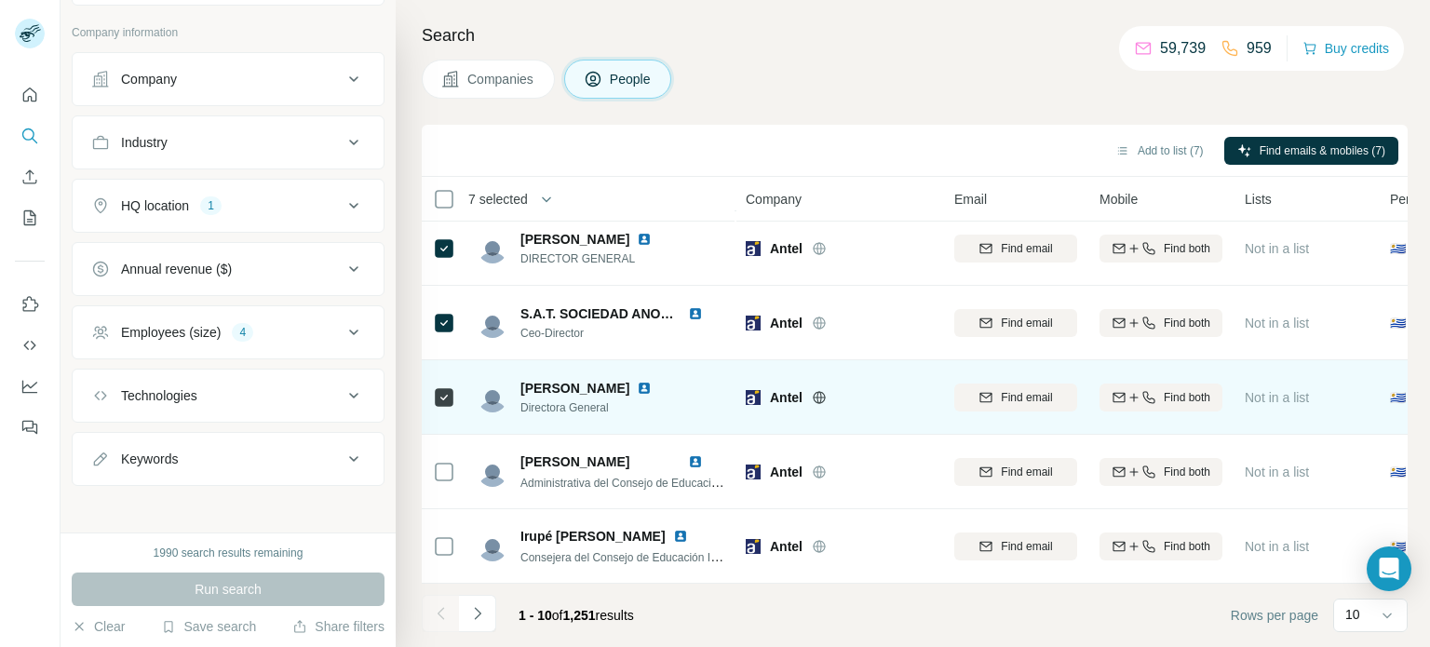
scroll to position [391, 0]
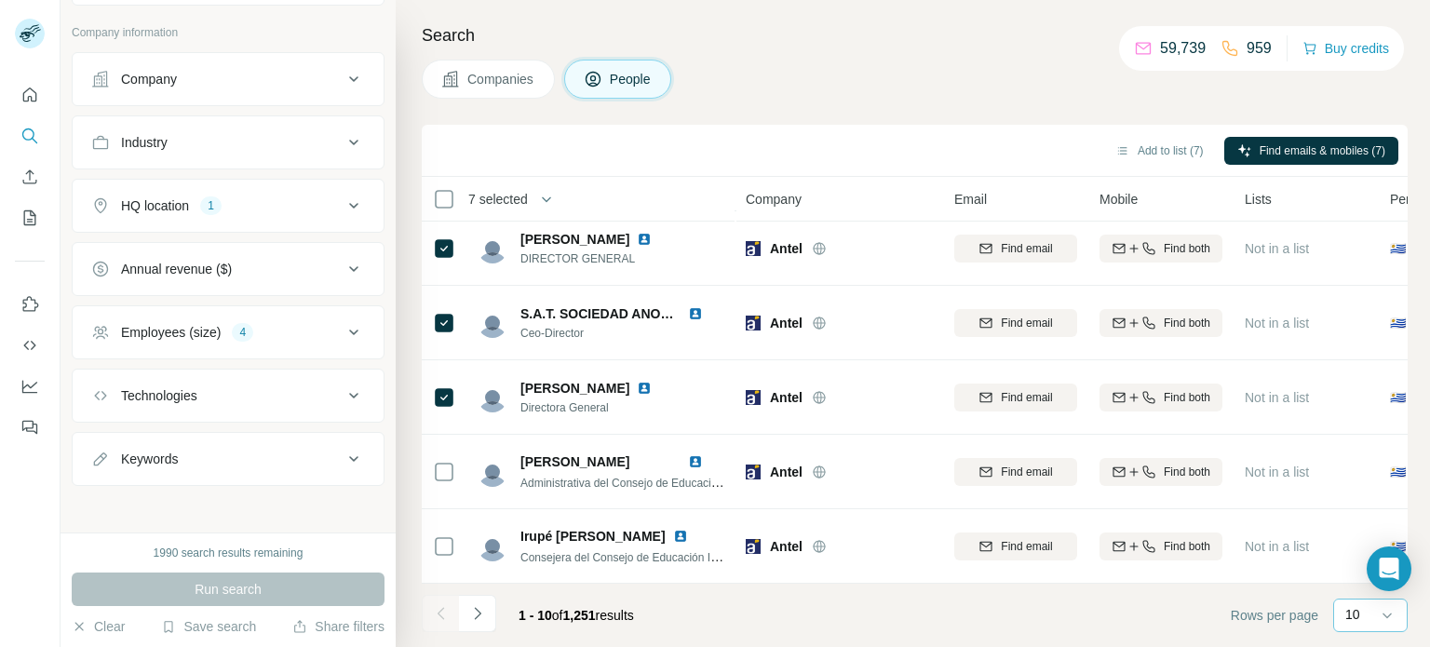
click at [1363, 611] on div "10" at bounding box center [1368, 614] width 47 height 19
click at [1352, 476] on p "60" at bounding box center [1356, 473] width 15 height 19
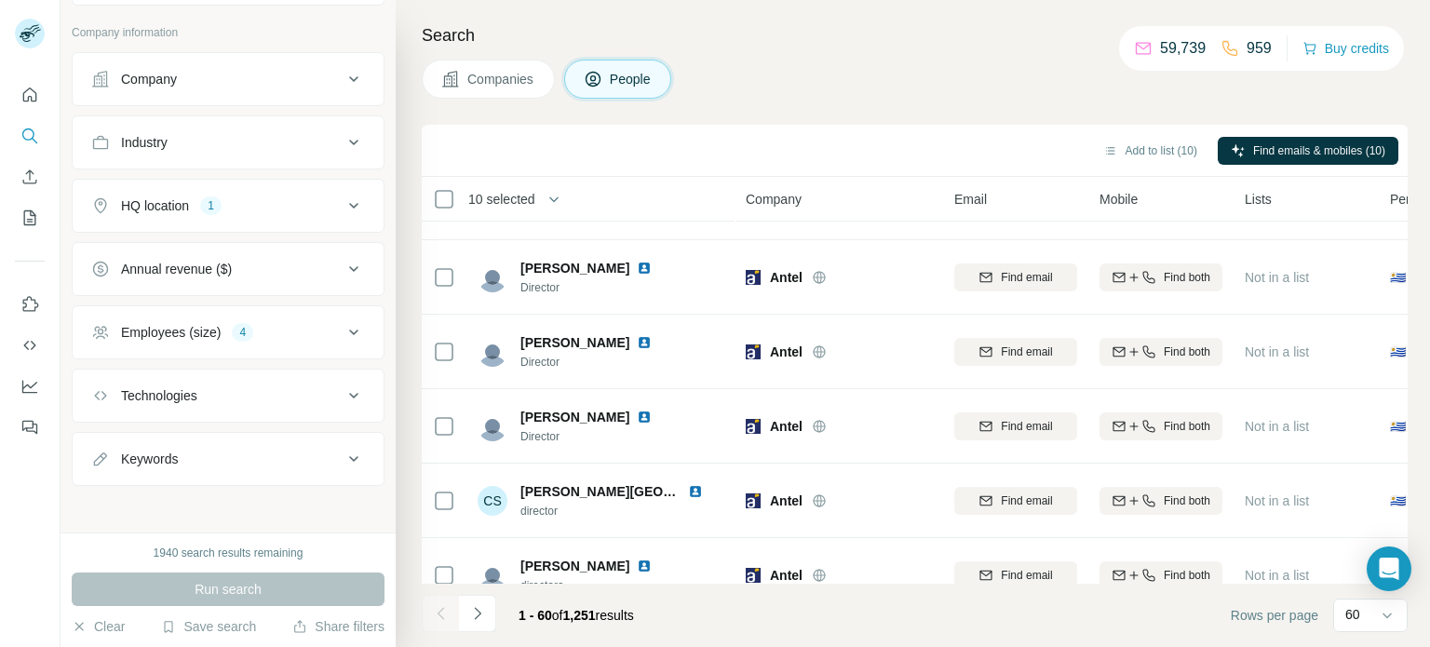
scroll to position [4115, 0]
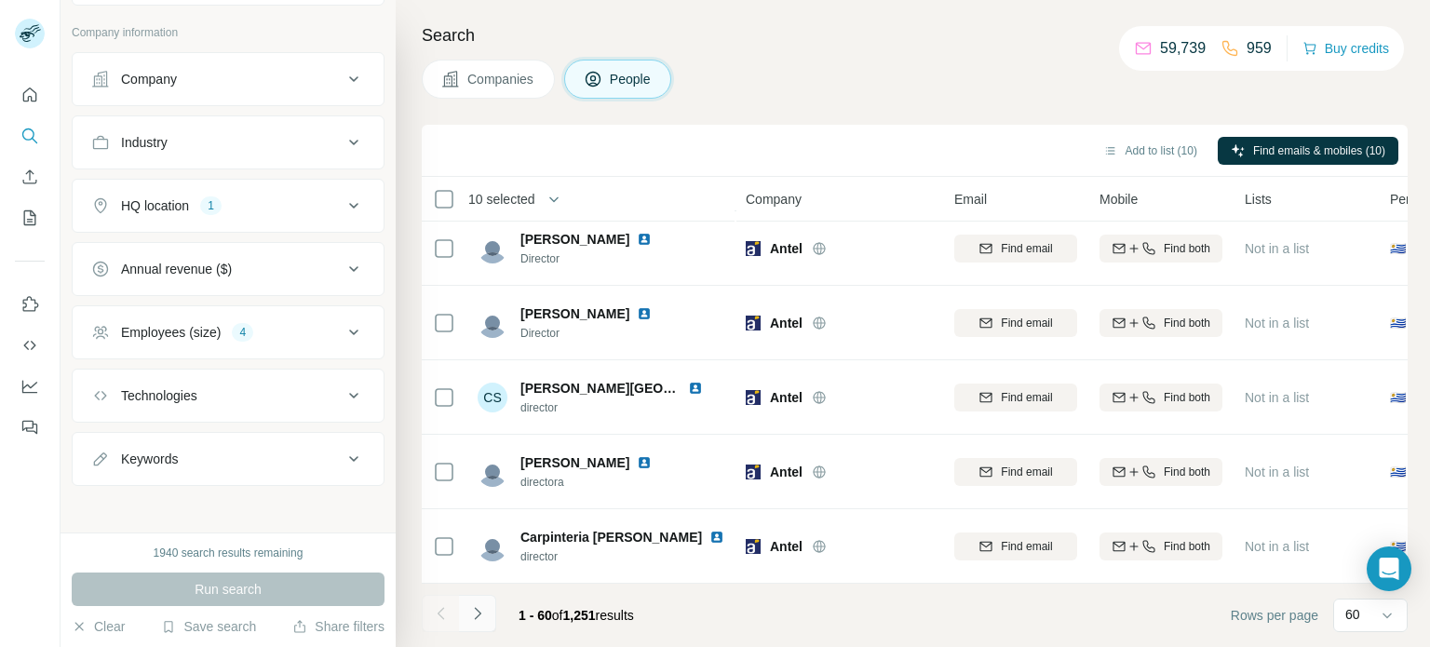
click at [477, 614] on icon "Navigate to next page" at bounding box center [477, 613] width 19 height 19
click at [474, 611] on icon "Navigate to next page" at bounding box center [477, 613] width 19 height 19
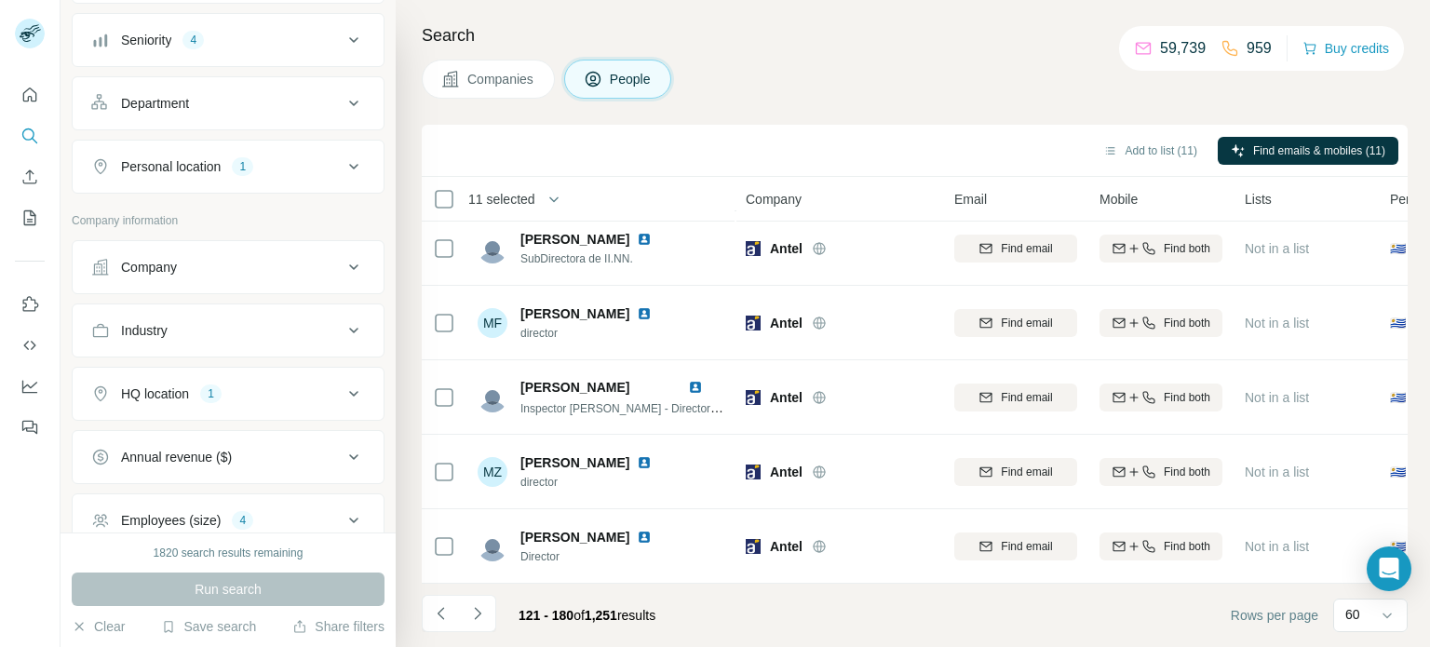
scroll to position [108, 0]
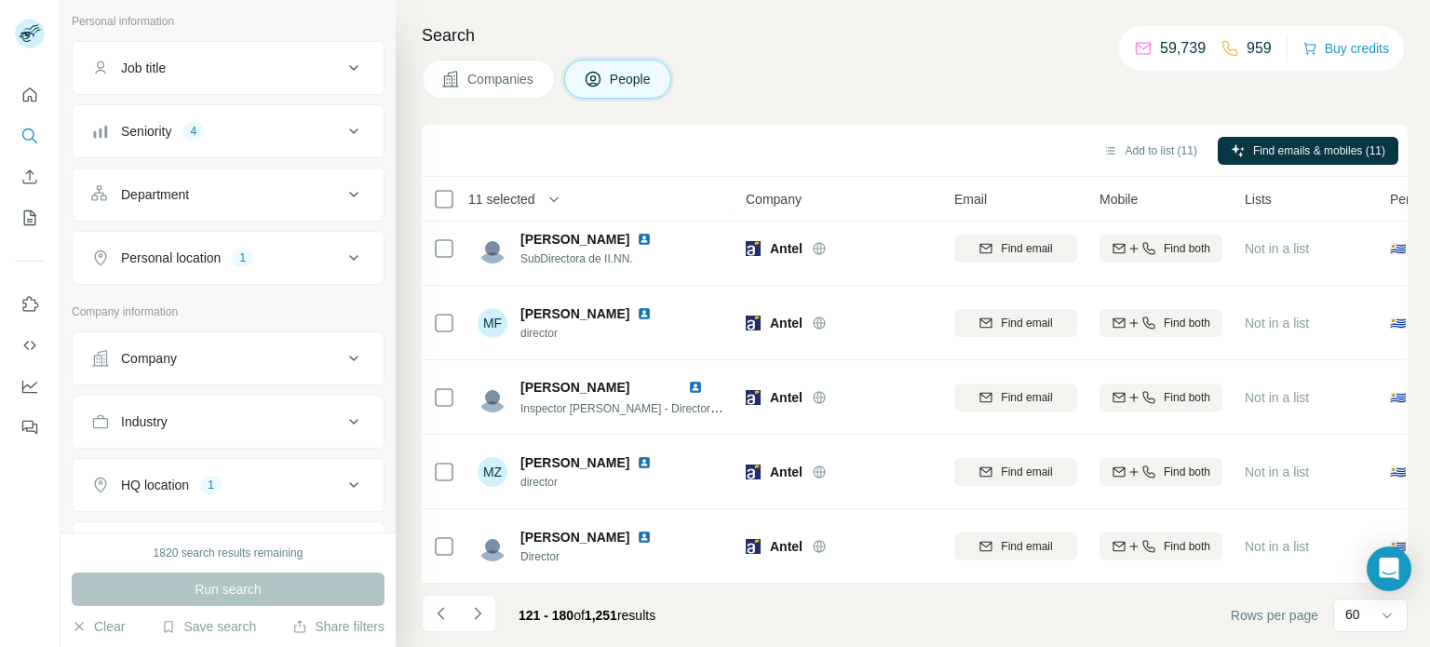
click at [343, 356] on icon at bounding box center [354, 358] width 22 height 22
click at [343, 136] on icon at bounding box center [354, 131] width 22 height 22
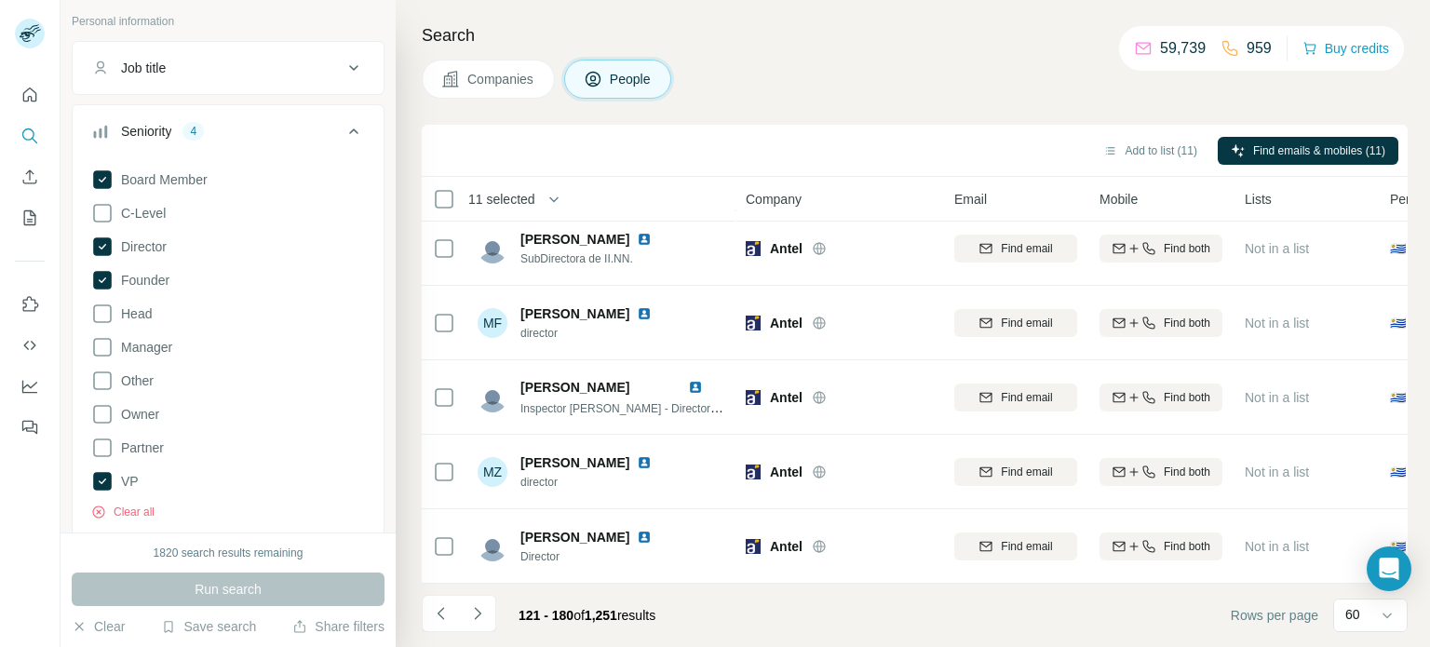
click at [343, 136] on icon at bounding box center [354, 131] width 22 height 22
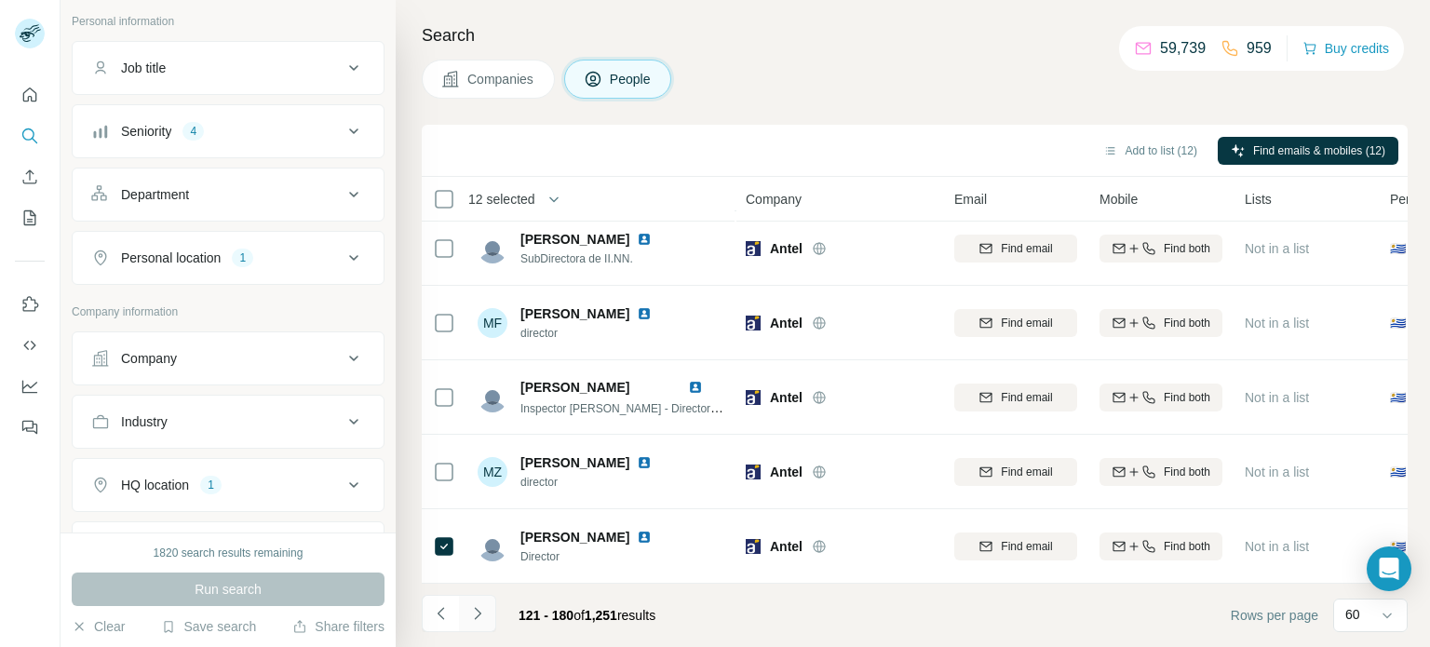
click at [473, 615] on icon "Navigate to next page" at bounding box center [477, 613] width 19 height 19
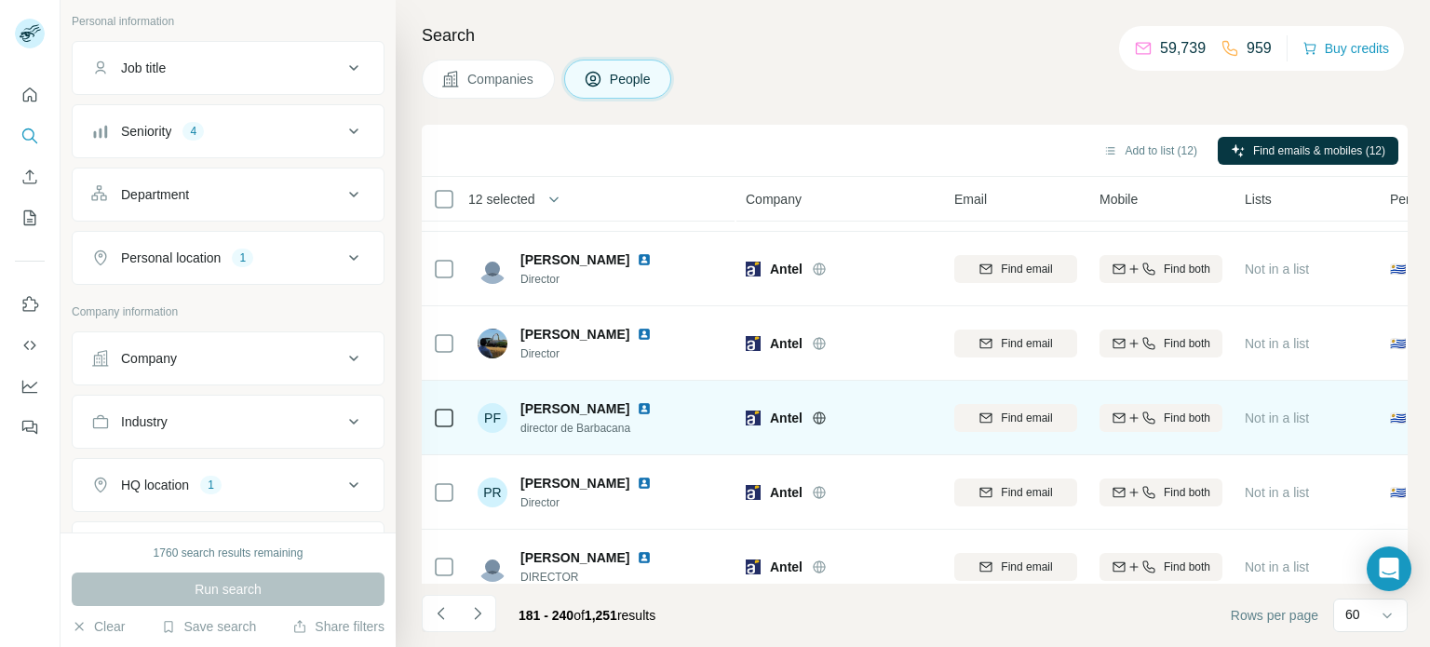
scroll to position [1415, 0]
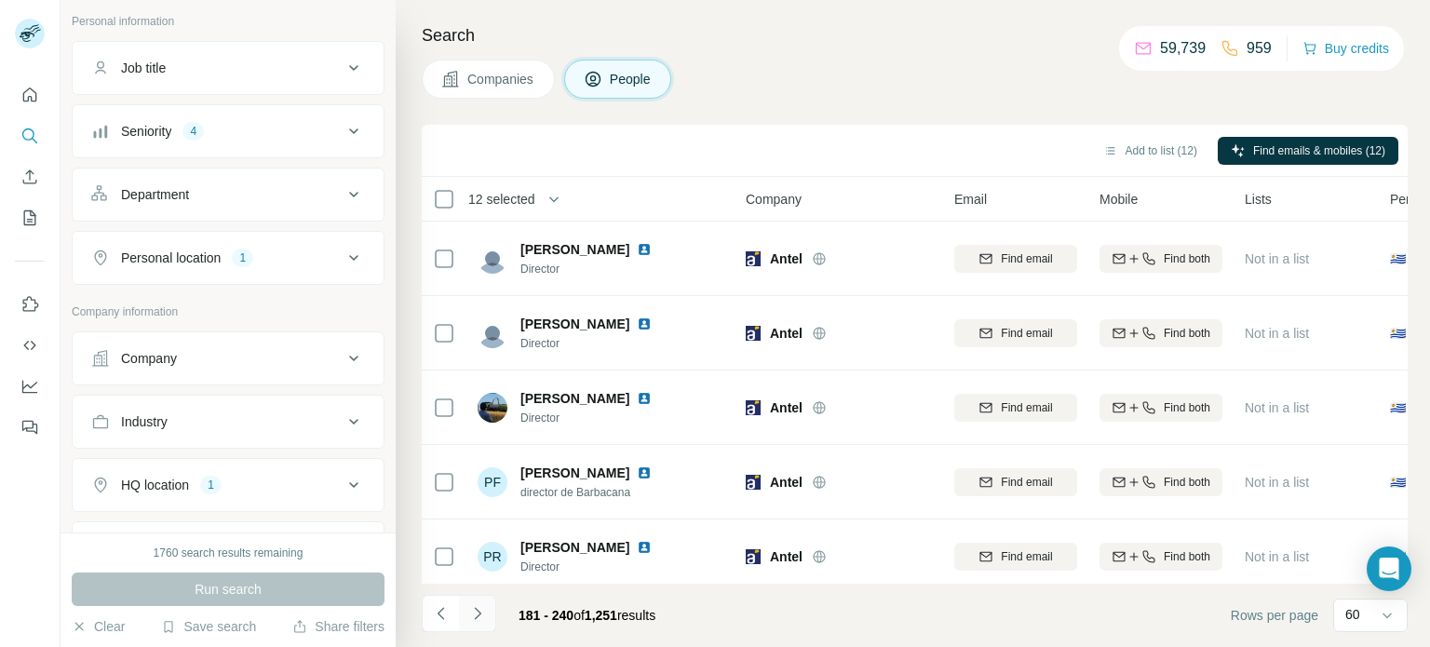
click at [484, 614] on icon "Navigate to next page" at bounding box center [477, 613] width 19 height 19
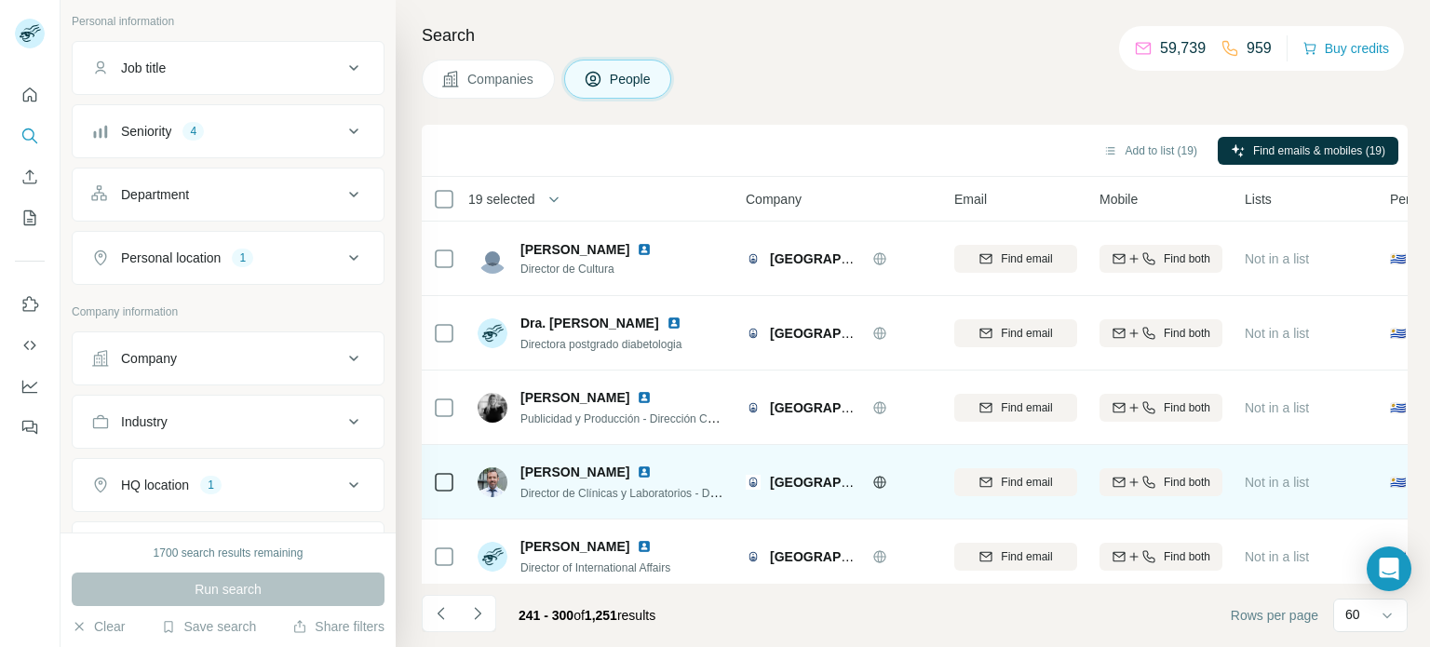
scroll to position [4115, 0]
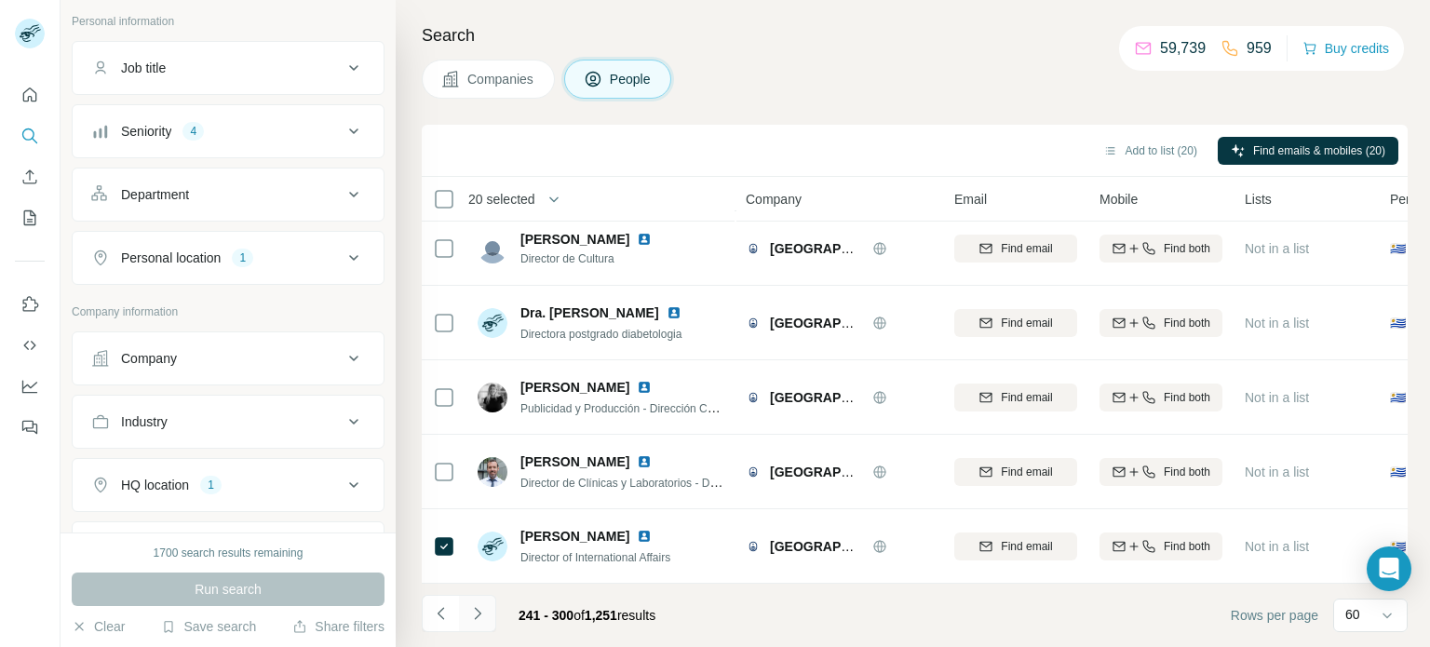
click at [482, 614] on icon "Navigate to next page" at bounding box center [477, 613] width 19 height 19
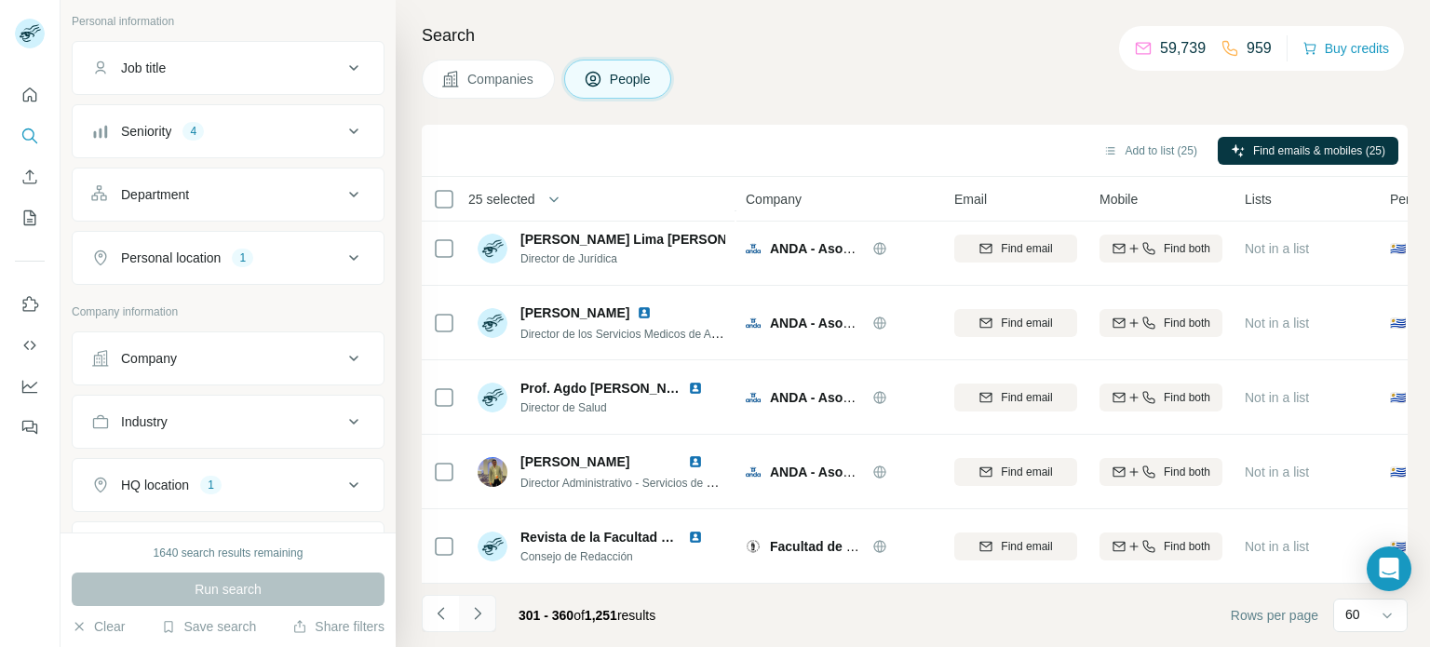
click at [480, 616] on icon "Navigate to next page" at bounding box center [477, 613] width 19 height 19
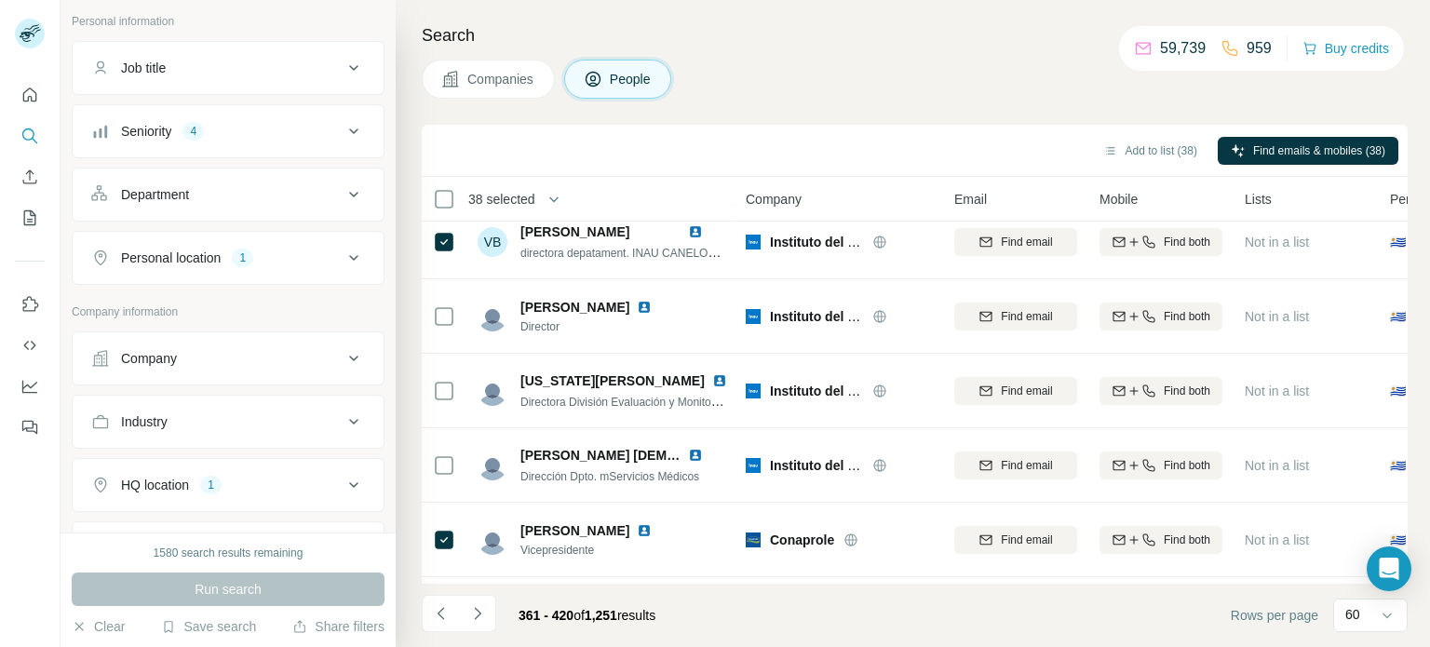
scroll to position [3538, 0]
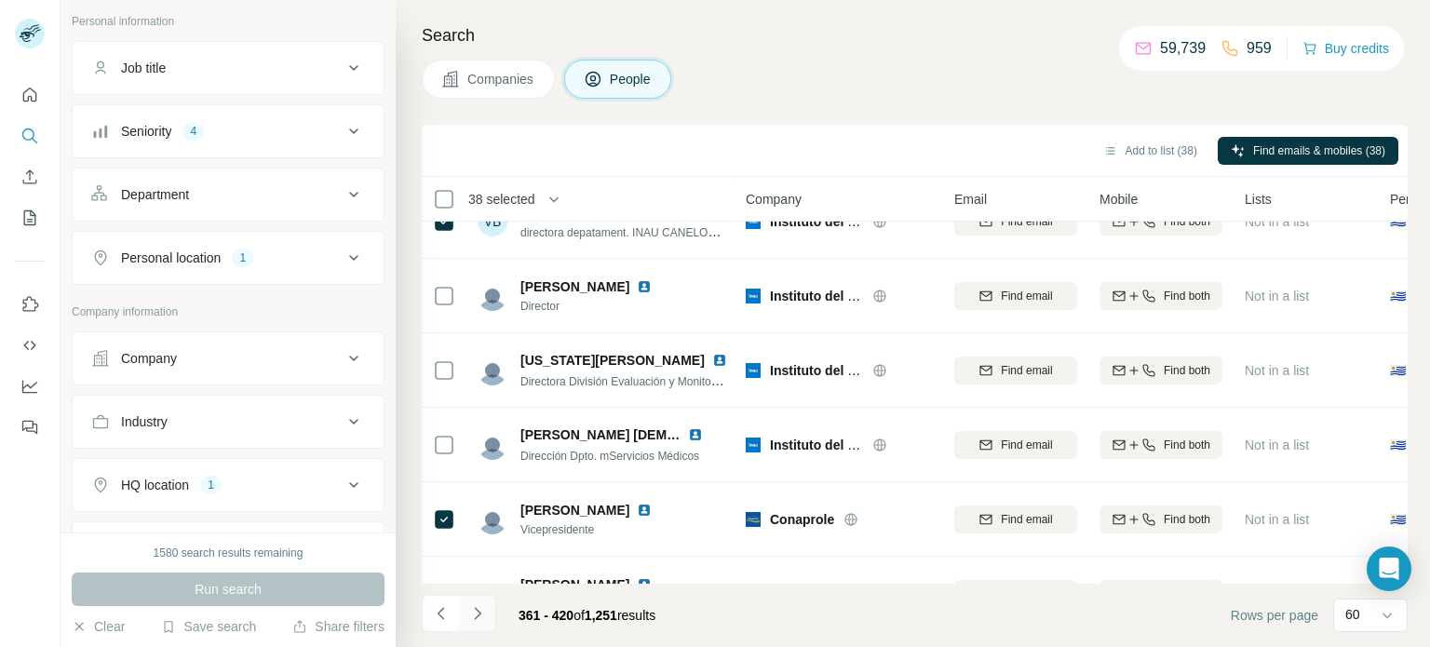
click at [487, 614] on button "Navigate to next page" at bounding box center [477, 613] width 37 height 37
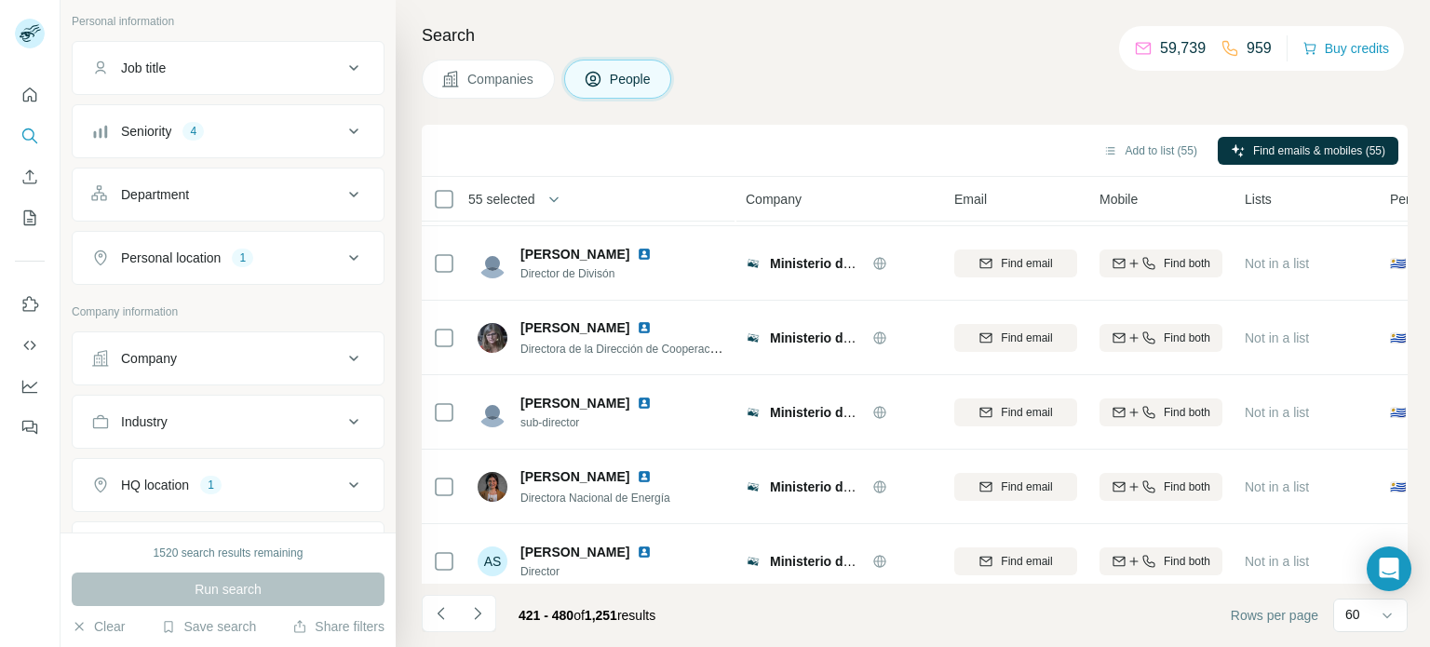
scroll to position [4115, 0]
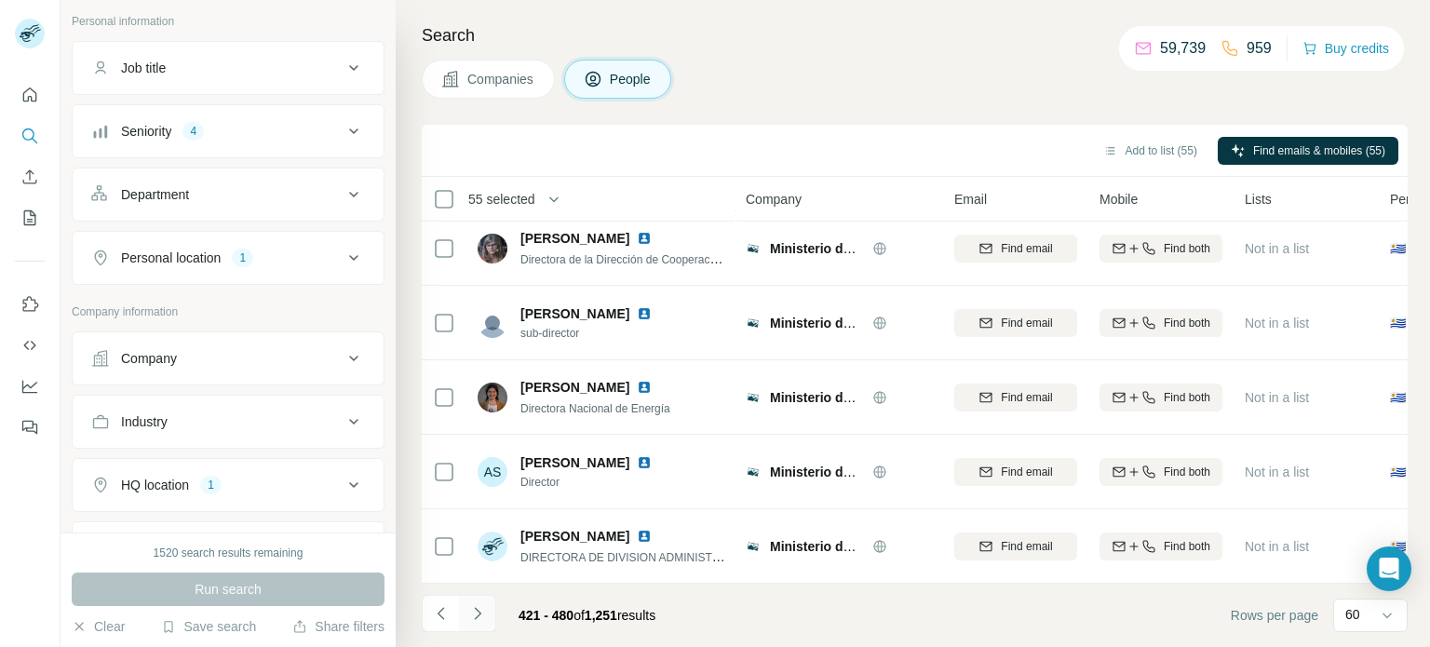
click at [479, 613] on icon "Navigate to next page" at bounding box center [477, 613] width 7 height 12
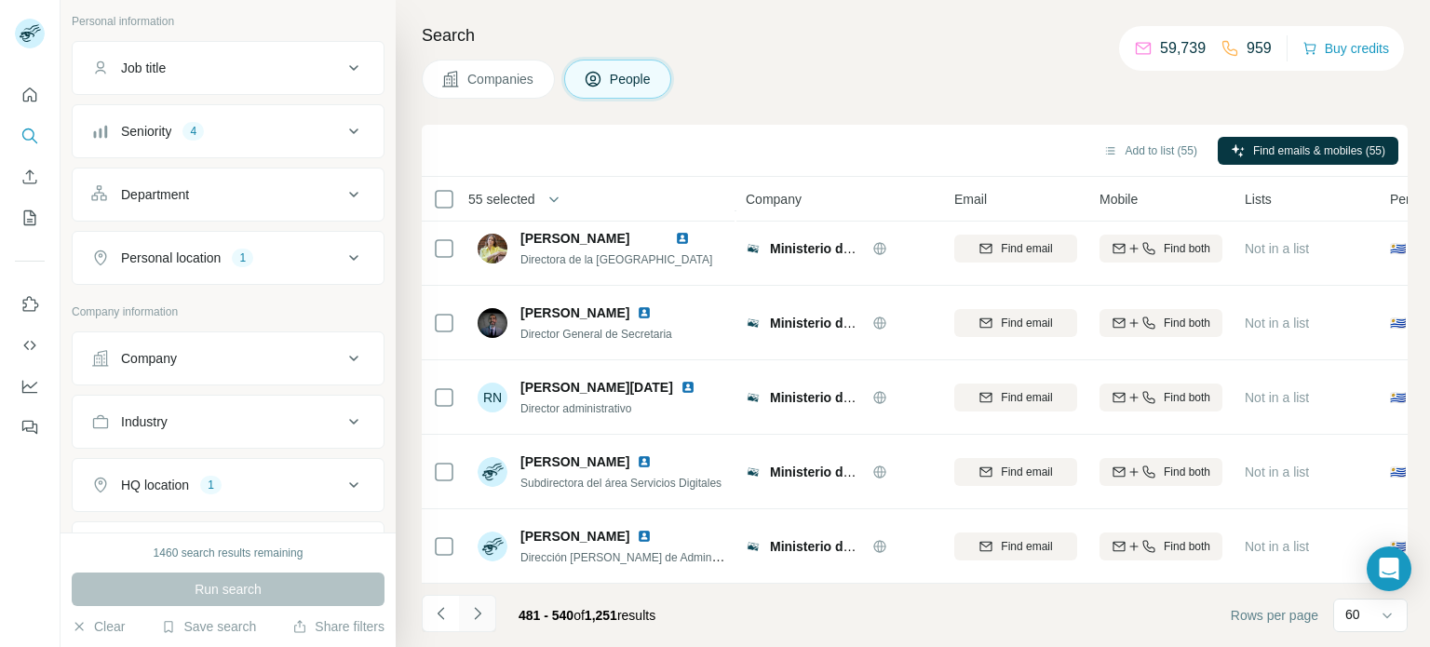
click at [486, 615] on button "Navigate to next page" at bounding box center [477, 613] width 37 height 37
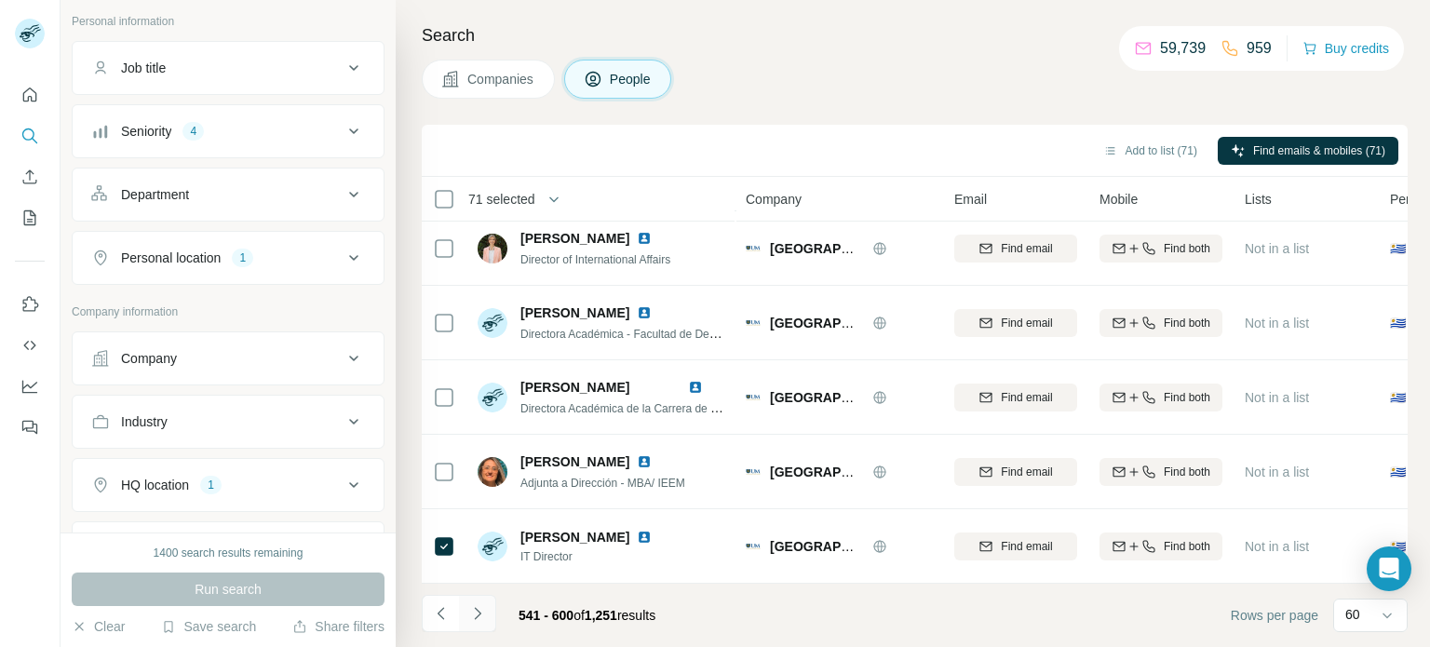
click at [473, 614] on icon "Navigate to next page" at bounding box center [477, 613] width 19 height 19
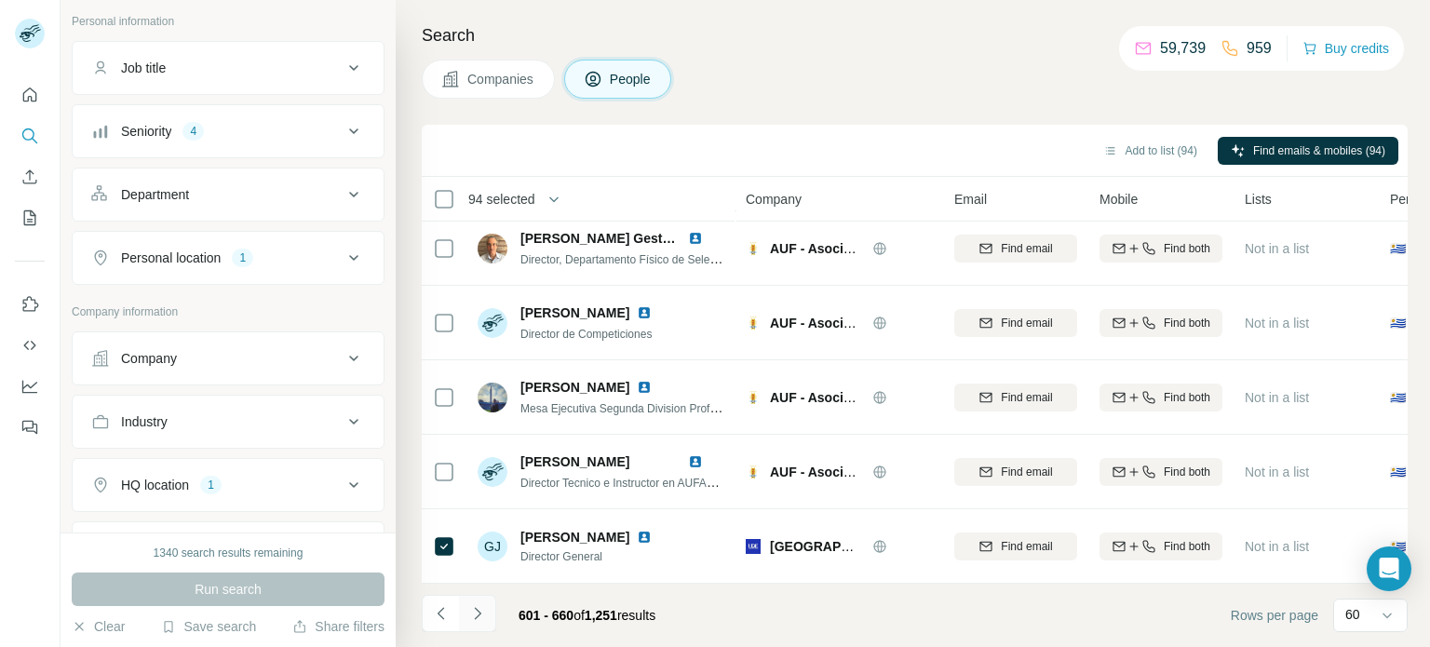
click at [480, 613] on icon "Navigate to next page" at bounding box center [477, 613] width 19 height 19
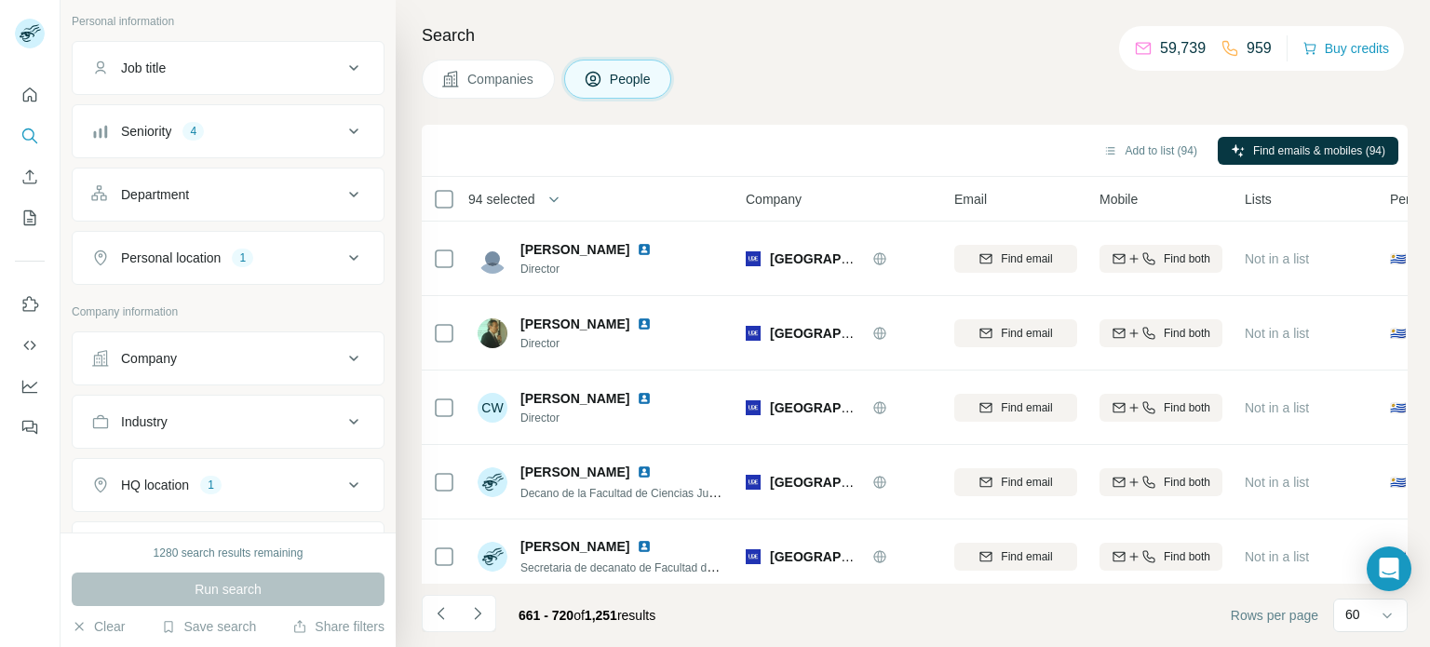
scroll to position [196, 0]
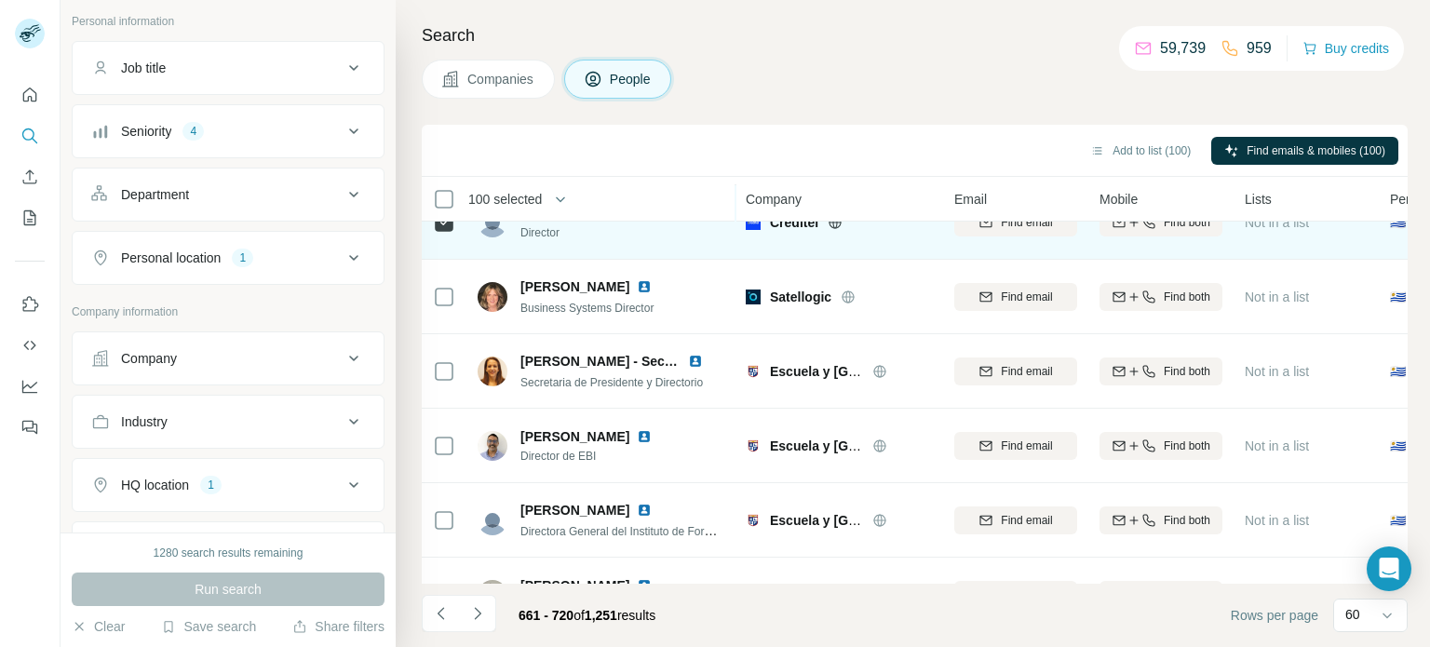
scroll to position [1676, 0]
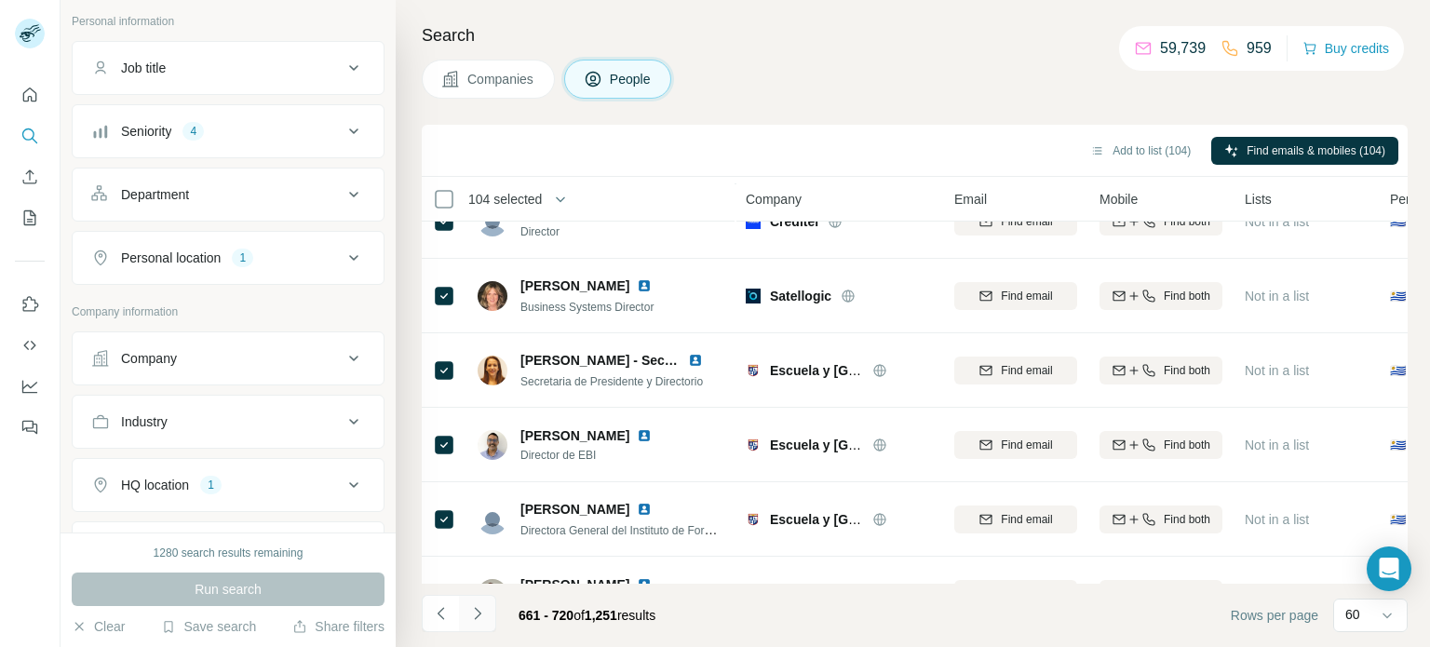
click at [471, 613] on icon "Navigate to next page" at bounding box center [477, 613] width 19 height 19
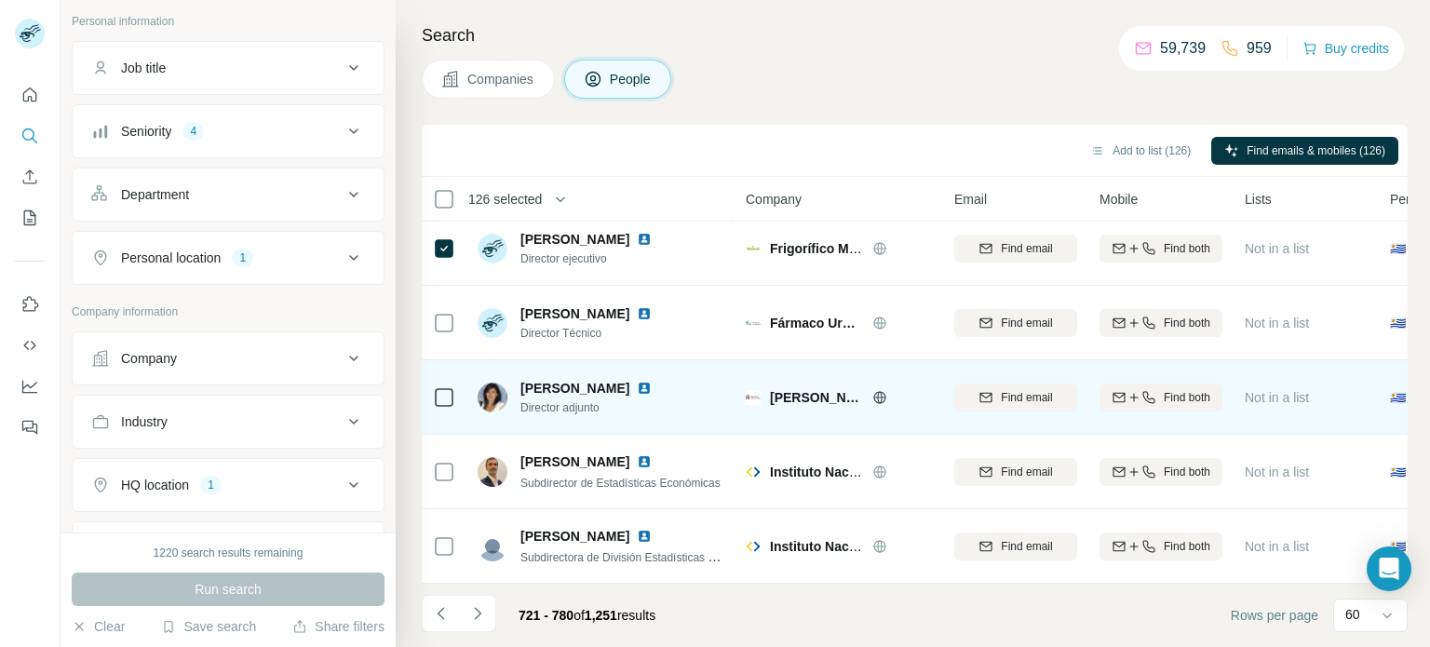
scroll to position [4115, 0]
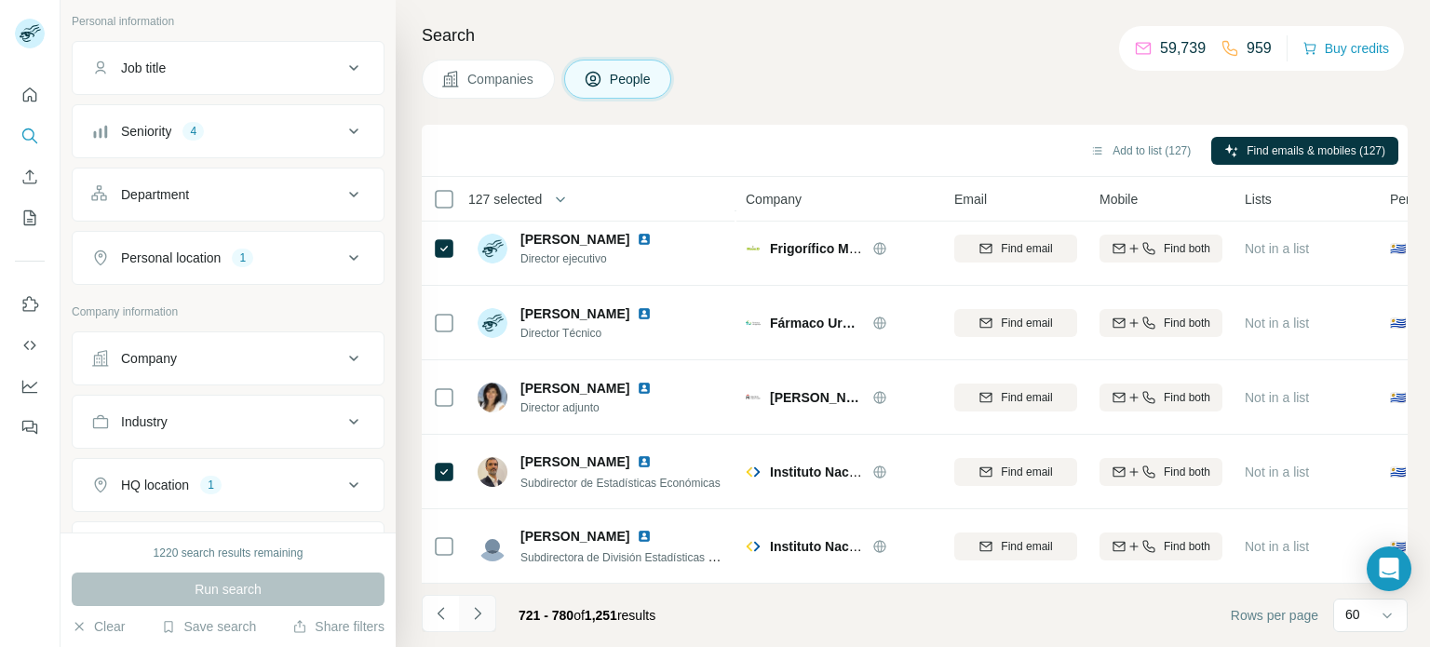
click at [483, 615] on icon "Navigate to next page" at bounding box center [477, 613] width 19 height 19
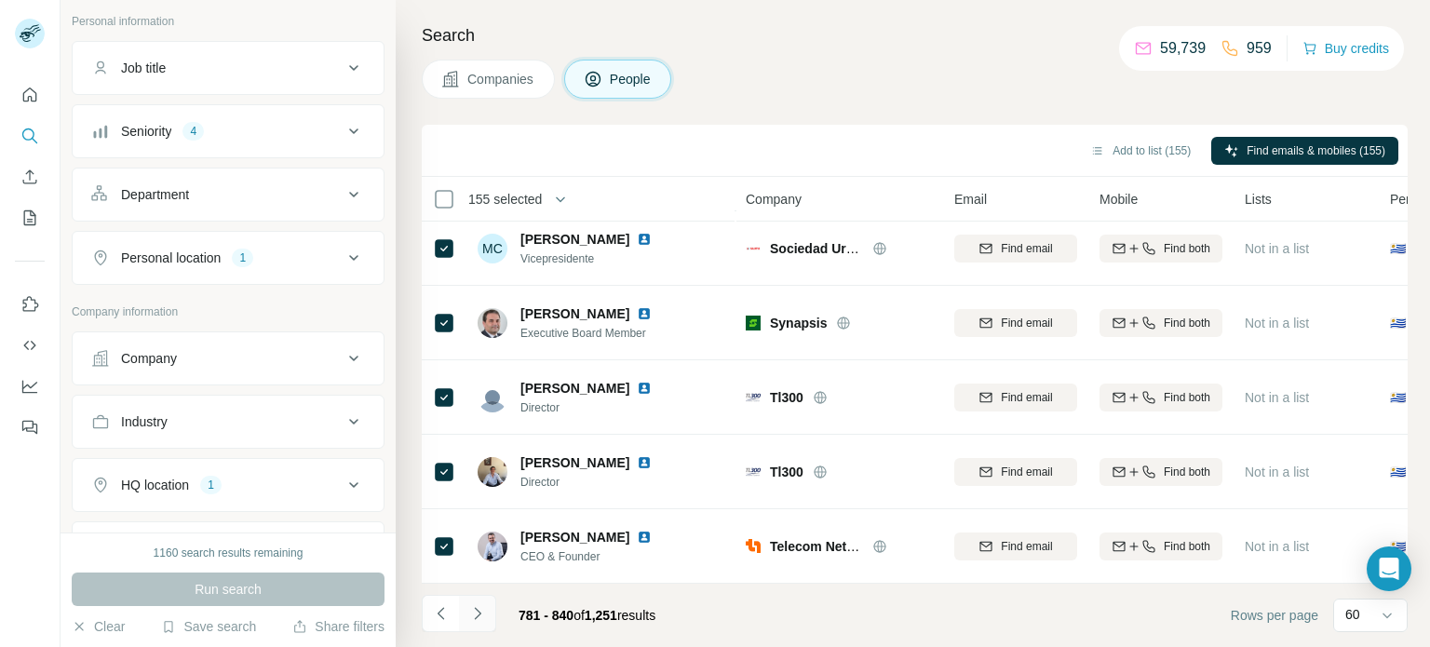
click at [473, 617] on icon "Navigate to next page" at bounding box center [477, 613] width 19 height 19
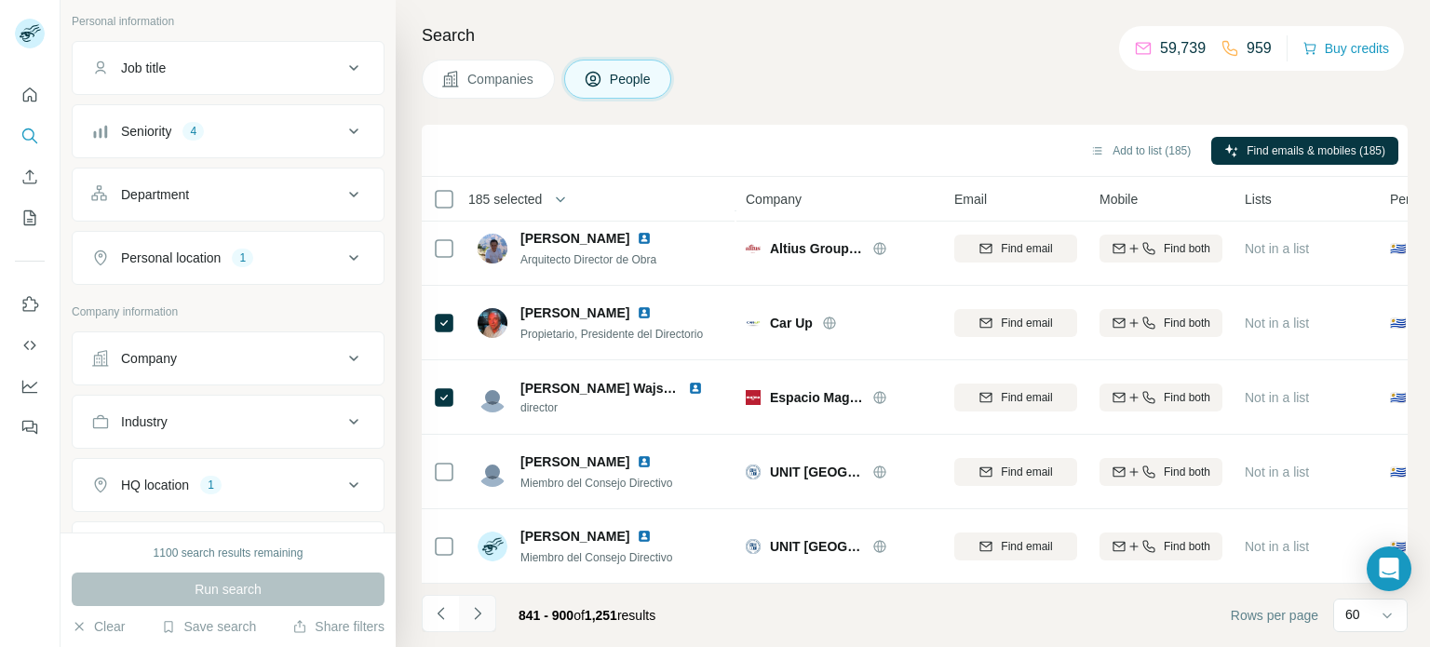
click at [479, 614] on icon "Navigate to next page" at bounding box center [477, 613] width 19 height 19
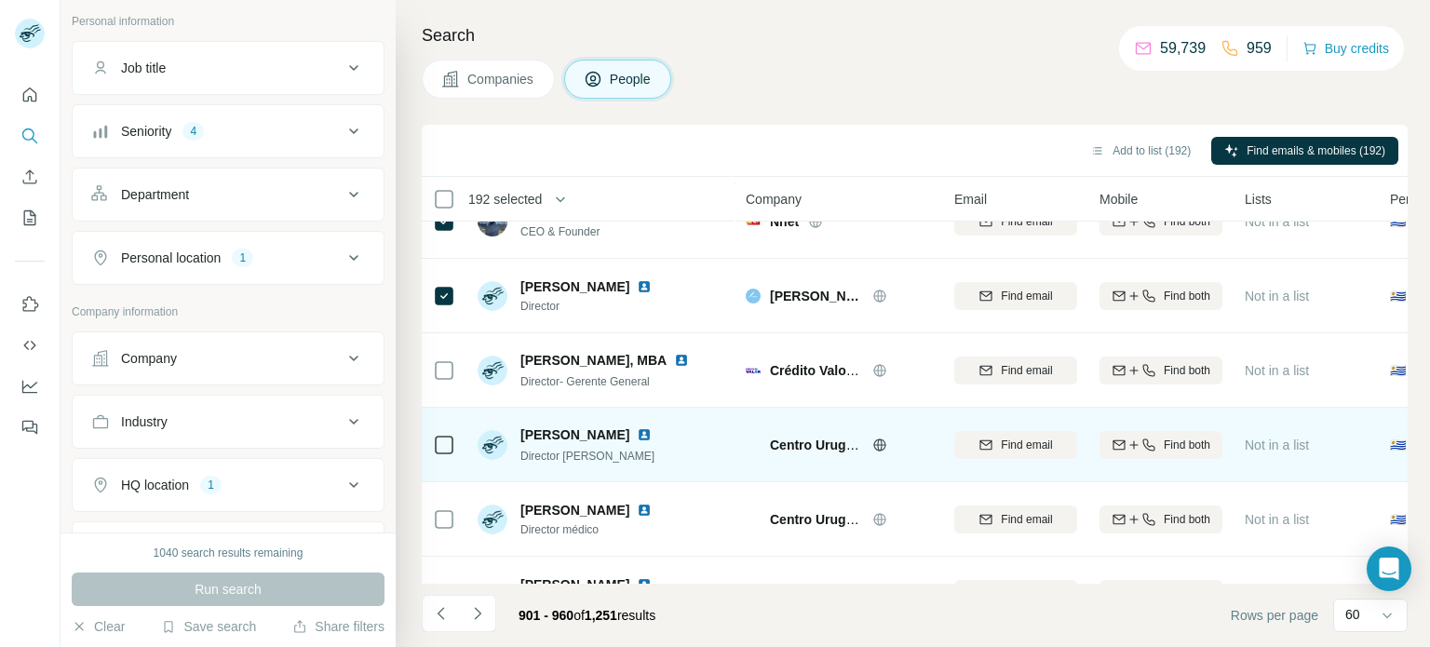
scroll to position [652, 0]
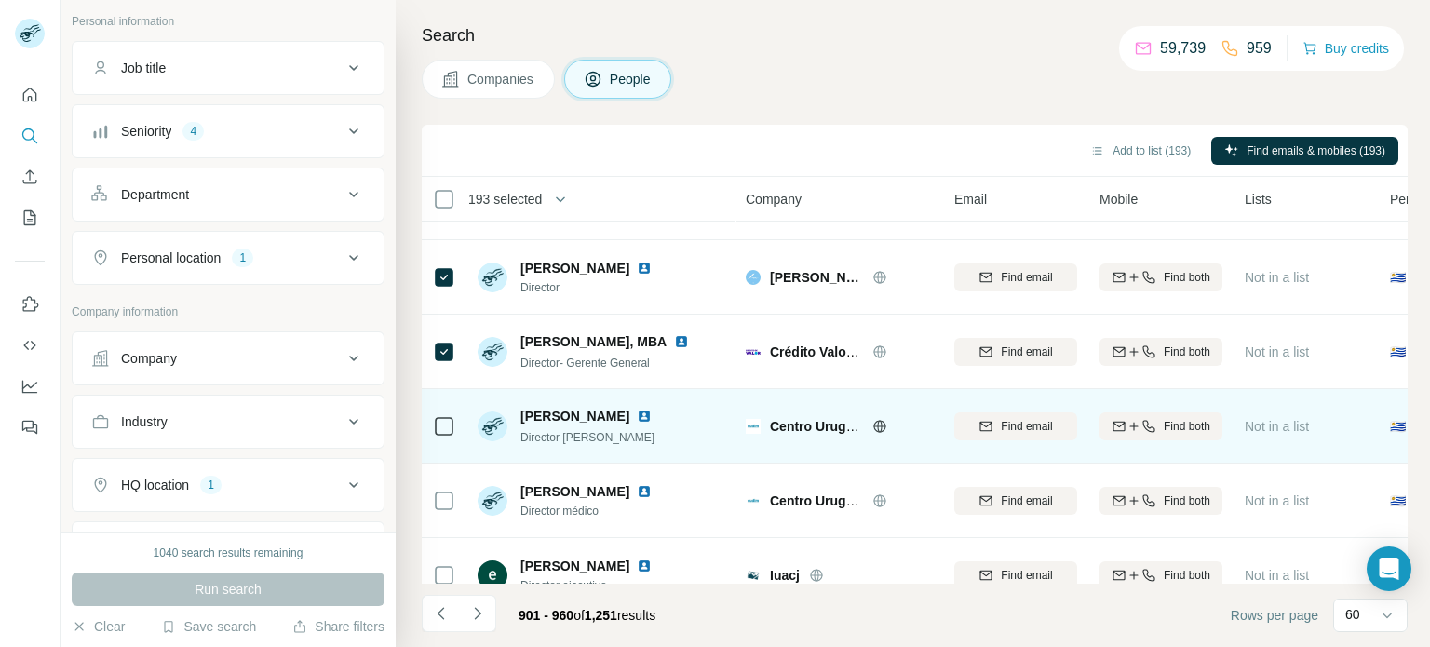
click at [442, 435] on icon at bounding box center [444, 426] width 22 height 22
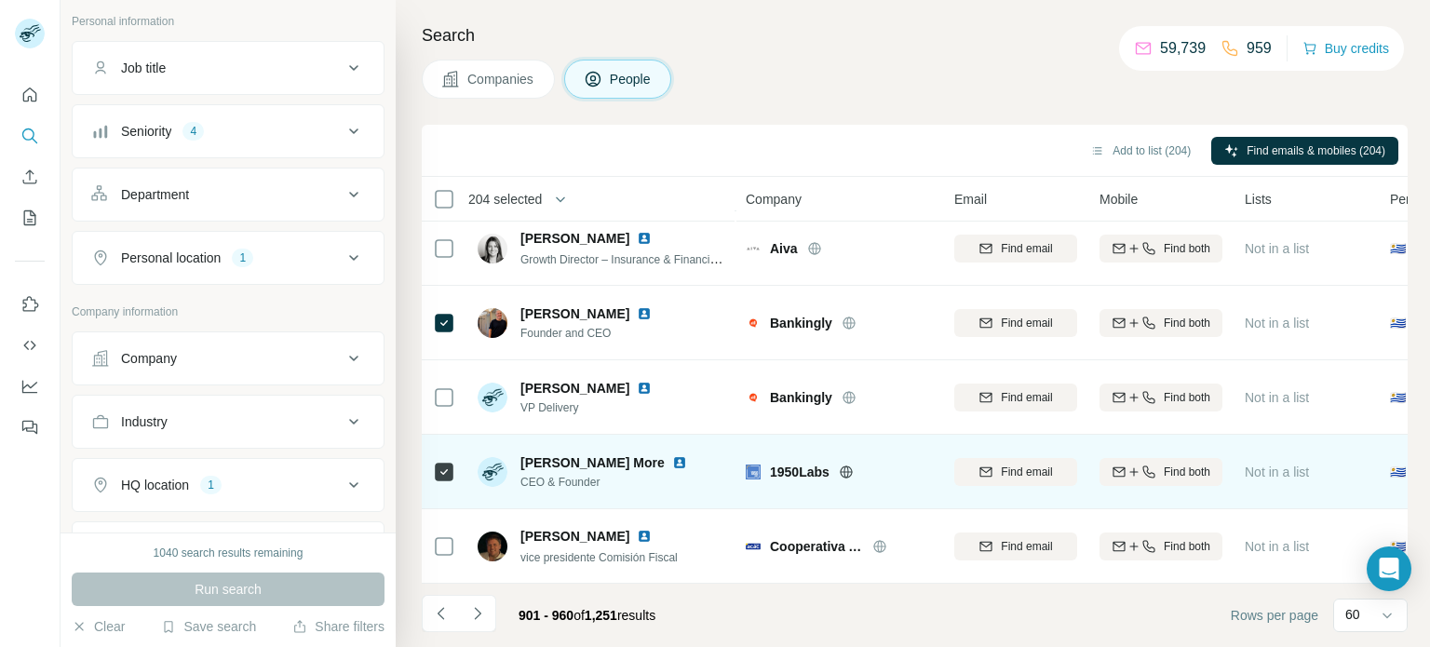
scroll to position [4115, 0]
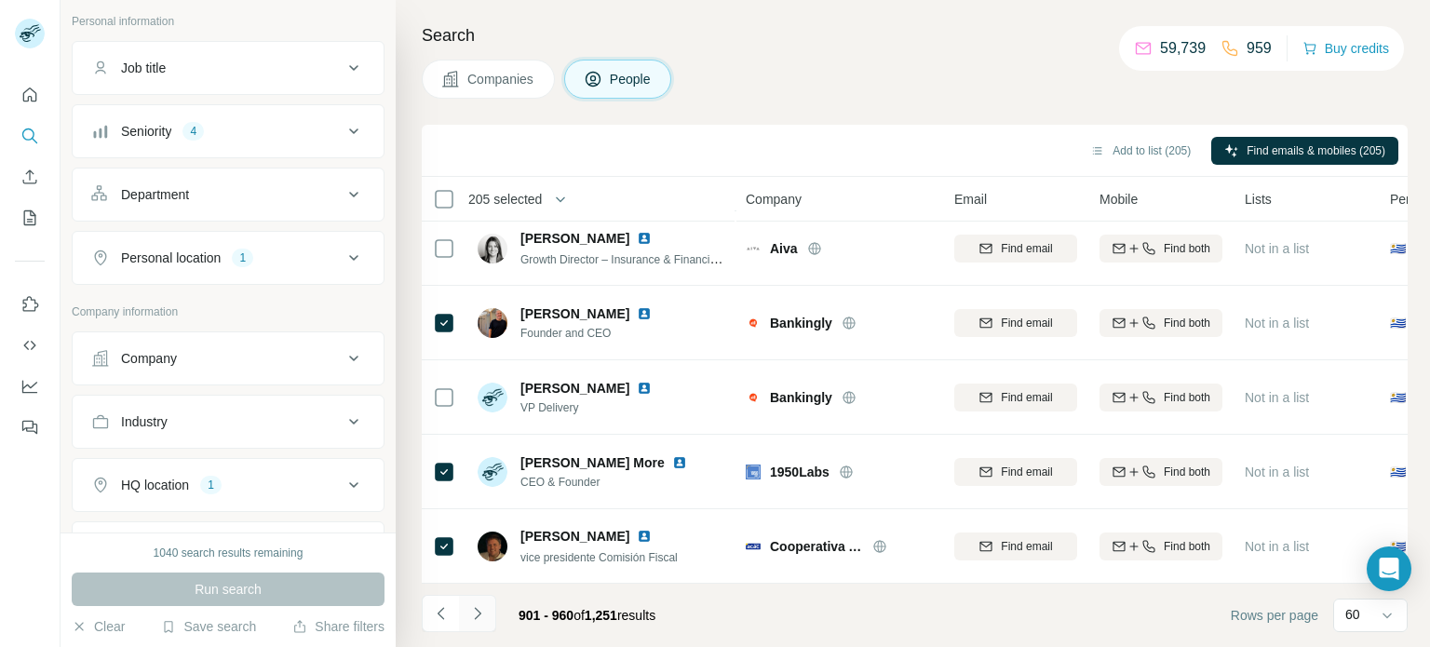
click at [473, 611] on icon "Navigate to next page" at bounding box center [477, 613] width 19 height 19
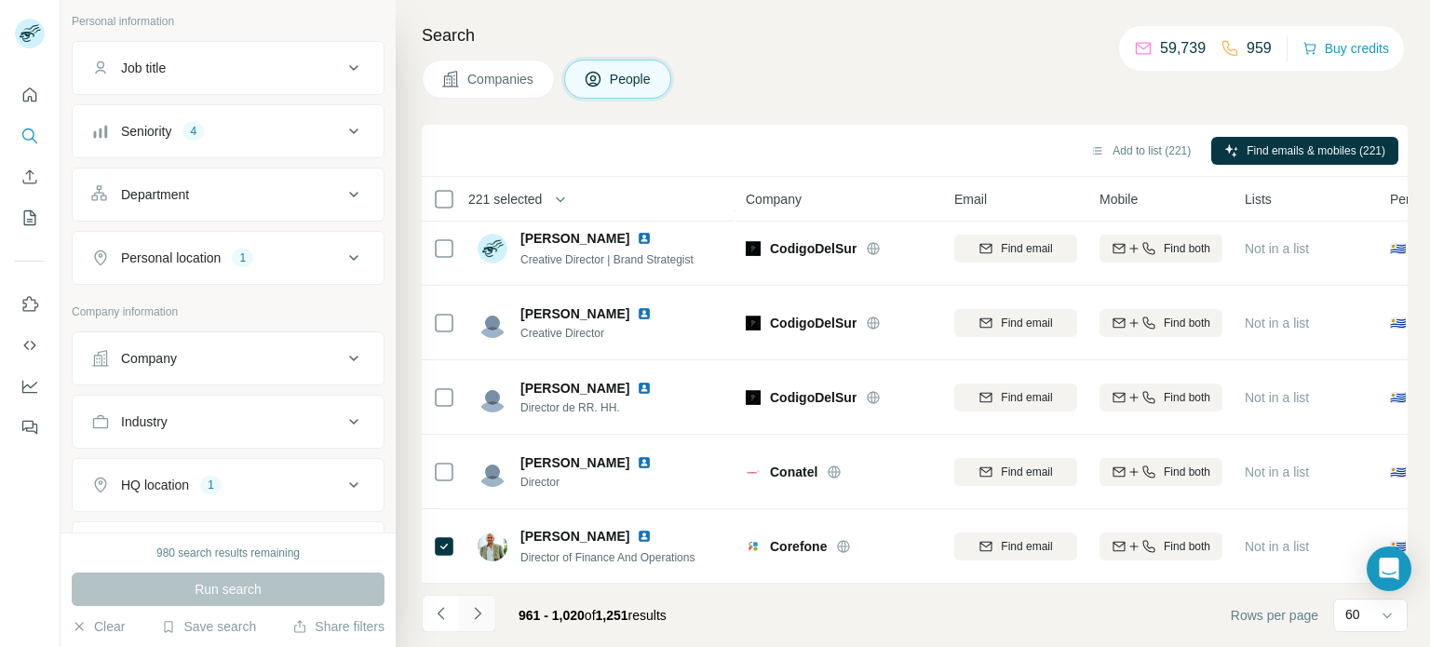
click at [488, 614] on button "Navigate to next page" at bounding box center [477, 613] width 37 height 37
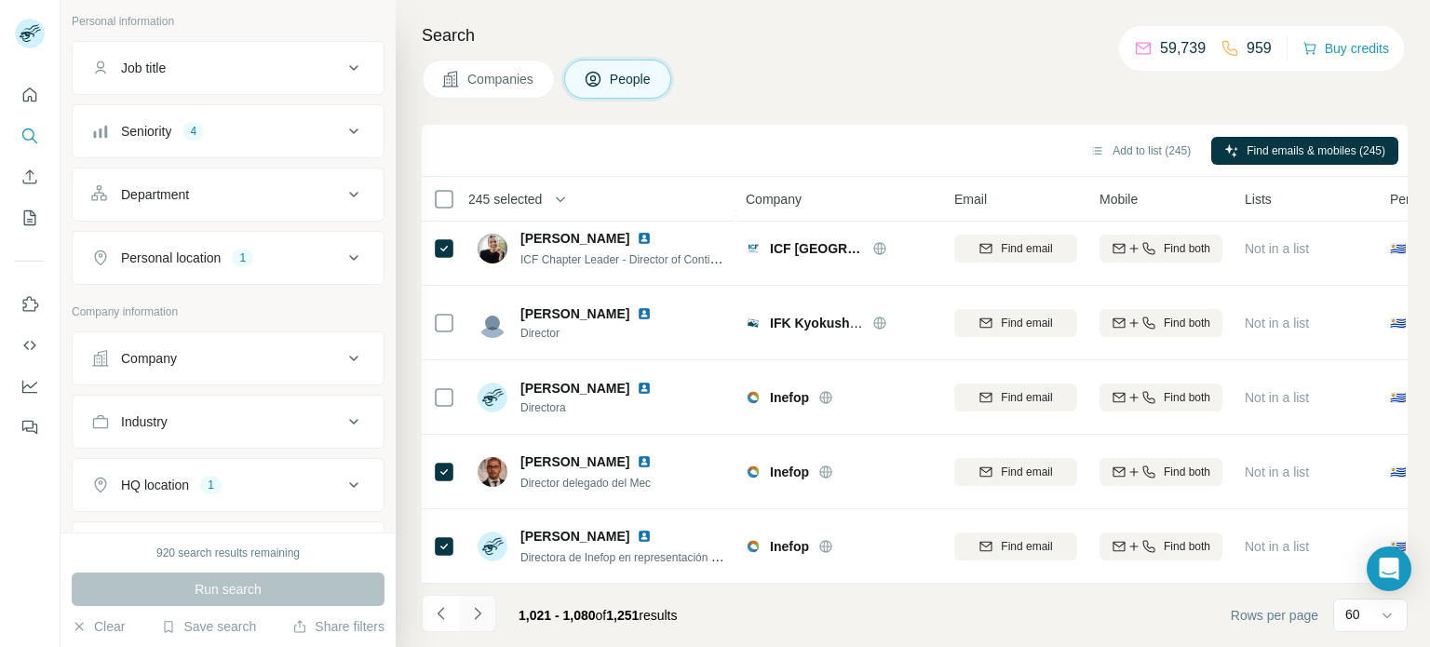
click at [483, 610] on icon "Navigate to next page" at bounding box center [477, 613] width 19 height 19
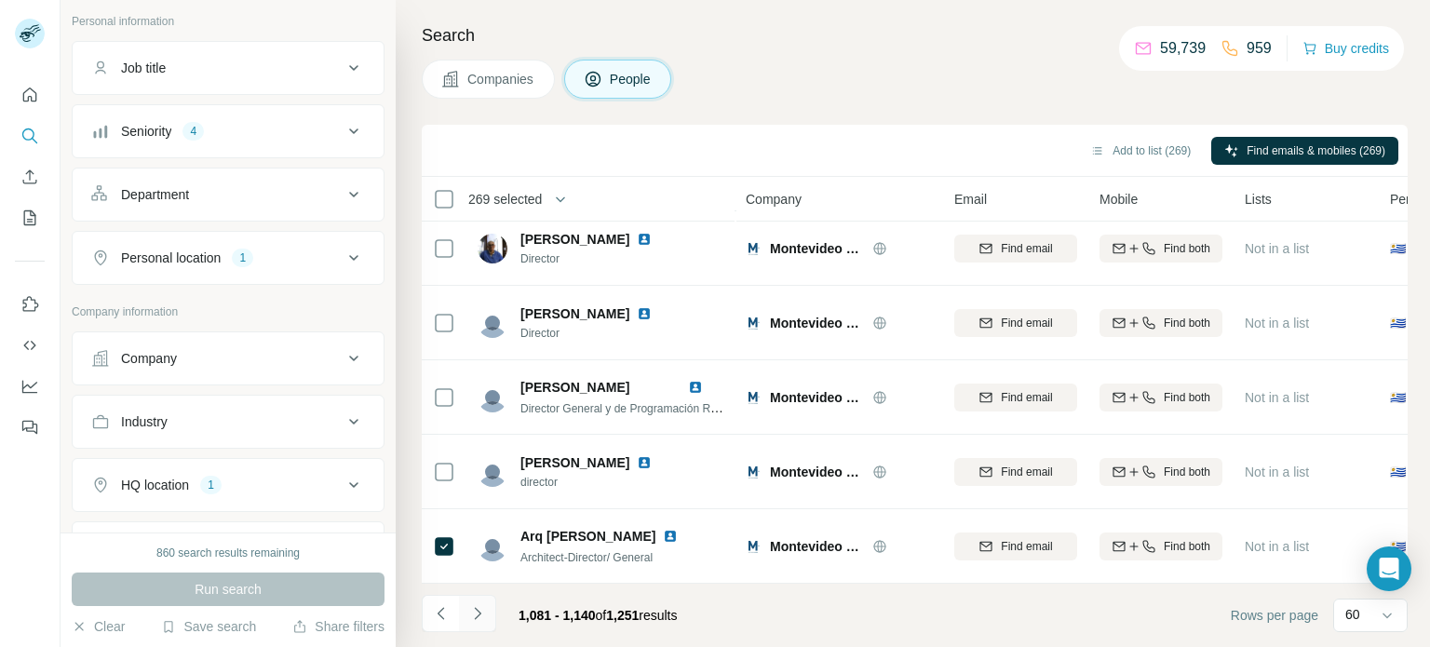
click at [478, 614] on icon "Navigate to next page" at bounding box center [477, 613] width 19 height 19
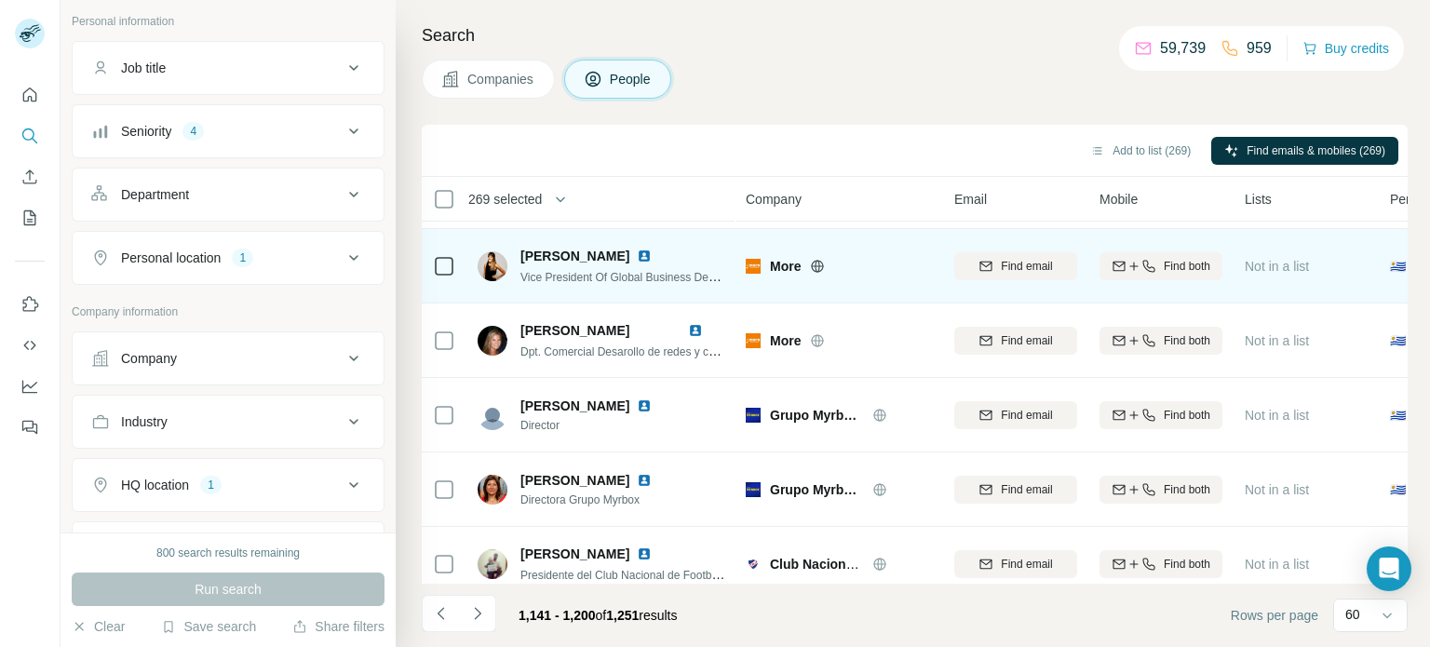
scroll to position [856, 0]
